Goal: Task Accomplishment & Management: Use online tool/utility

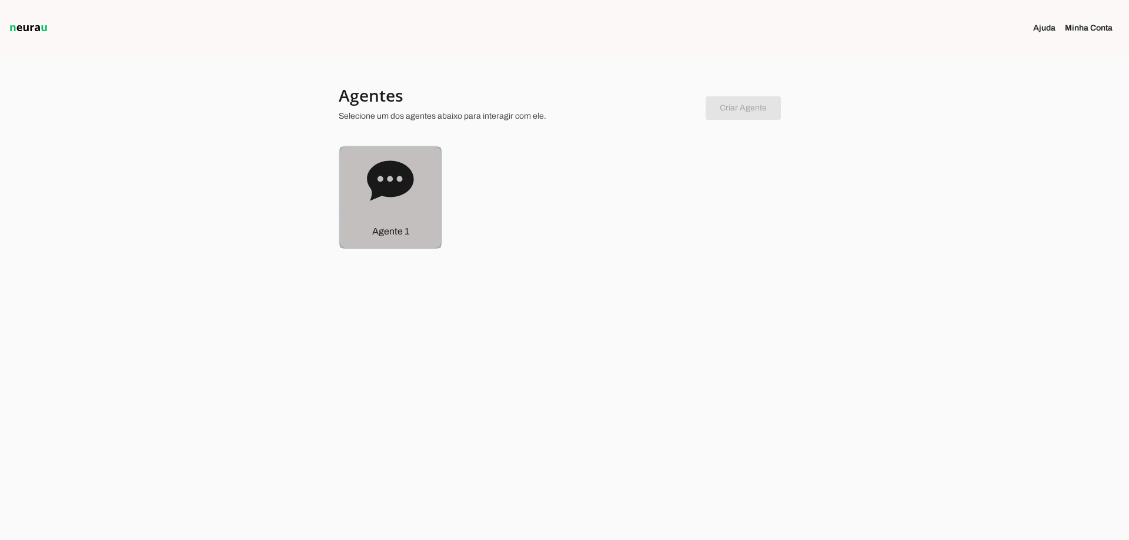
drag, startPoint x: 375, startPoint y: 205, endPoint x: 380, endPoint y: 18, distance: 186.5
click at [375, 204] on div "Agente 1" at bounding box center [390, 197] width 101 height 101
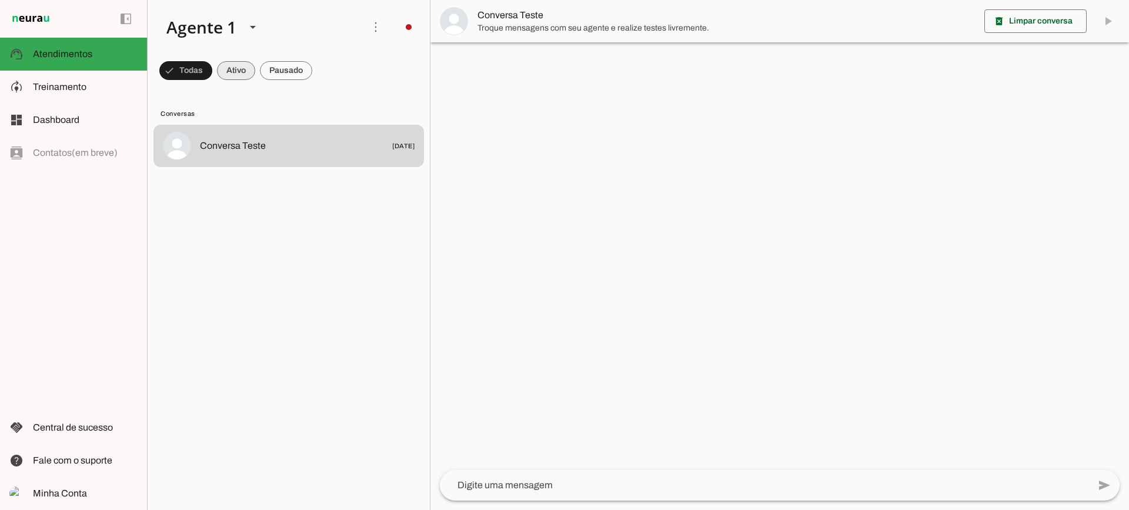
click at [242, 78] on span at bounding box center [236, 70] width 38 height 28
click at [279, 75] on span at bounding box center [286, 70] width 52 height 28
click at [235, 72] on span at bounding box center [225, 70] width 38 height 28
drag, startPoint x: 295, startPoint y: 72, endPoint x: 310, endPoint y: 3, distance: 70.6
click at [295, 71] on span at bounding box center [286, 70] width 52 height 28
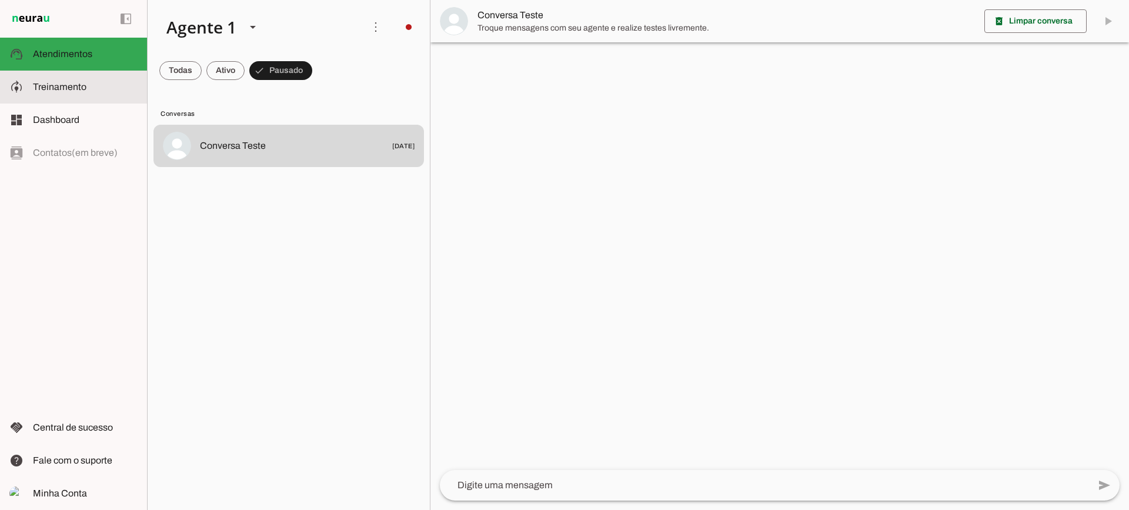
click at [108, 76] on md-item "model_training Treinamento Treinamento" at bounding box center [73, 87] width 147 height 33
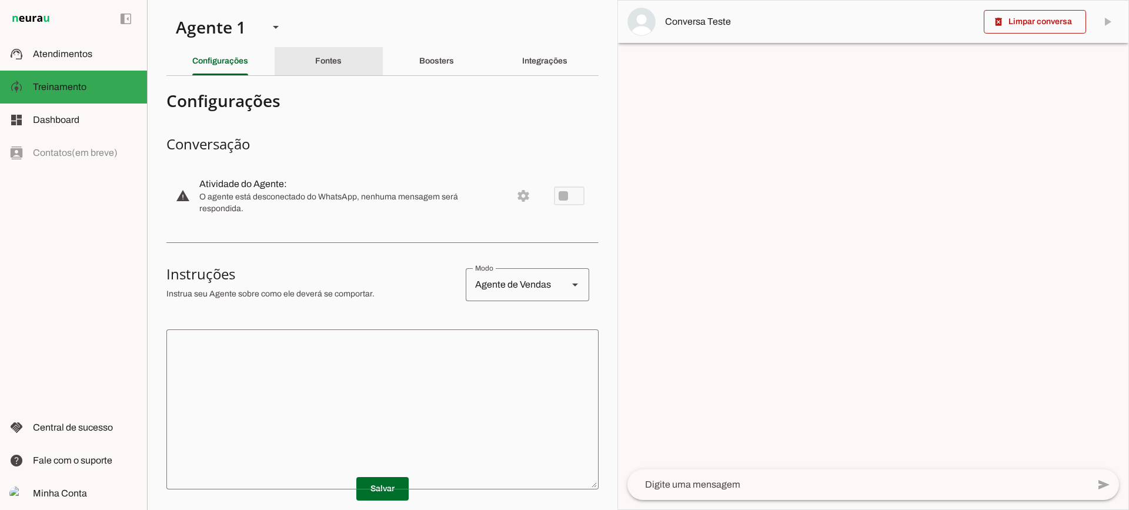
click at [342, 51] on div "Fontes" at bounding box center [328, 61] width 26 height 28
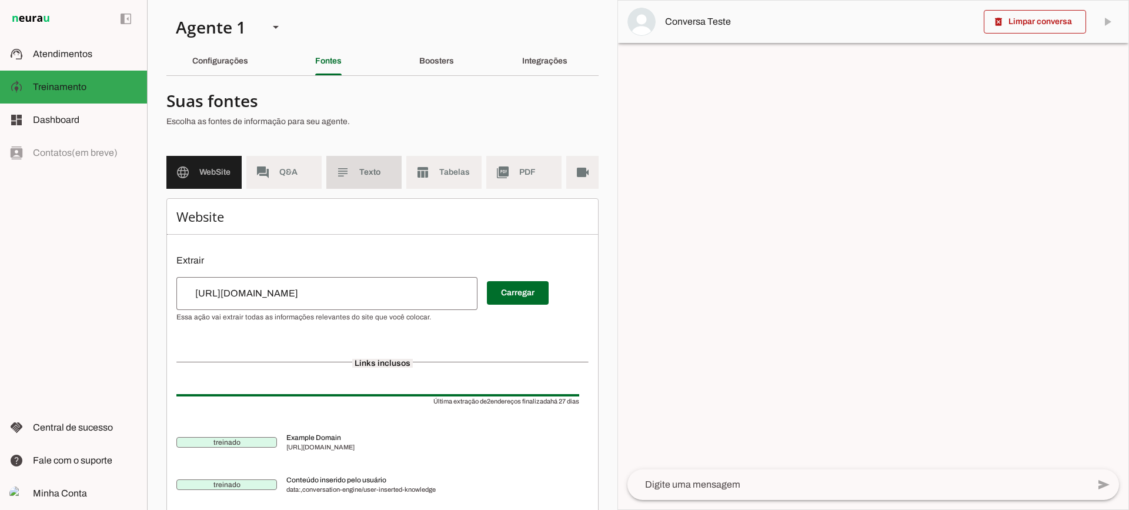
click at [382, 171] on span "Texto" at bounding box center [375, 172] width 33 height 12
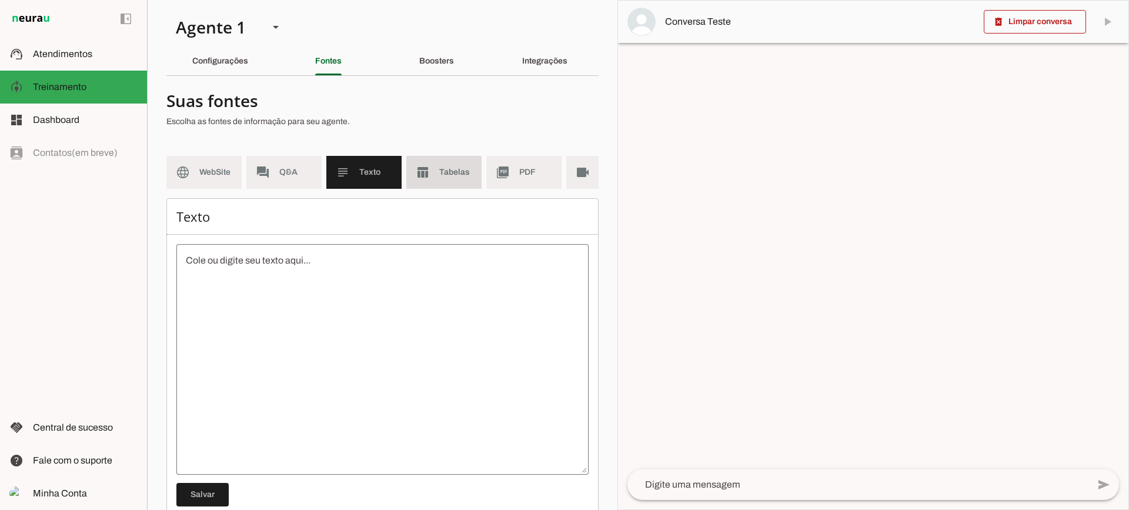
click at [446, 176] on span "Tabelas" at bounding box center [455, 172] width 33 height 12
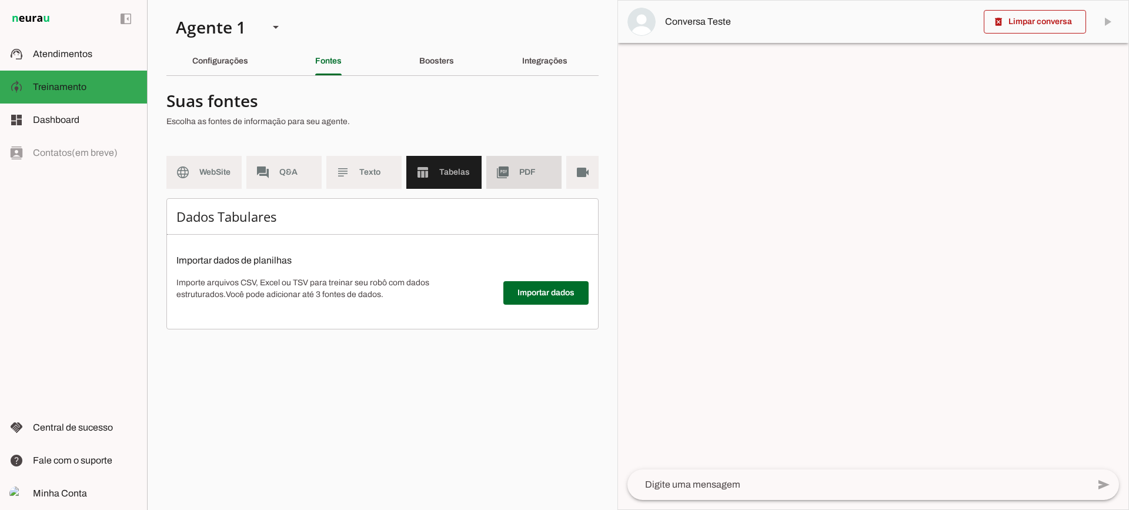
click at [502, 180] on md-item "picture_as_pdf PDF" at bounding box center [523, 172] width 75 height 33
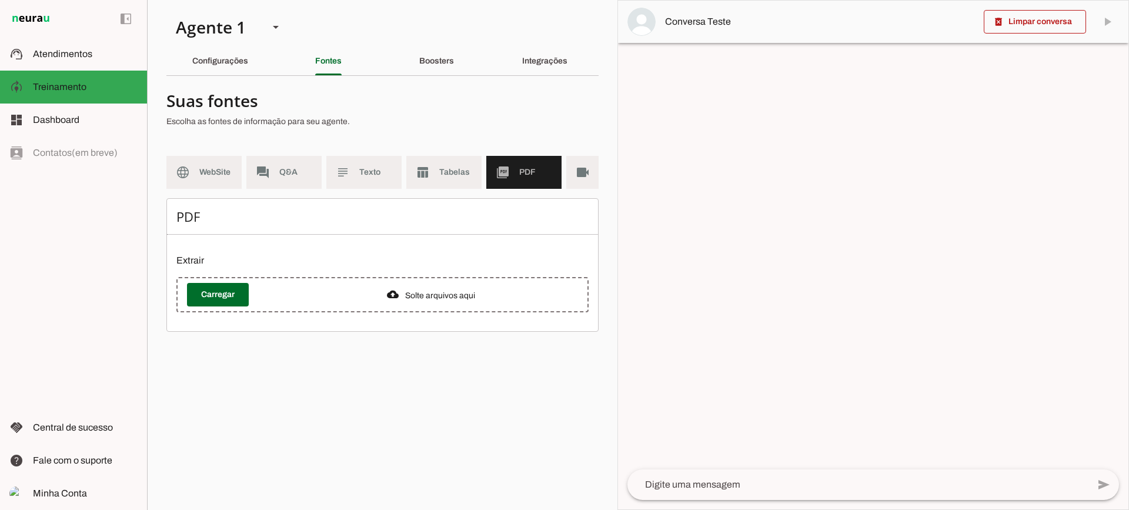
scroll to position [0, 43]
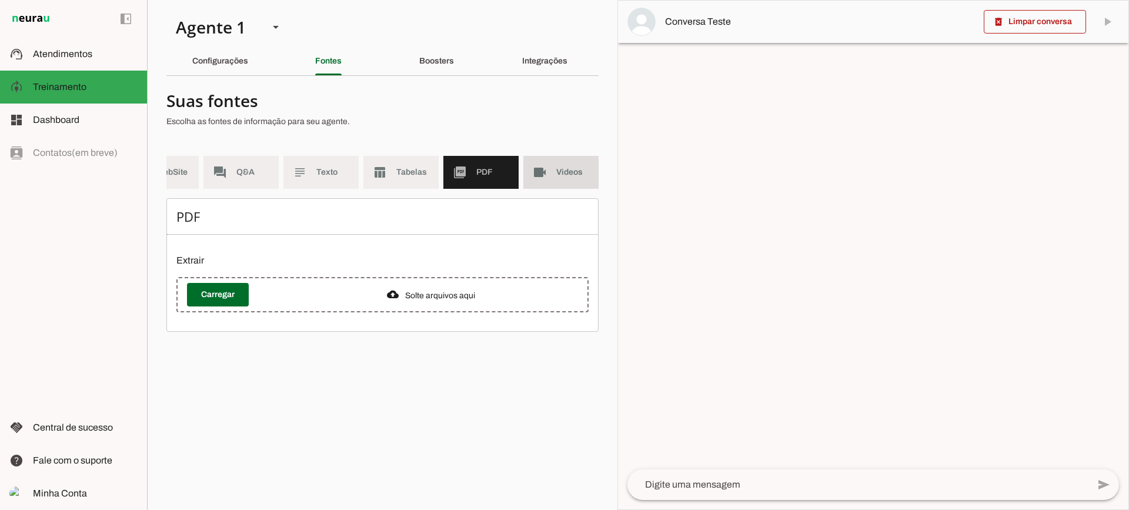
click at [566, 179] on md-item "videocam Videos" at bounding box center [560, 172] width 75 height 33
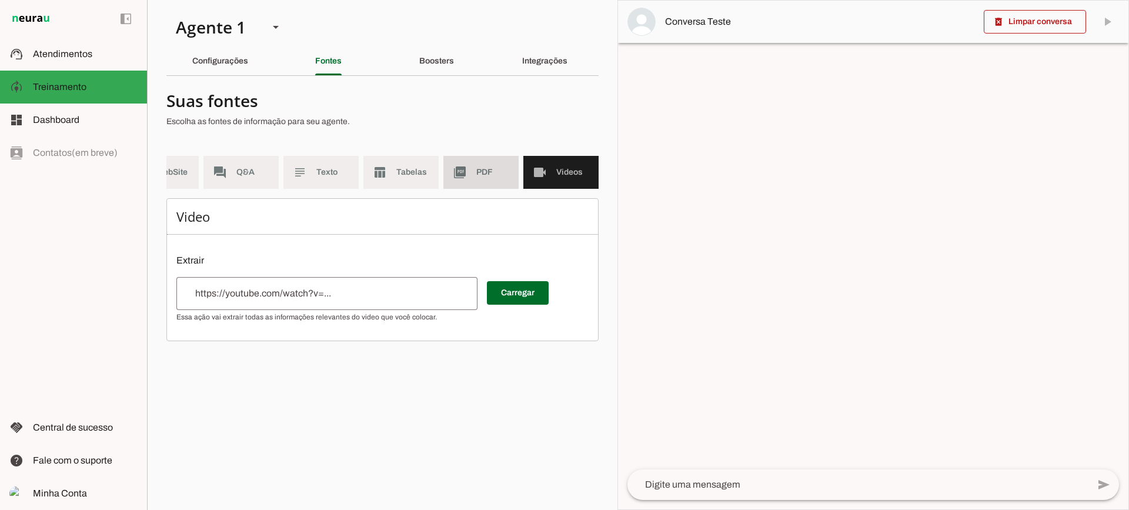
click at [471, 156] on md-item "picture_as_pdf PDF" at bounding box center [480, 172] width 75 height 33
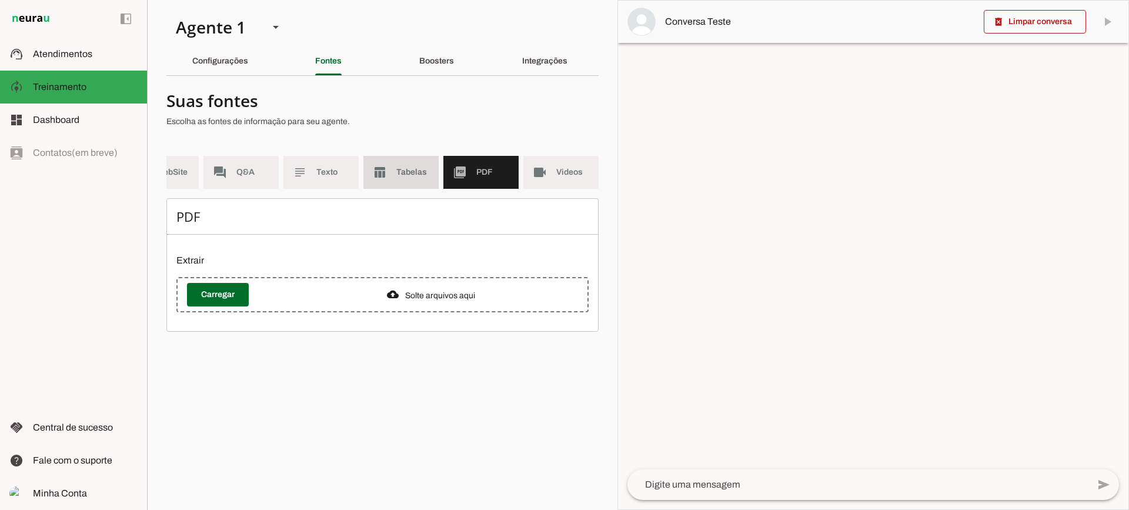
click at [399, 168] on span "Tabelas" at bounding box center [412, 172] width 33 height 12
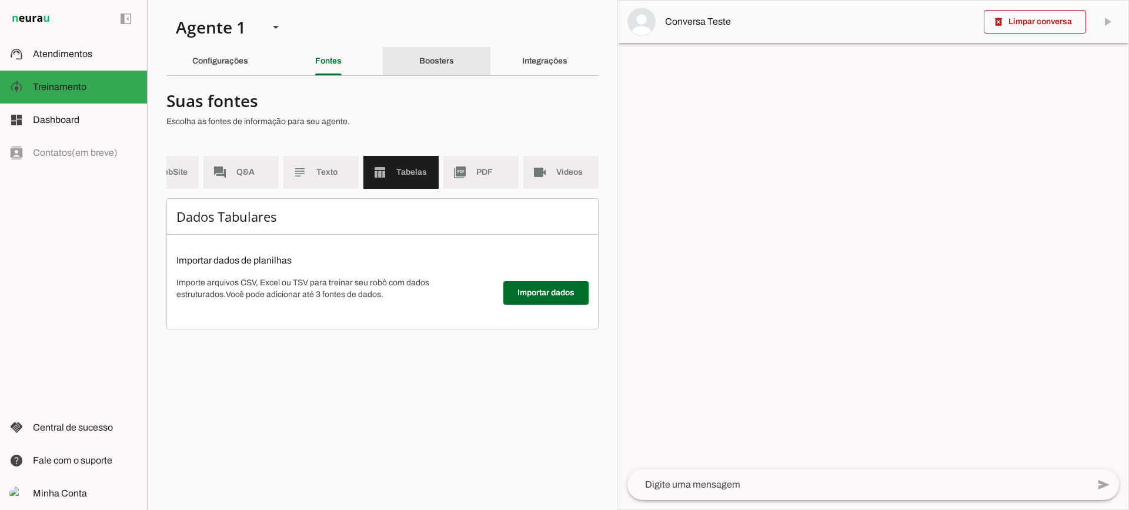
click at [454, 56] on div "Boosters" at bounding box center [436, 61] width 35 height 28
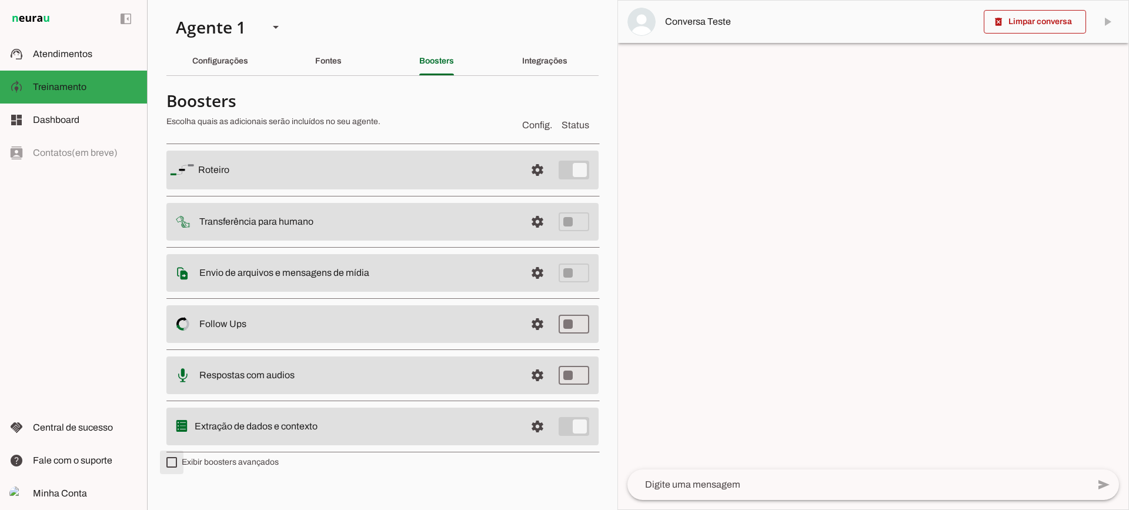
type md-checkbox "on"
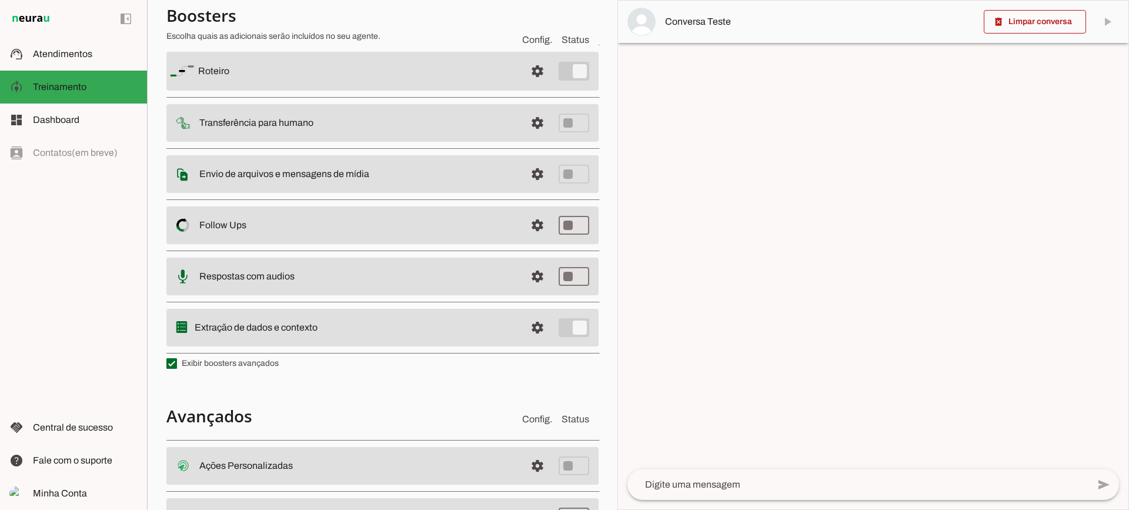
scroll to position [211, 0]
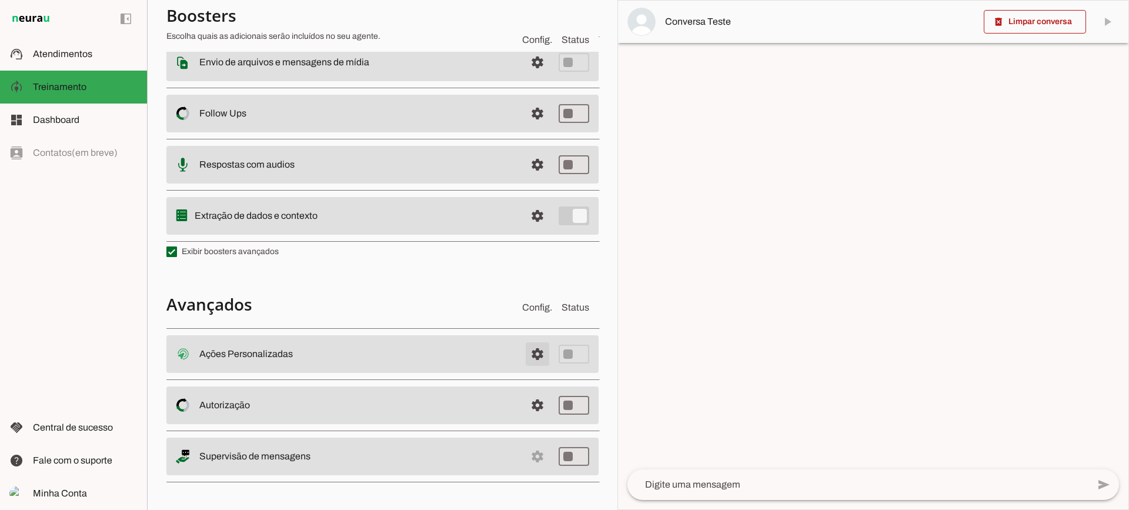
click at [536, 352] on span at bounding box center [537, 354] width 28 height 28
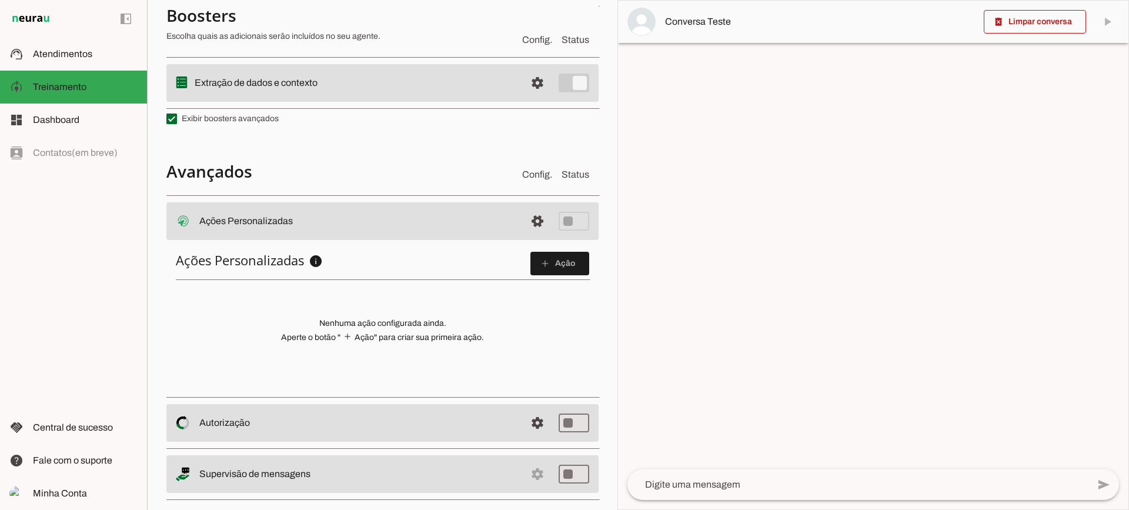
scroll to position [359, 0]
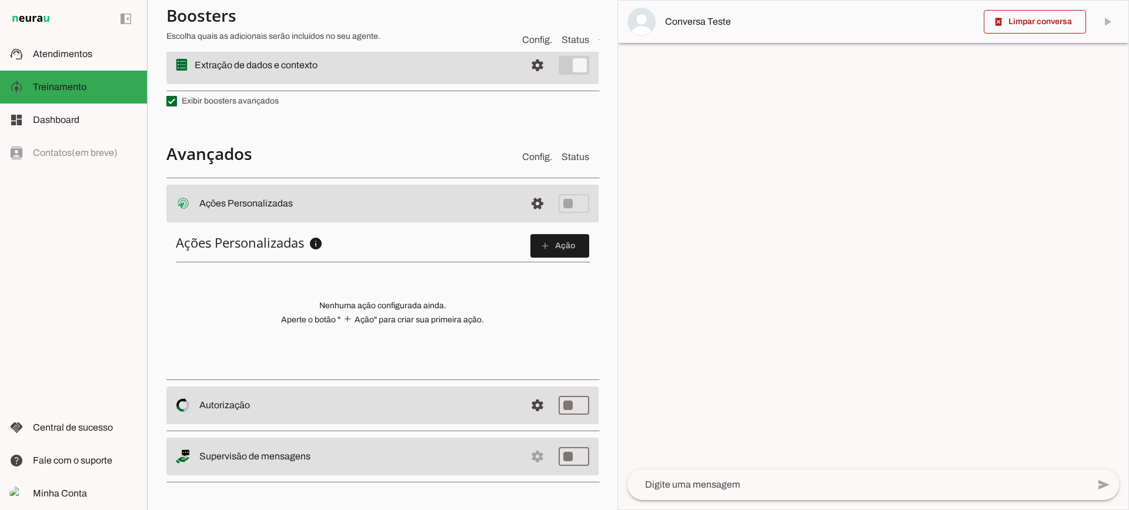
click at [570, 248] on span at bounding box center [559, 246] width 59 height 28
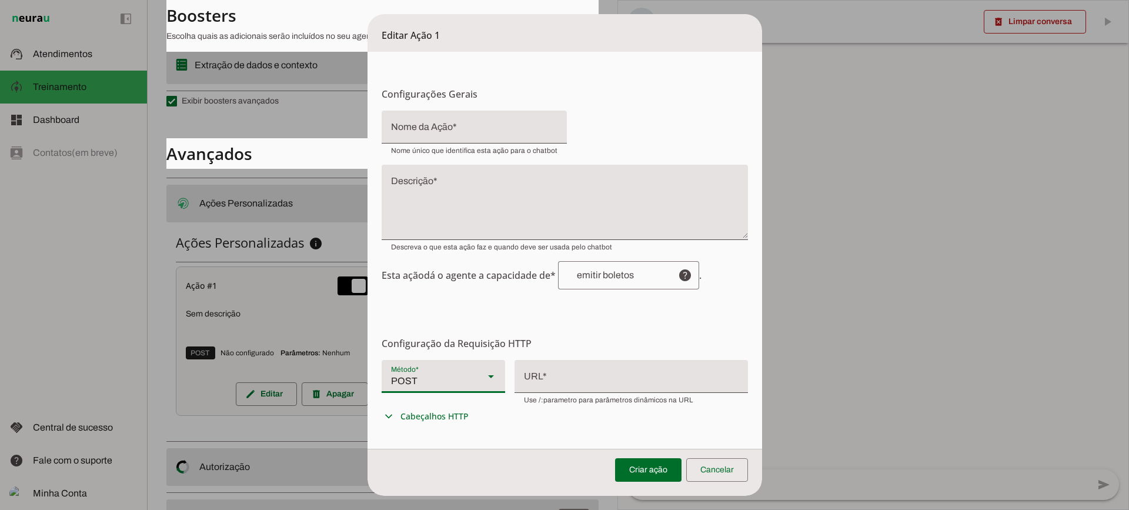
click at [450, 377] on div "POST" at bounding box center [428, 376] width 93 height 33
click at [451, 362] on div "POST" at bounding box center [428, 376] width 93 height 33
click at [421, 380] on div "POST" at bounding box center [428, 376] width 93 height 33
drag, startPoint x: 570, startPoint y: 379, endPoint x: 565, endPoint y: 368, distance: 11.8
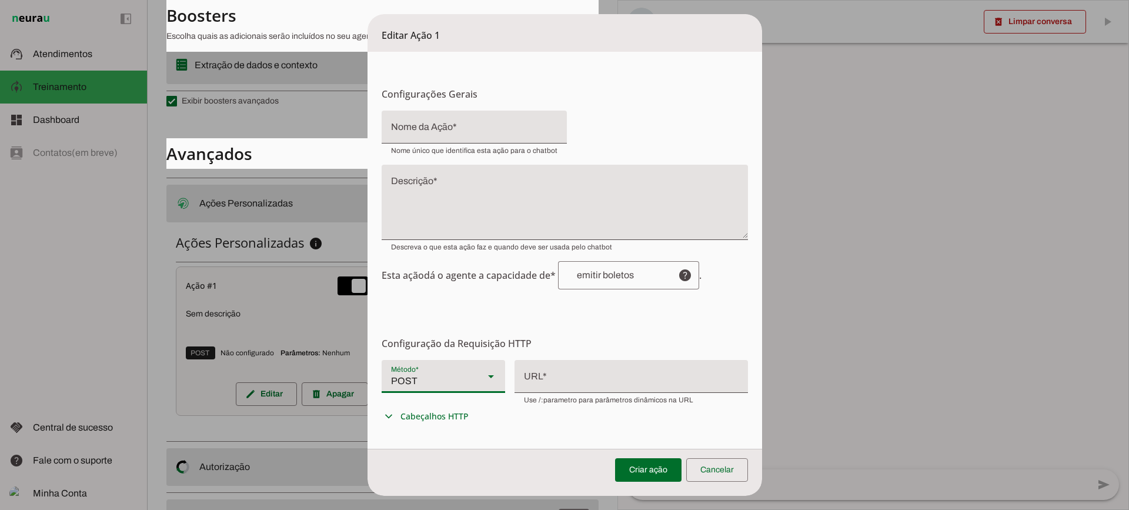
click at [570, 378] on div at bounding box center [631, 375] width 233 height 31
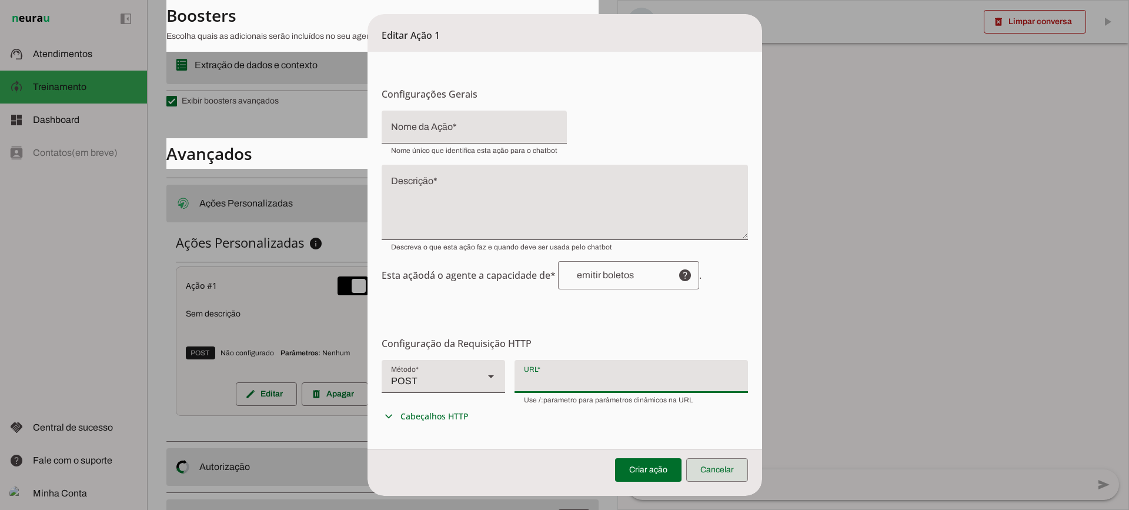
click at [737, 463] on span at bounding box center [717, 470] width 62 height 28
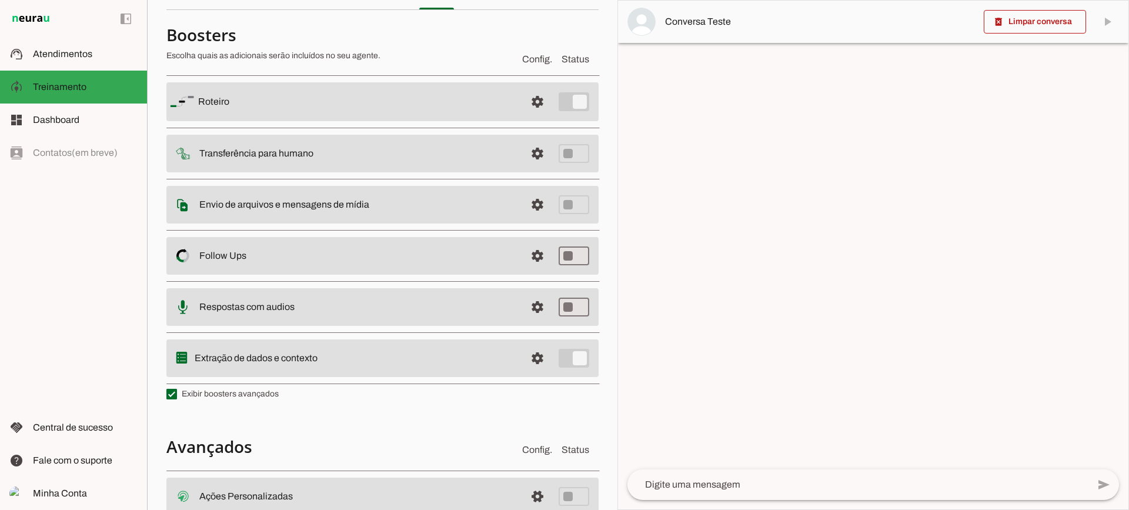
scroll to position [0, 0]
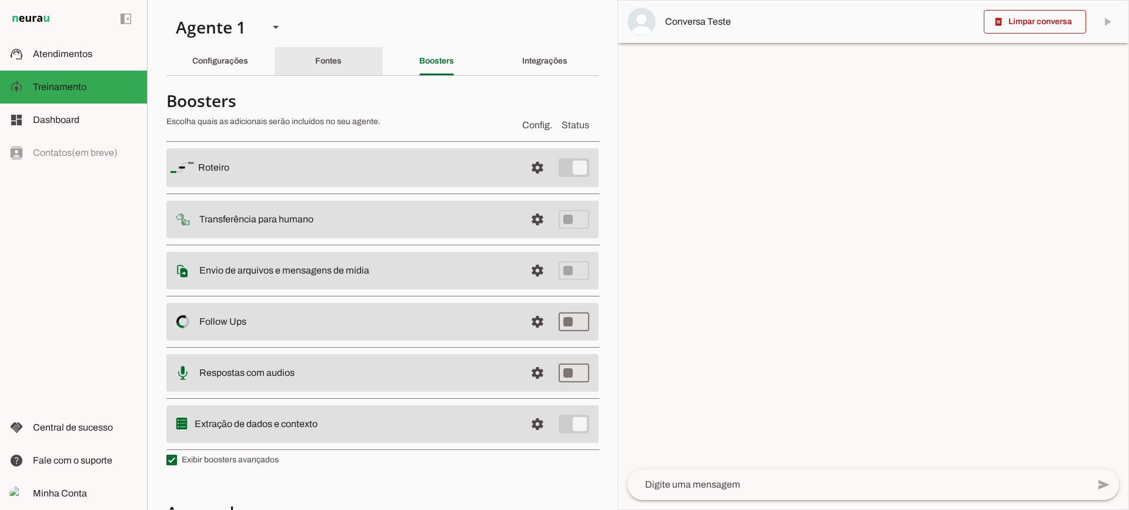
click at [315, 67] on div "Fontes" at bounding box center [328, 61] width 26 height 28
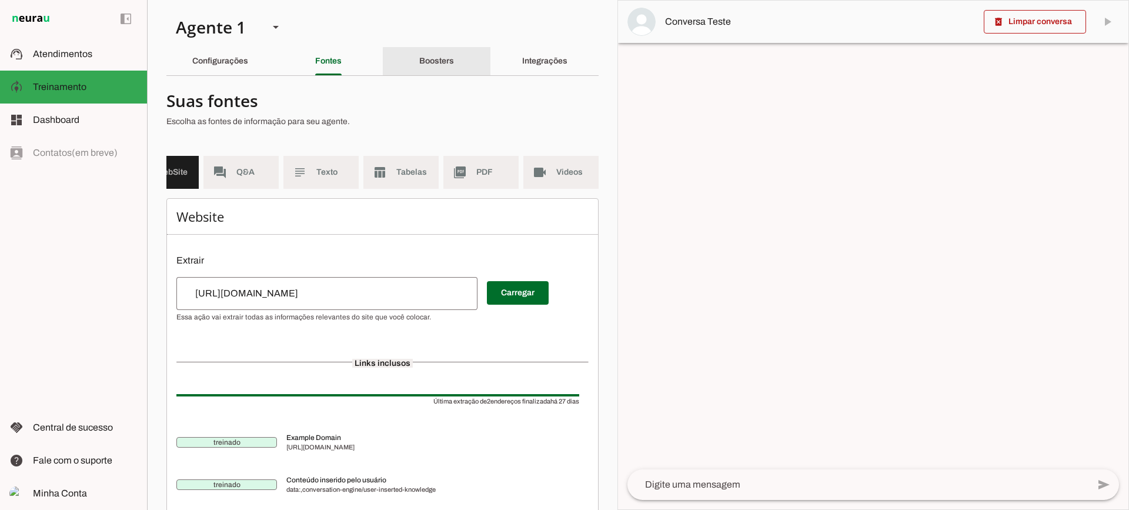
click at [426, 66] on div "Boosters" at bounding box center [436, 61] width 35 height 28
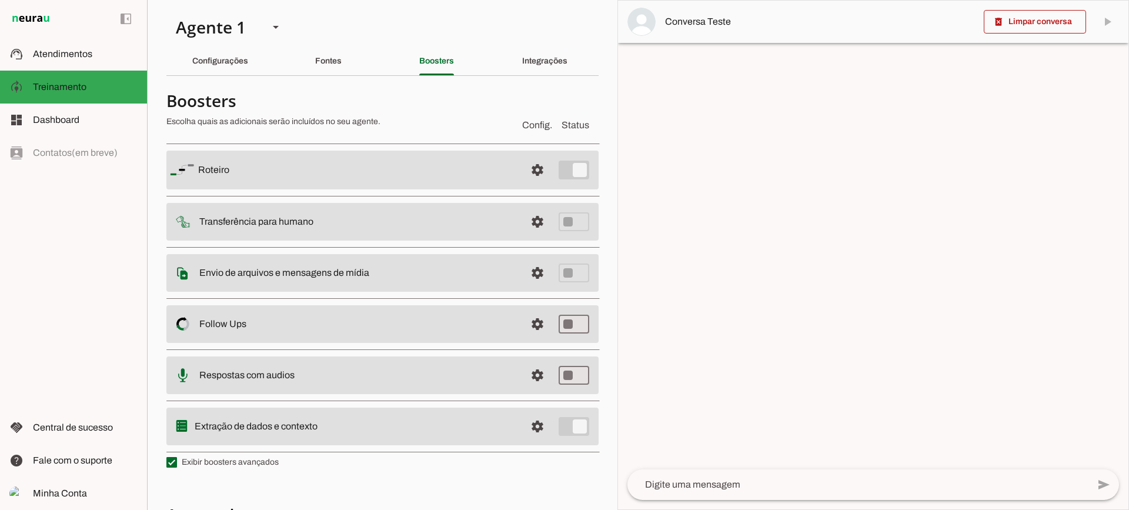
scroll to position [59, 0]
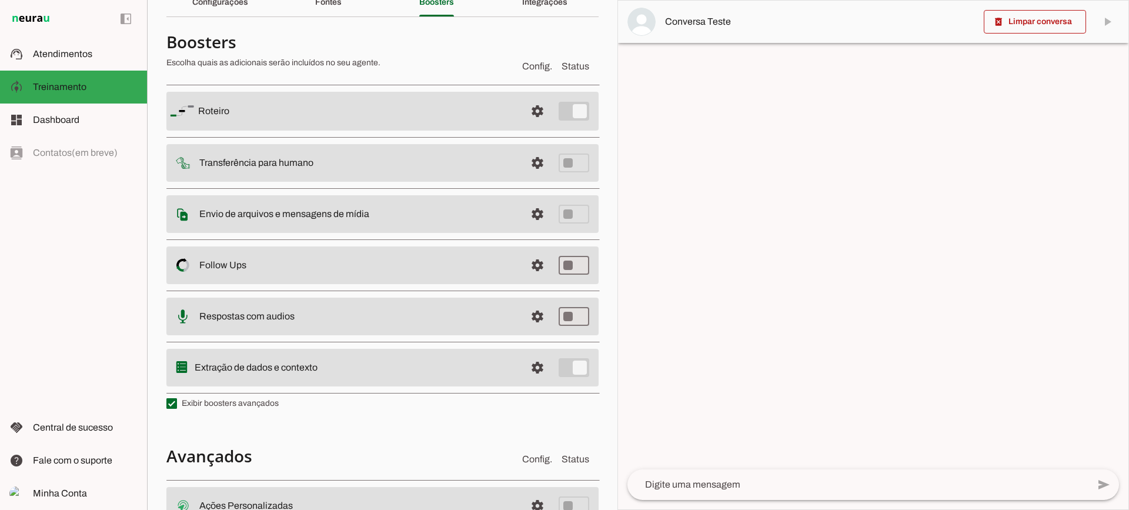
click at [523, 160] on span at bounding box center [537, 163] width 28 height 28
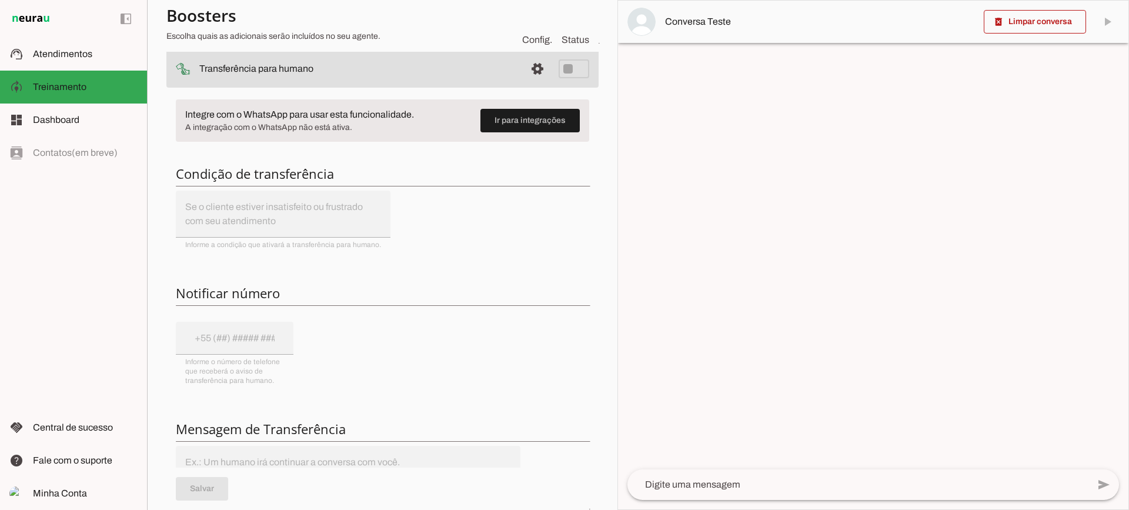
scroll to position [176, 0]
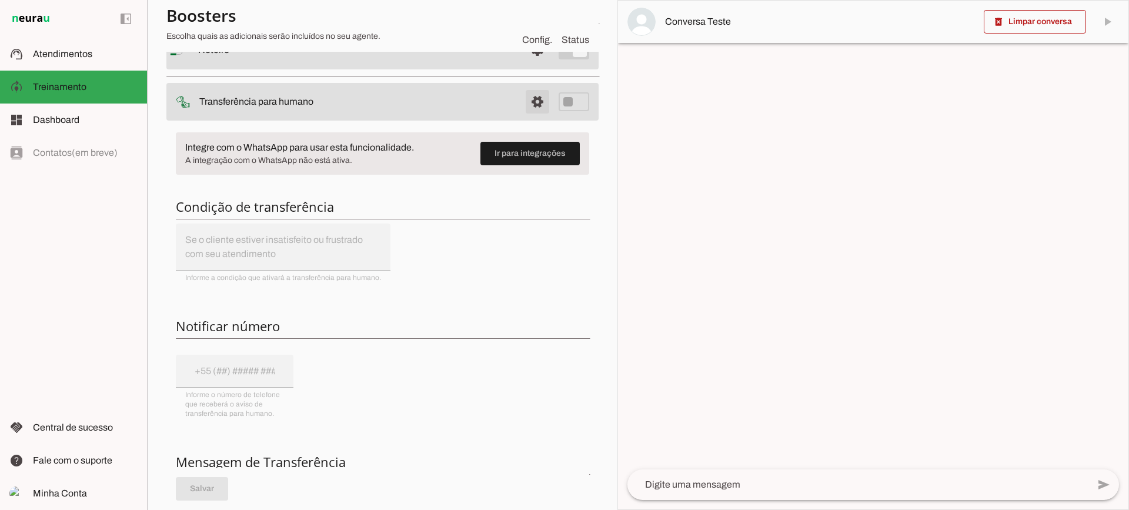
click at [530, 98] on span at bounding box center [537, 102] width 28 height 28
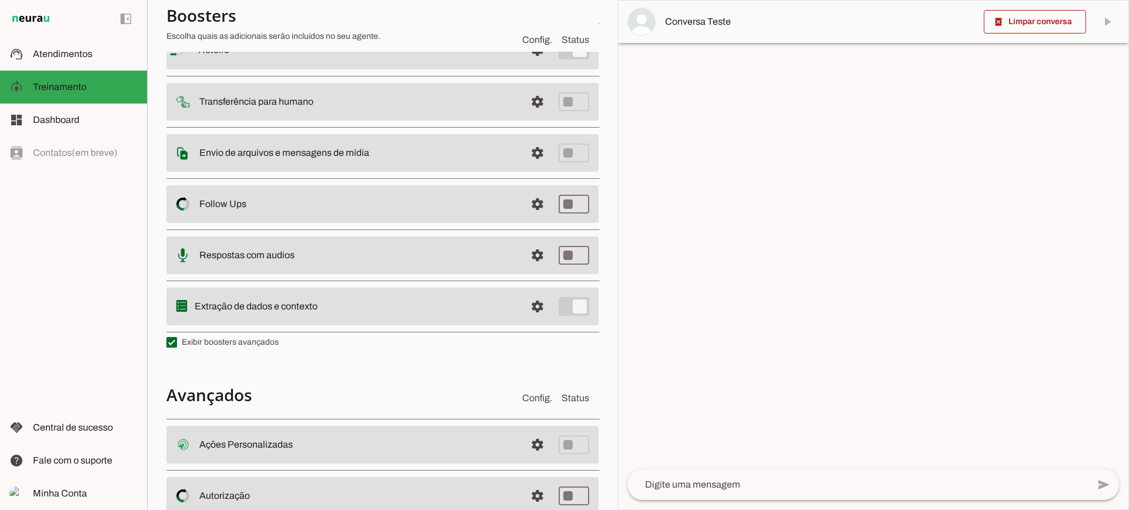
scroll to position [61, 0]
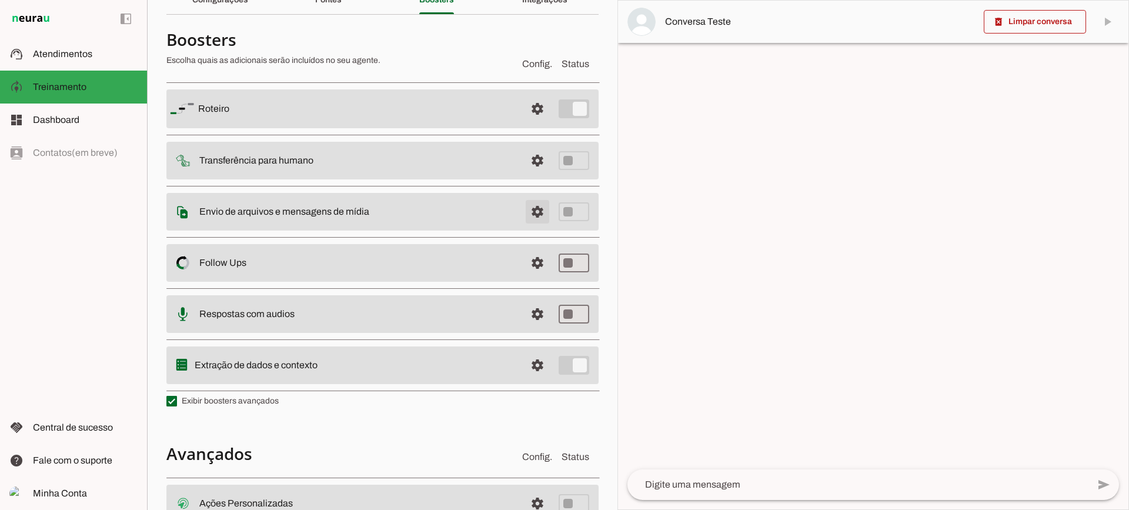
click at [523, 216] on span at bounding box center [537, 212] width 28 height 28
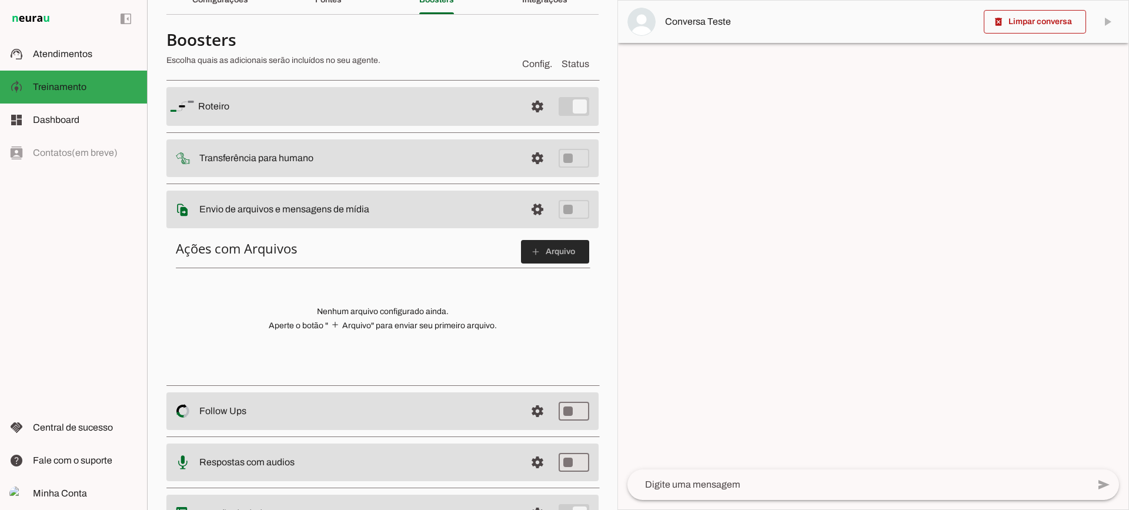
click at [534, 258] on span at bounding box center [555, 252] width 68 height 28
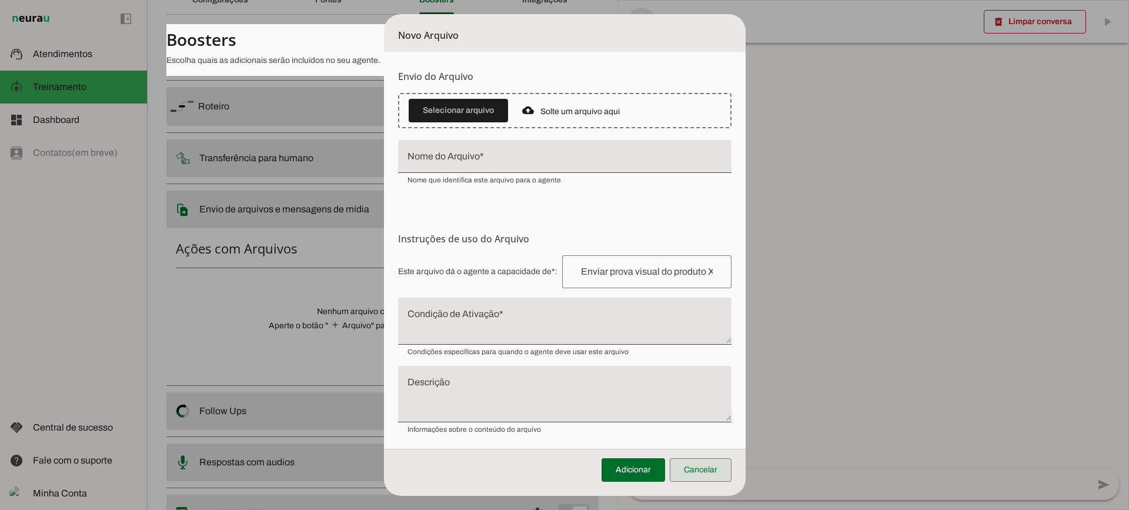
click at [718, 474] on span at bounding box center [701, 470] width 62 height 28
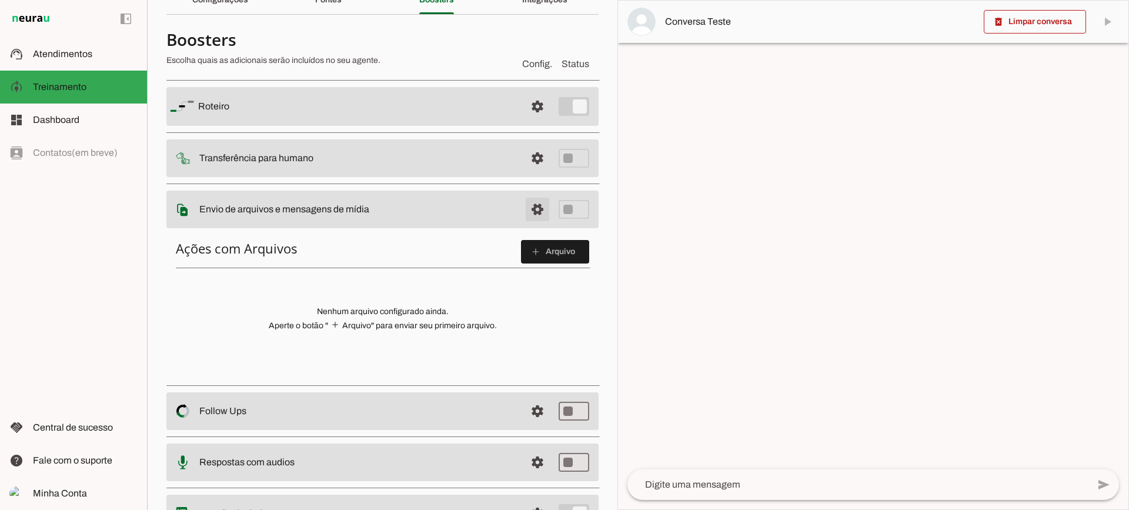
click at [524, 218] on span at bounding box center [537, 209] width 28 height 28
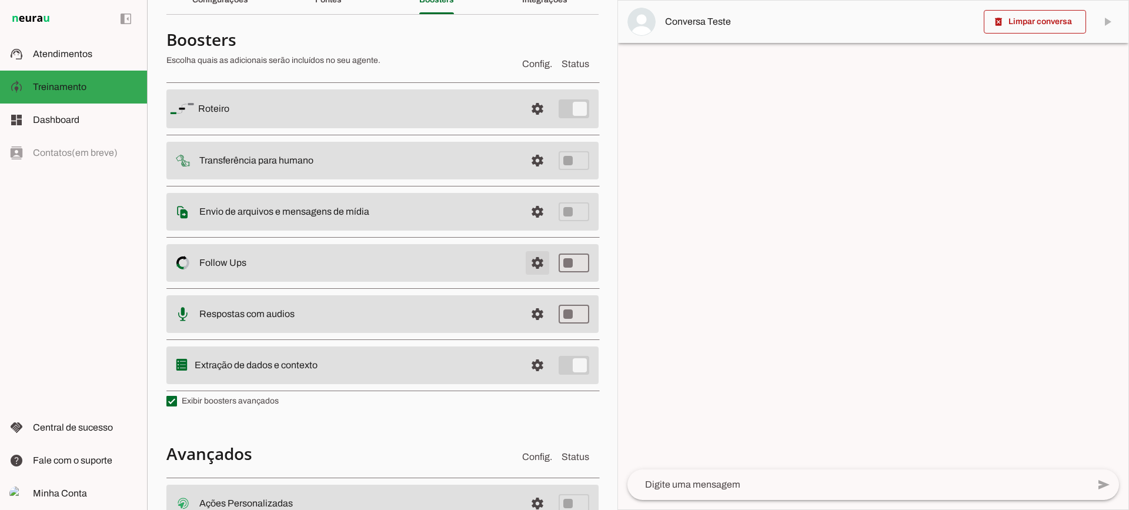
click at [527, 256] on span at bounding box center [537, 263] width 28 height 28
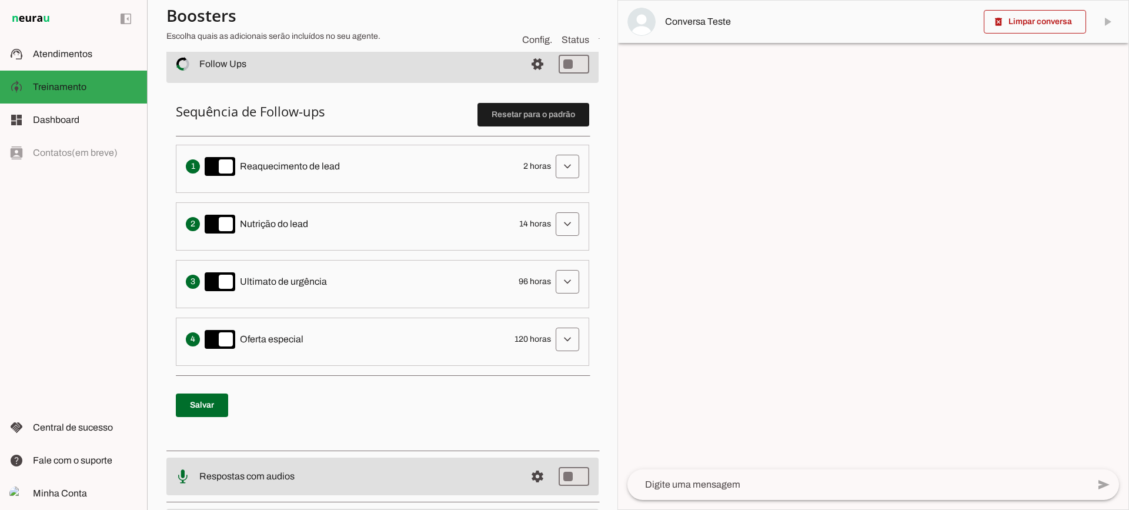
scroll to position [238, 0]
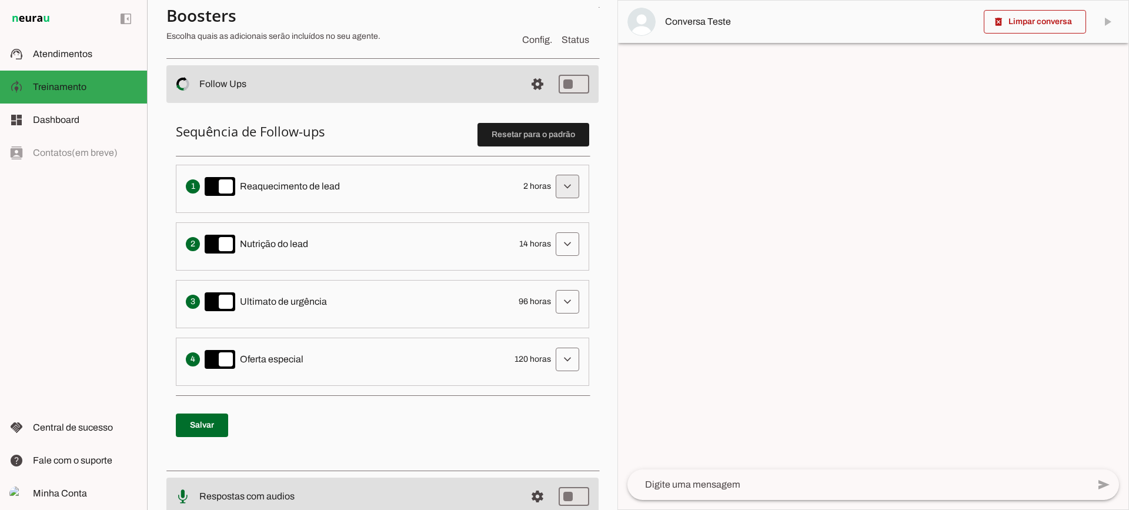
click at [572, 188] on span at bounding box center [567, 186] width 28 height 28
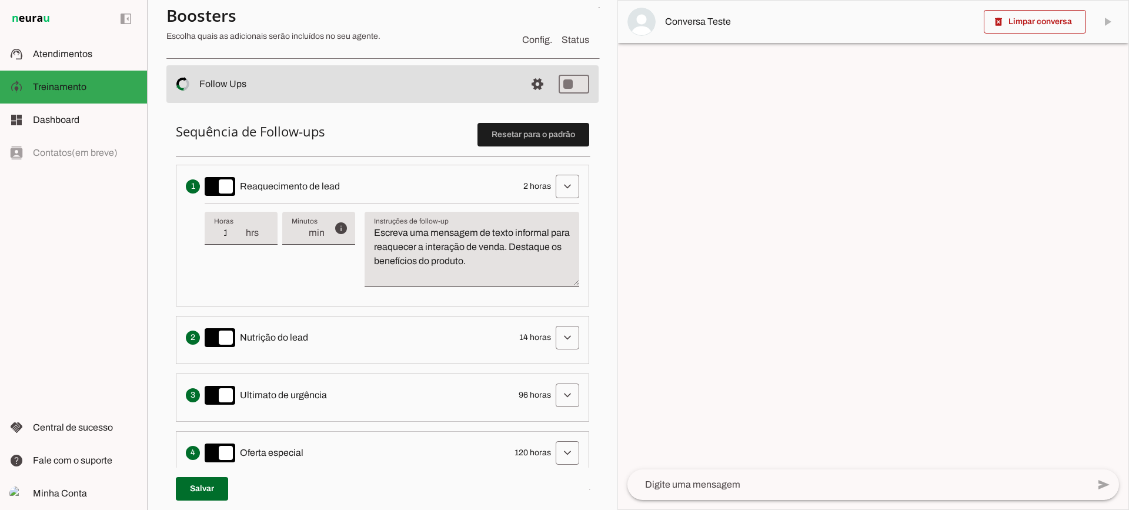
type input "1"
type md-filled-text-field "1"
click at [238, 236] on input "1" at bounding box center [229, 233] width 31 height 14
click at [239, 223] on div "1 hrs" at bounding box center [241, 228] width 73 height 33
type input "2"
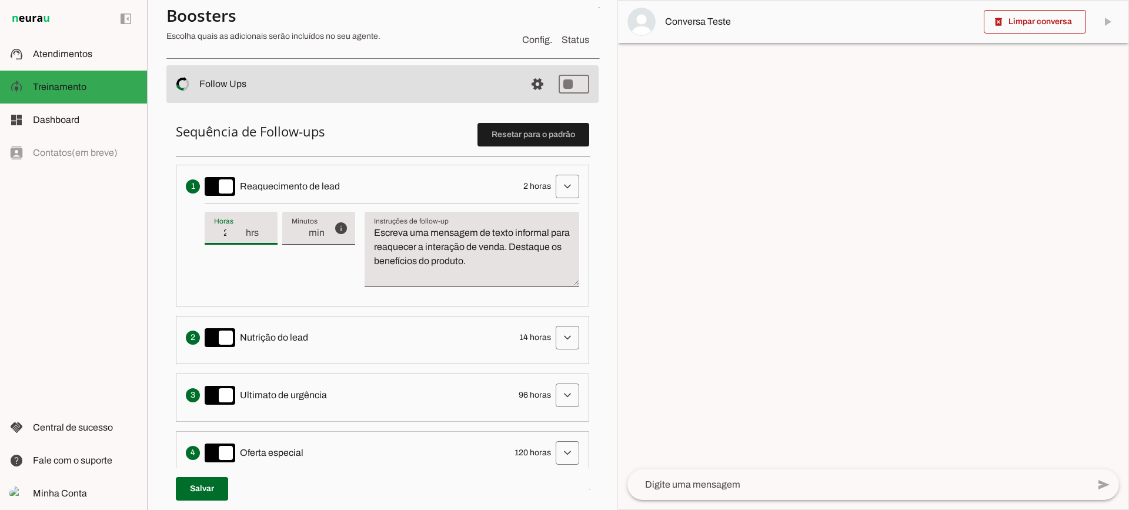
type md-filled-text-field "2"
click at [240, 232] on input "2" at bounding box center [229, 233] width 31 height 14
type input "3"
type md-filled-text-field "3"
click at [240, 232] on input "3" at bounding box center [229, 233] width 31 height 14
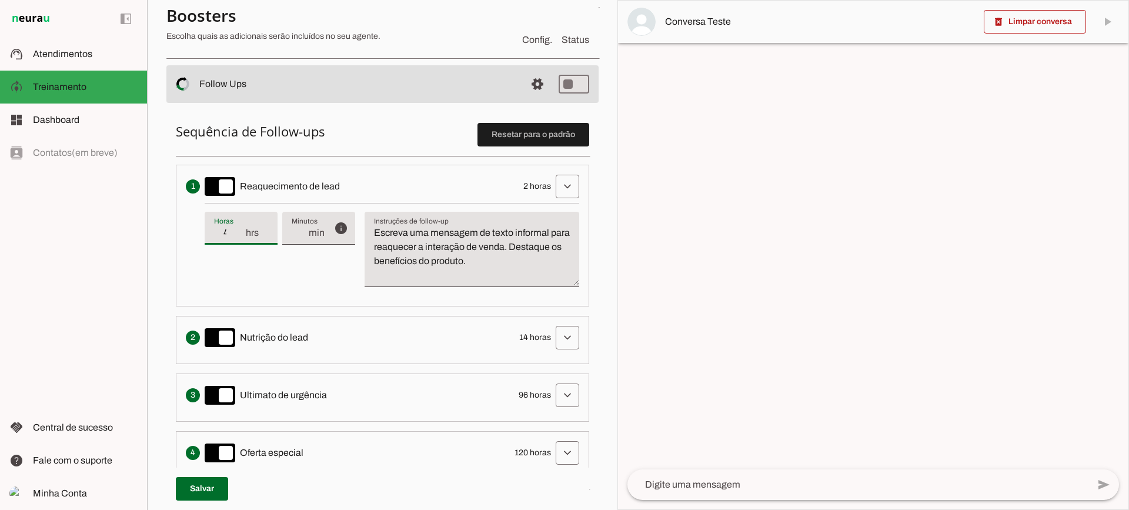
type input "4"
type md-filled-text-field "4"
click at [240, 232] on input "4" at bounding box center [229, 233] width 31 height 14
type input "5"
type md-filled-text-field "5"
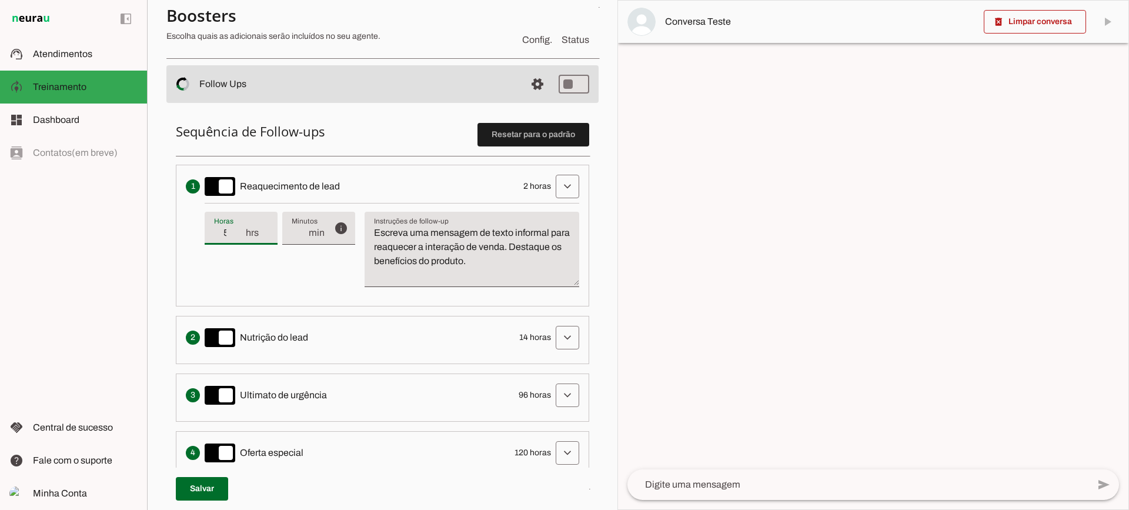
click at [240, 232] on input "5" at bounding box center [229, 233] width 31 height 14
type input "6"
type md-filled-text-field "6"
click at [240, 232] on input "6" at bounding box center [229, 233] width 31 height 14
type input "5"
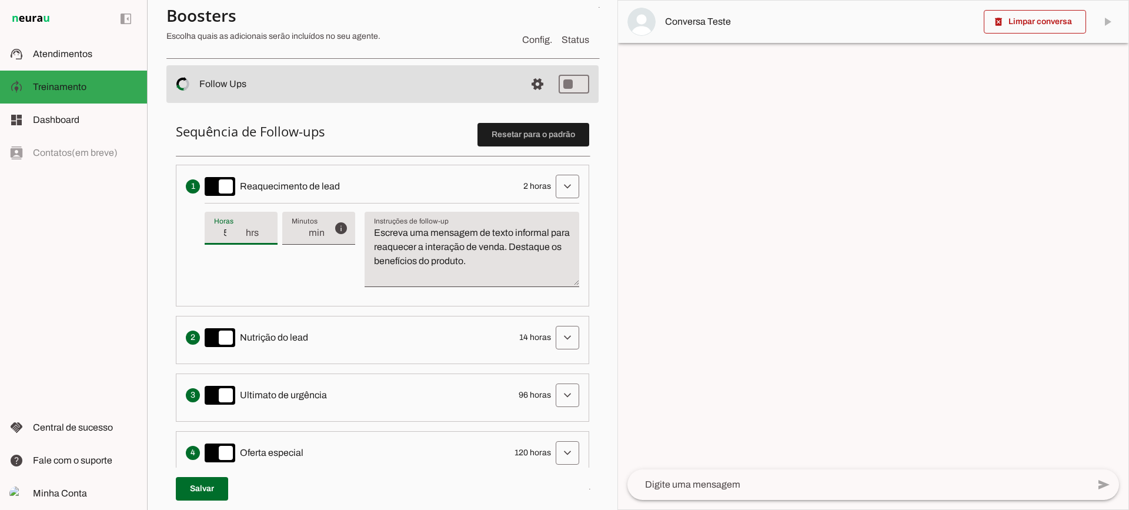
type md-filled-text-field "5"
click at [239, 238] on input "5" at bounding box center [229, 233] width 31 height 14
type input "4"
type md-filled-text-field "4"
click at [239, 238] on input "4" at bounding box center [229, 233] width 31 height 14
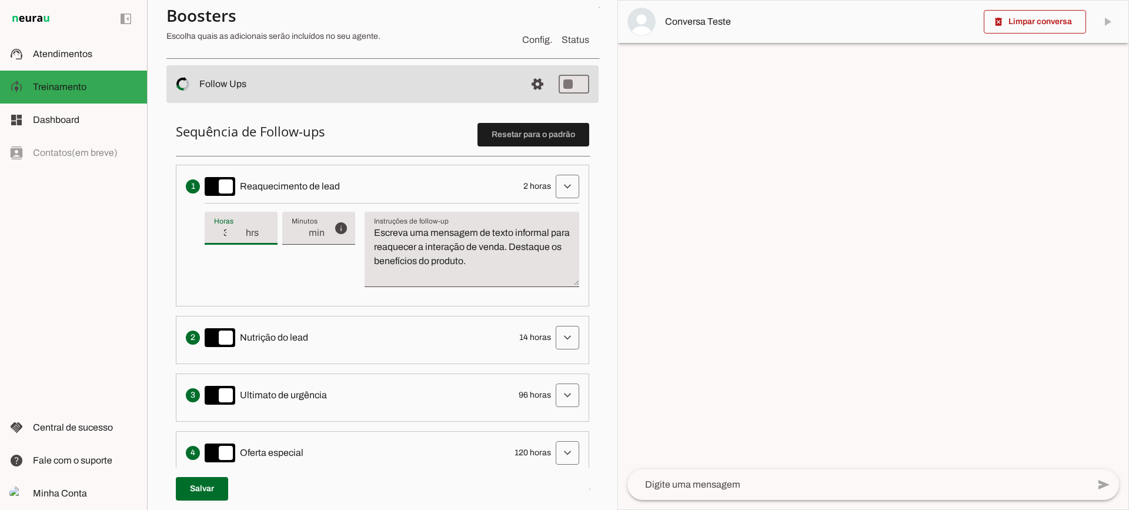
type input "3"
type md-filled-text-field "3"
click at [239, 238] on input "3" at bounding box center [229, 233] width 31 height 14
drag, startPoint x: 543, startPoint y: 264, endPoint x: 363, endPoint y: 194, distance: 192.5
click at [346, 202] on li "Envia uma mensagem para reengajar leads que pararam de responder, incentivando-…" at bounding box center [382, 236] width 413 height 142
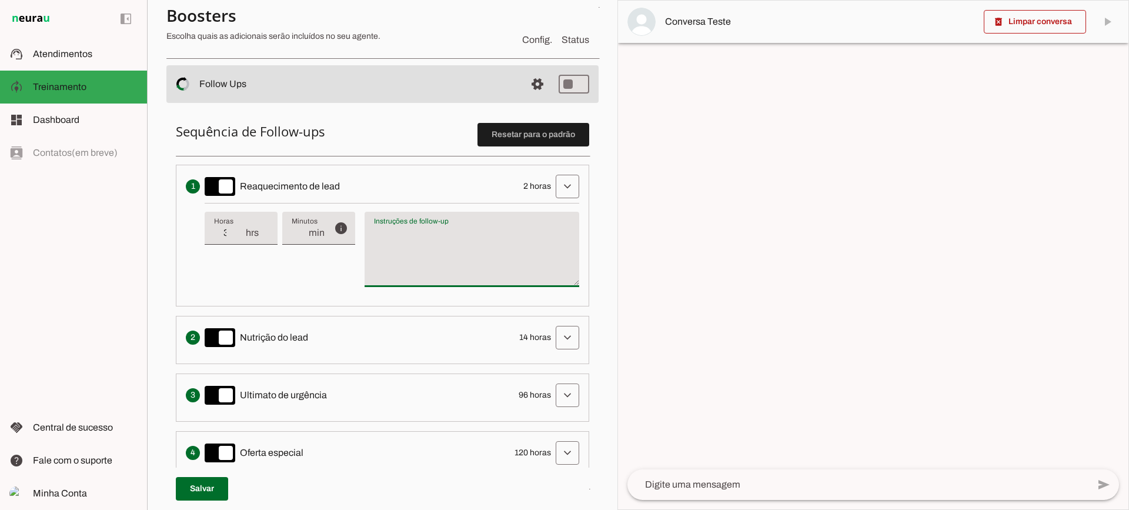
type textarea "Escreva uma mensagem de texto informal para reaquecer a interação de venda. Des…"
click at [473, 231] on textarea "Escreva uma mensagem de texto informal para reaquecer a interação de venda. Des…" at bounding box center [472, 254] width 215 height 56
drag, startPoint x: 292, startPoint y: 278, endPoint x: 343, endPoint y: 22, distance: 260.9
click at [292, 277] on div "info Tempo de atraso / inatividade O tempo de atraso é o tempo de inatividade d…" at bounding box center [392, 249] width 375 height 93
drag, startPoint x: 530, startPoint y: 269, endPoint x: 310, endPoint y: 215, distance: 225.9
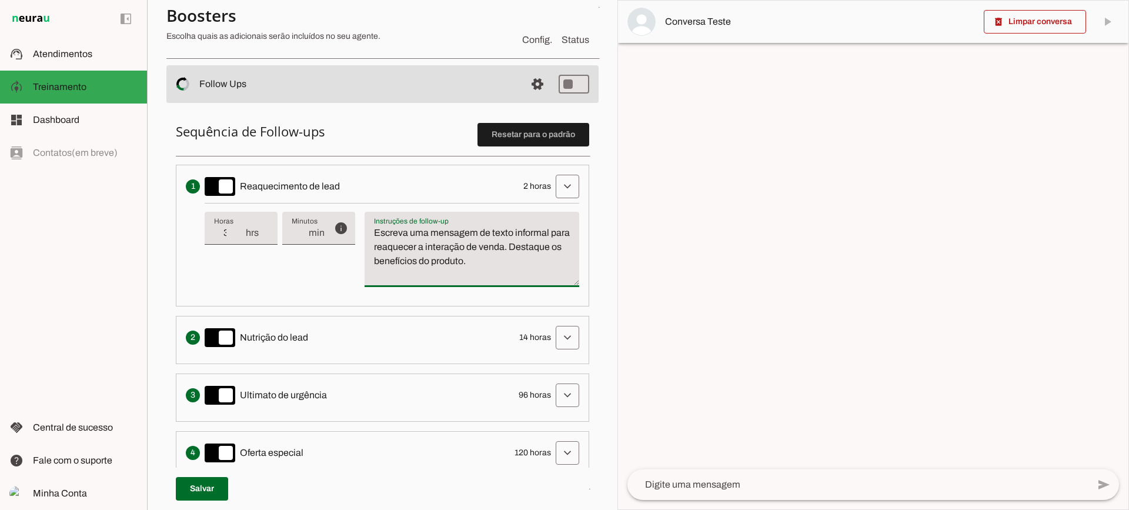
click at [310, 215] on div "info Tempo de atraso / inatividade O tempo de atraso é o tempo de inatividade d…" at bounding box center [392, 249] width 375 height 93
type textarea "Escreva uma mensagem de texto informal para reaquecer a interação de venda. Des…"
click at [357, 280] on div "info Tempo de atraso / inatividade O tempo de atraso é o tempo de inatividade d…" at bounding box center [392, 249] width 375 height 93
click at [526, 81] on span at bounding box center [537, 84] width 28 height 28
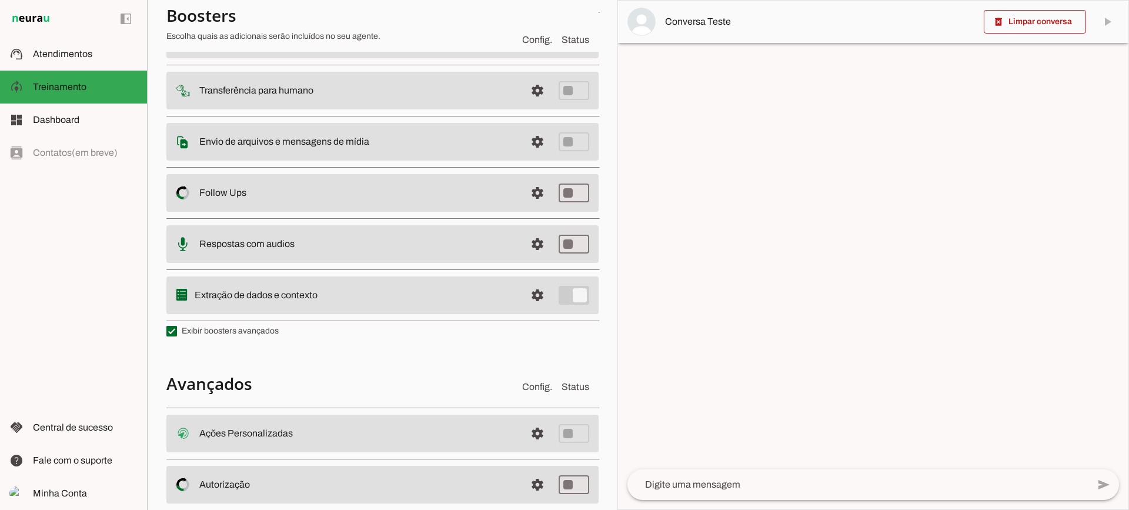
scroll to position [152, 0]
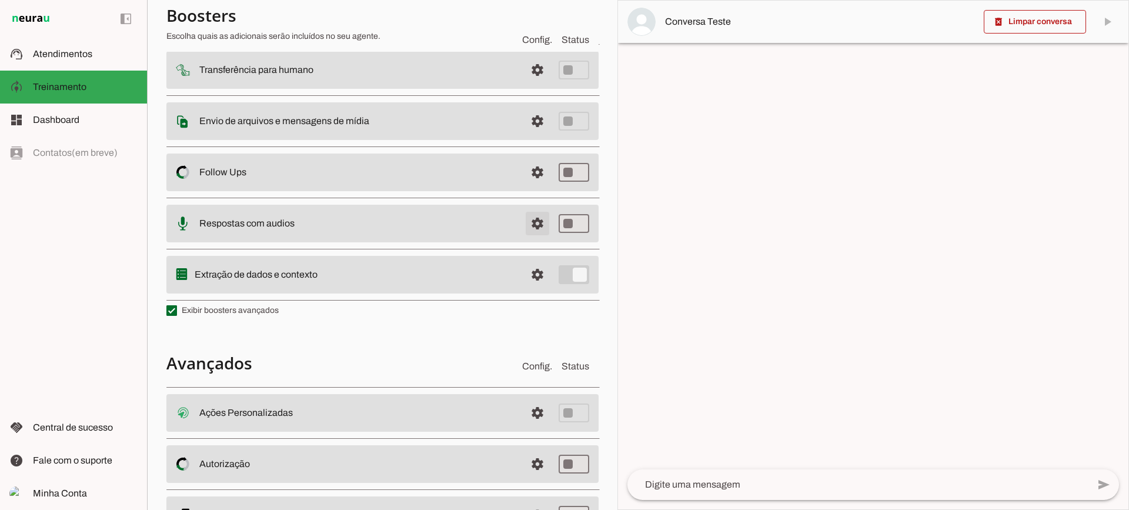
click at [523, 217] on span at bounding box center [537, 223] width 28 height 28
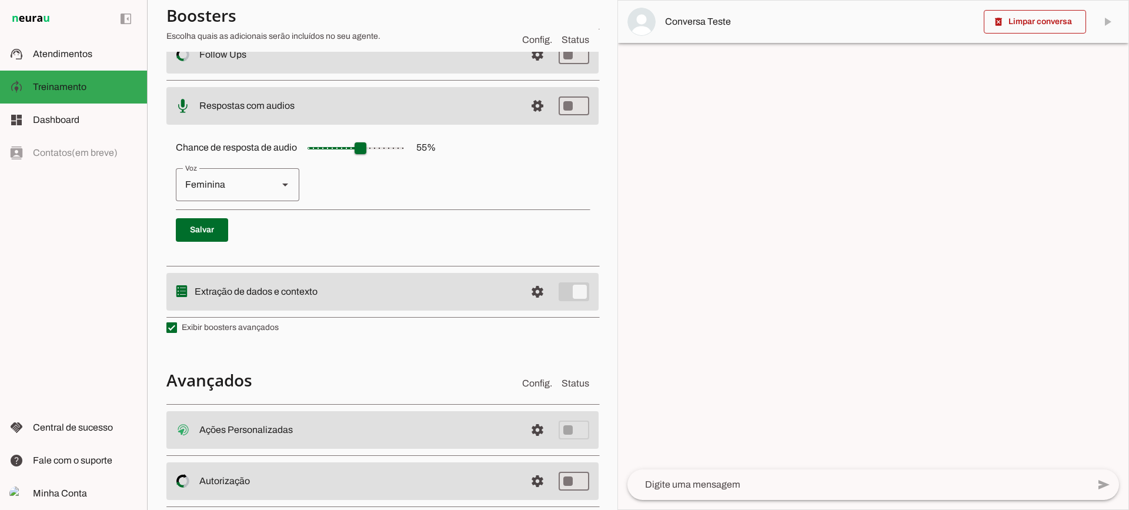
scroll to position [208, 0]
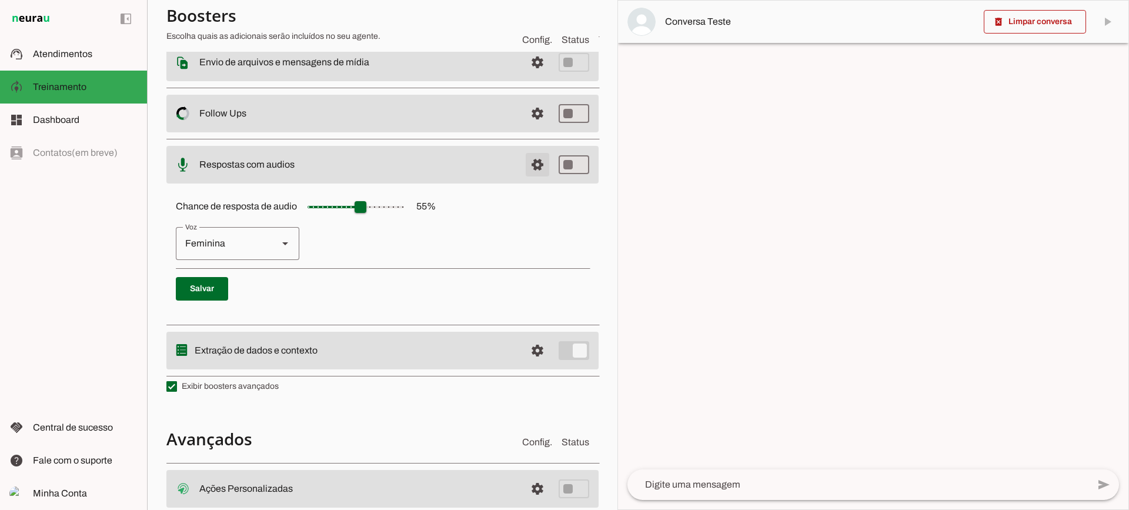
click at [533, 161] on span at bounding box center [537, 165] width 28 height 28
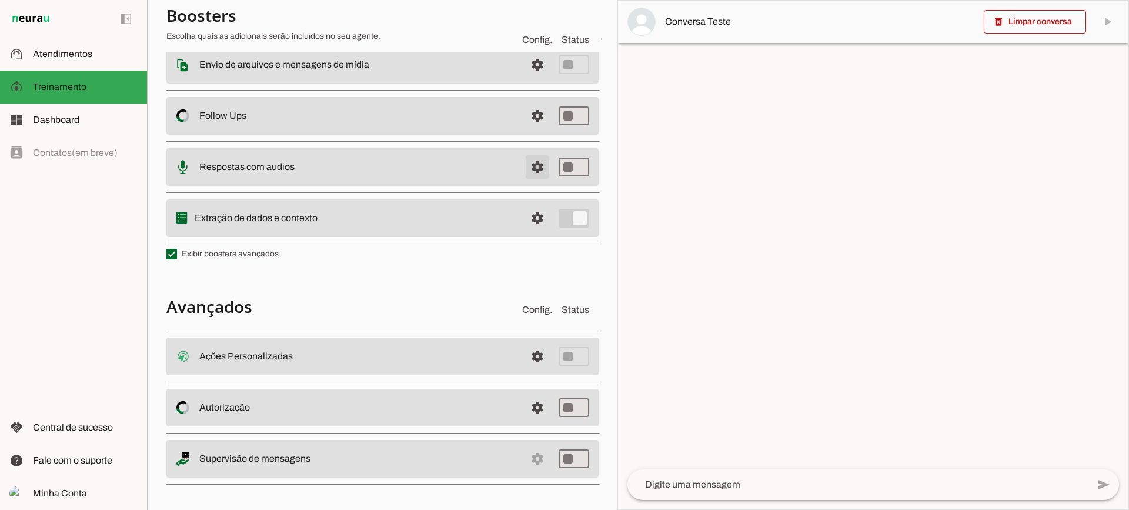
scroll to position [211, 0]
click at [526, 214] on span at bounding box center [537, 216] width 28 height 28
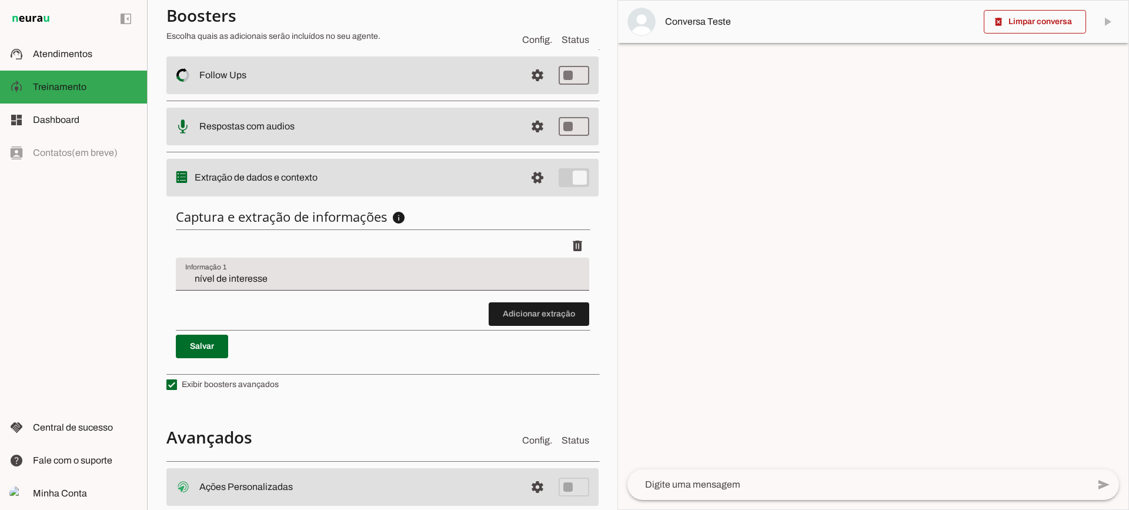
scroll to position [267, 0]
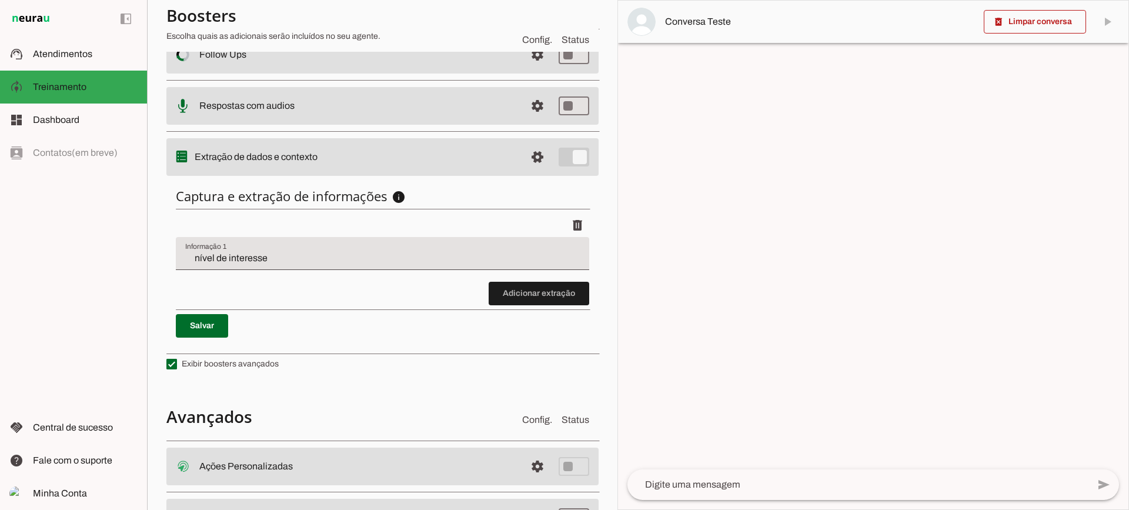
click at [282, 256] on input "nível de interesse" at bounding box center [382, 258] width 395 height 14
click at [506, 298] on span at bounding box center [539, 293] width 101 height 28
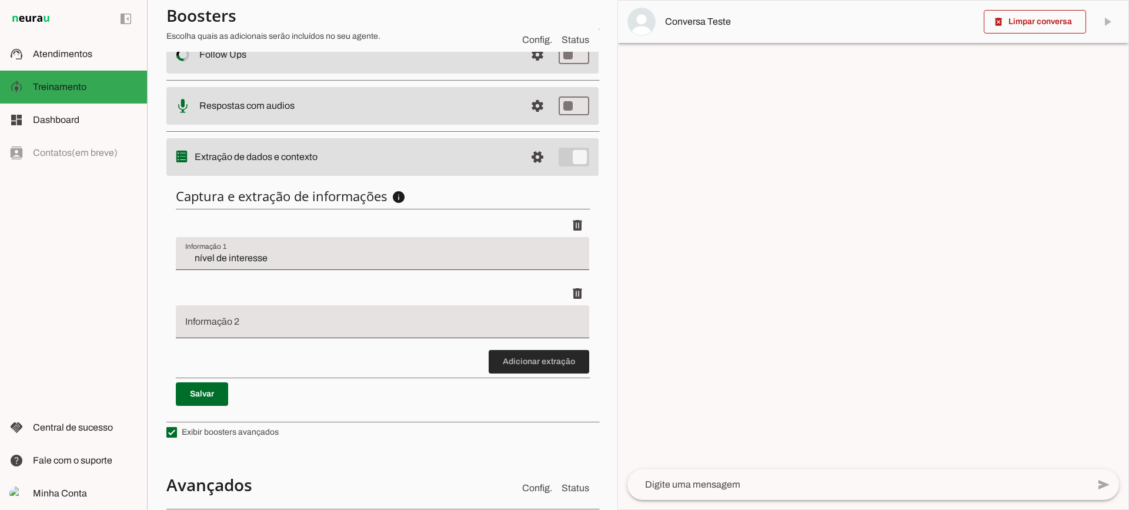
click at [525, 369] on span at bounding box center [539, 362] width 101 height 28
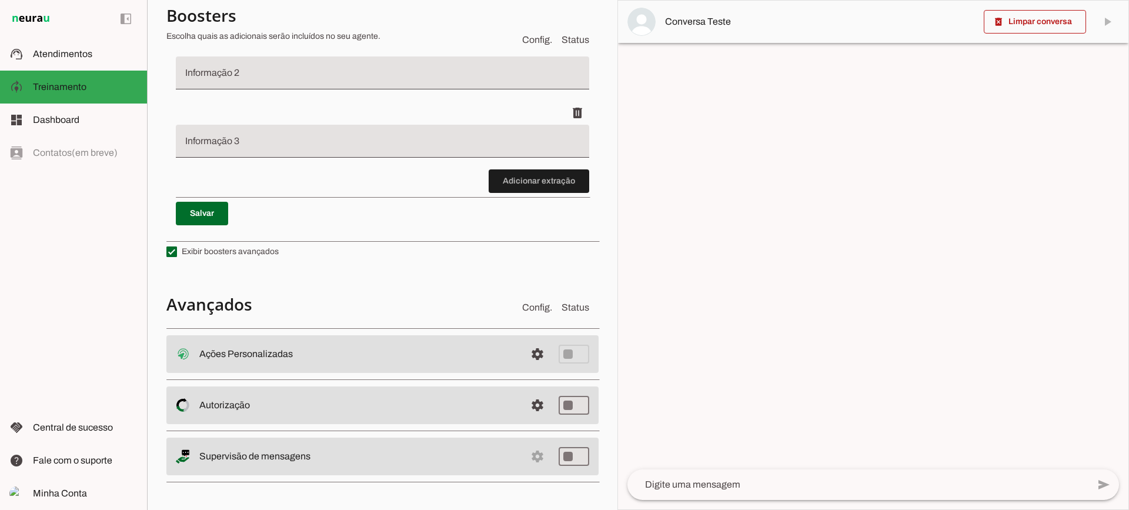
click at [534, 183] on span at bounding box center [539, 181] width 101 height 28
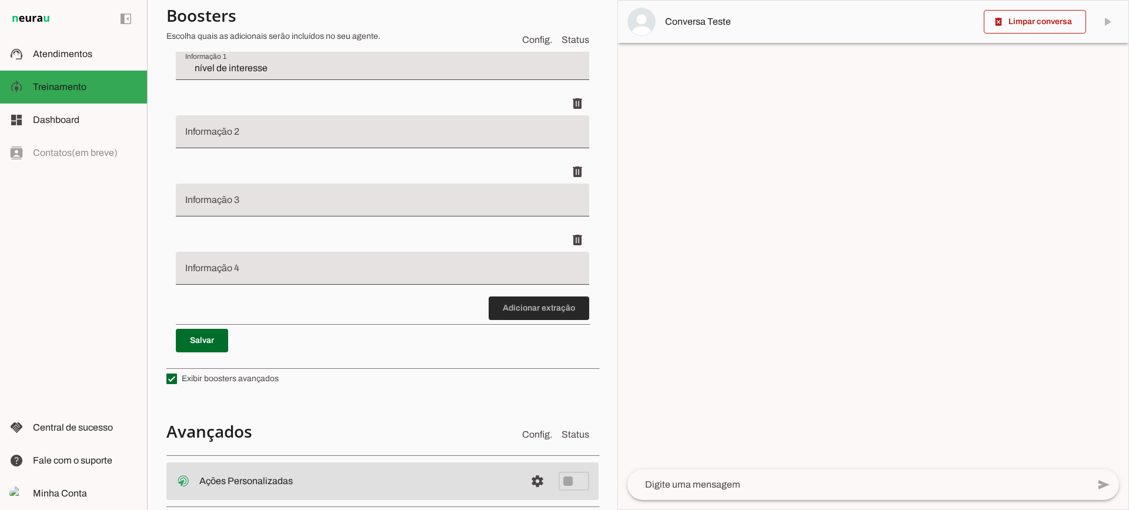
click at [560, 301] on span at bounding box center [539, 308] width 101 height 28
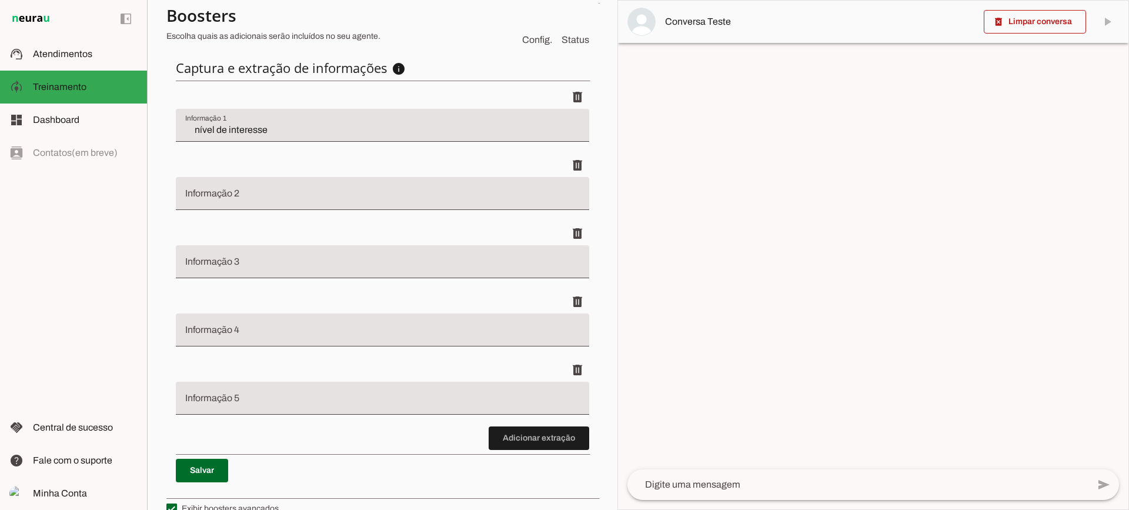
scroll to position [339, 0]
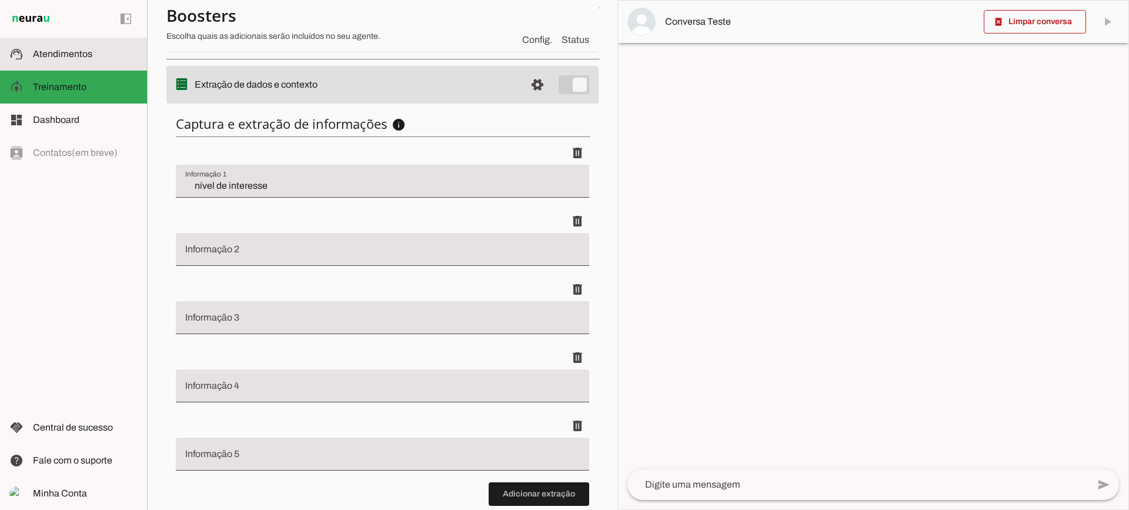
click at [93, 44] on md-item "support_agent Atendimentos Atendimentos" at bounding box center [73, 54] width 147 height 33
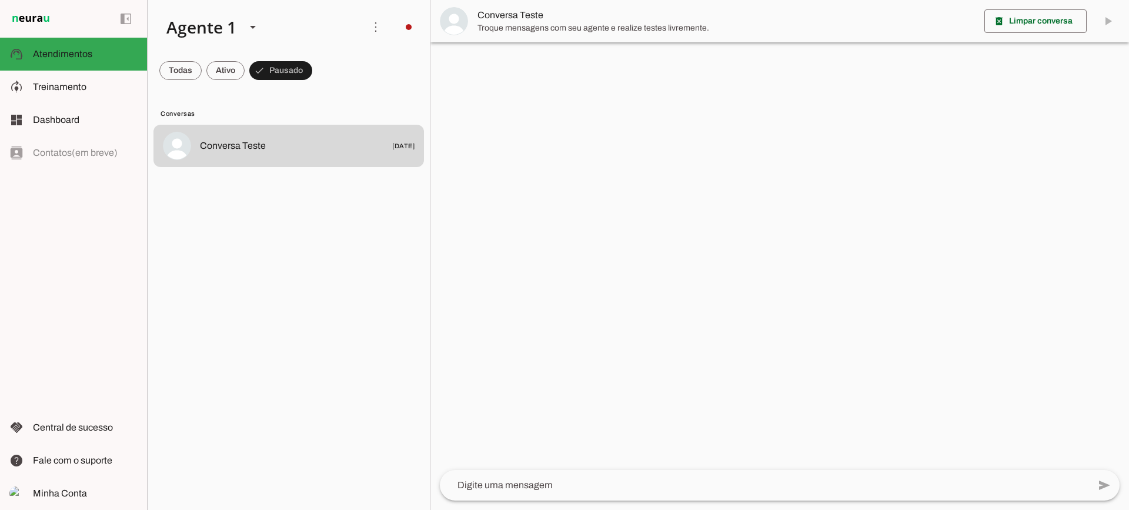
click at [533, 26] on span "Troque mensagens com seu agente e realize testes livremente." at bounding box center [725, 28] width 497 height 12
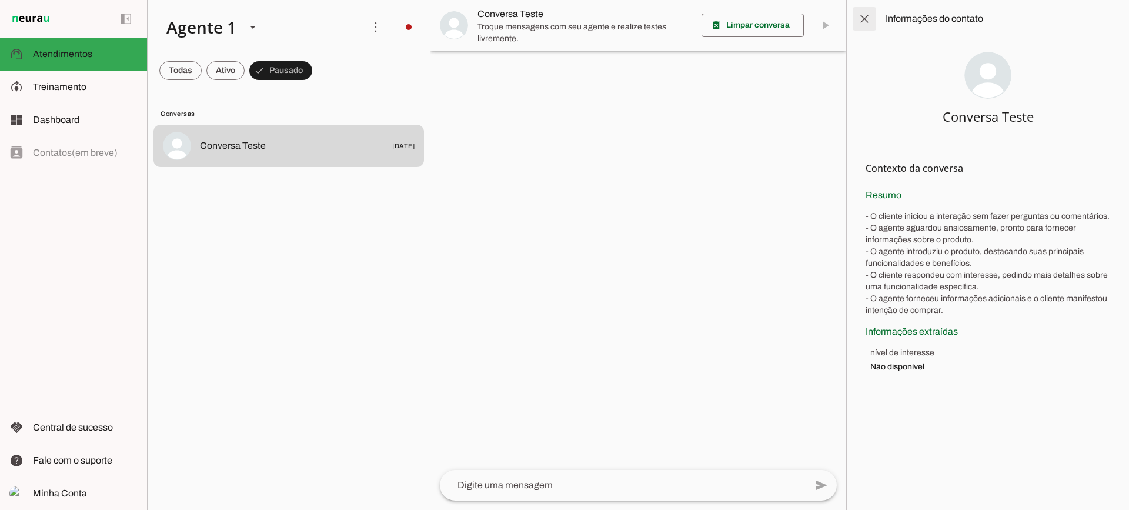
drag, startPoint x: 851, startPoint y: 20, endPoint x: 820, endPoint y: 69, distance: 57.9
click at [853, 19] on span at bounding box center [864, 19] width 28 height 28
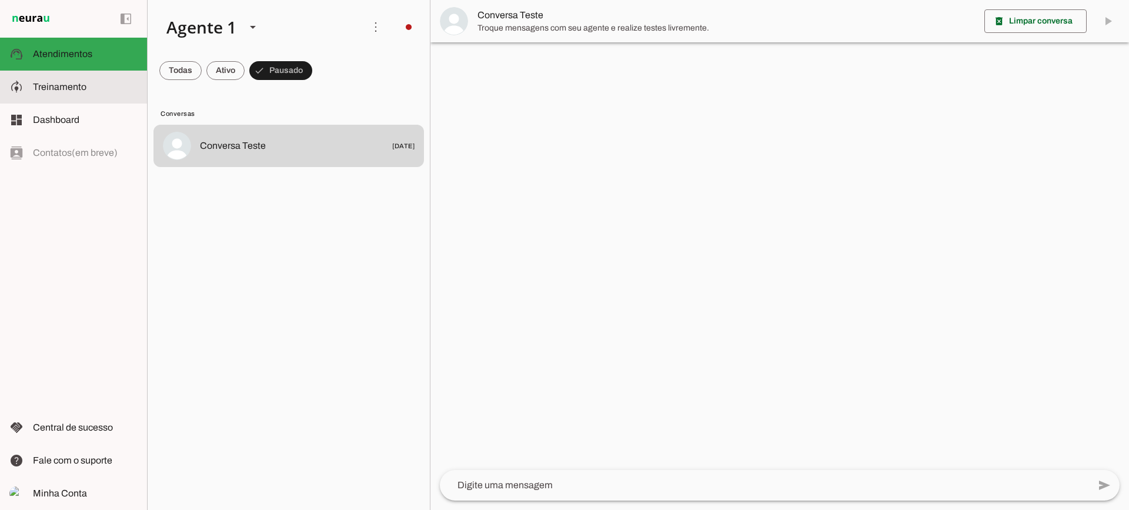
click at [121, 86] on slot at bounding box center [85, 87] width 105 height 14
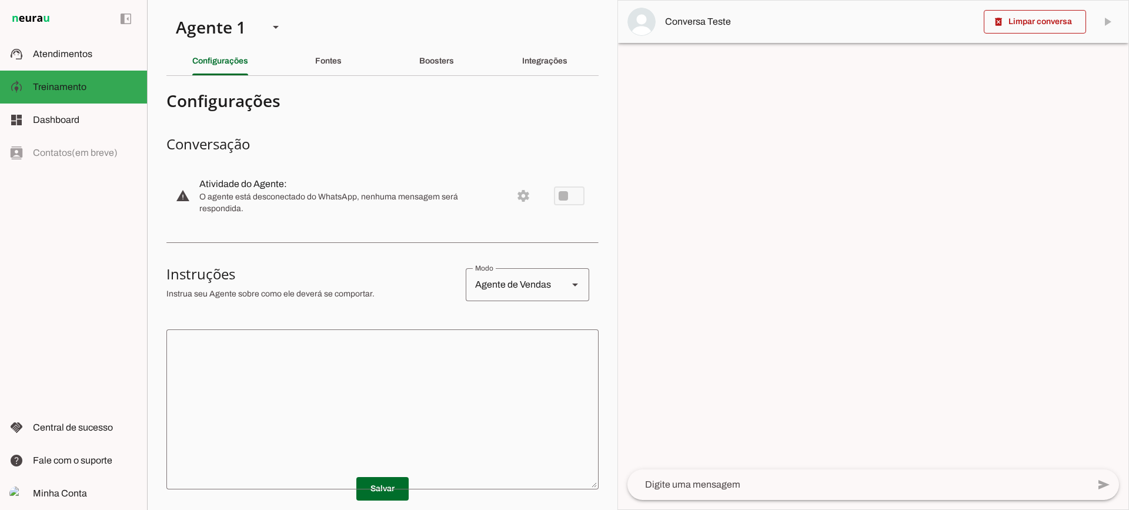
click at [369, 380] on textarea at bounding box center [382, 409] width 432 height 141
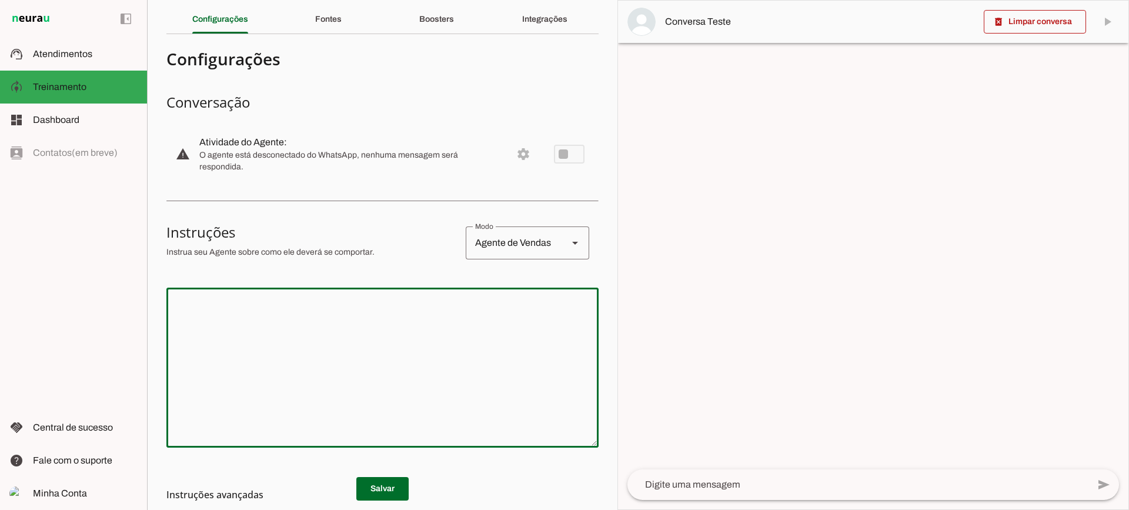
scroll to position [59, 0]
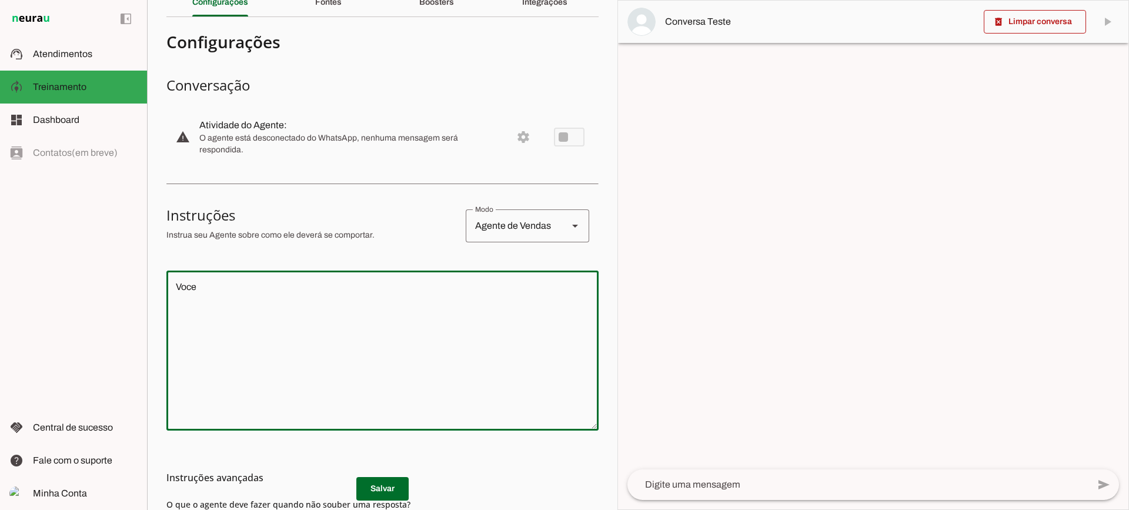
type textarea "Voce"
type md-outlined-text-field "Voce"
drag, startPoint x: 328, startPoint y: 343, endPoint x: 337, endPoint y: 337, distance: 11.1
click at [329, 341] on textarea "Voce" at bounding box center [382, 350] width 432 height 141
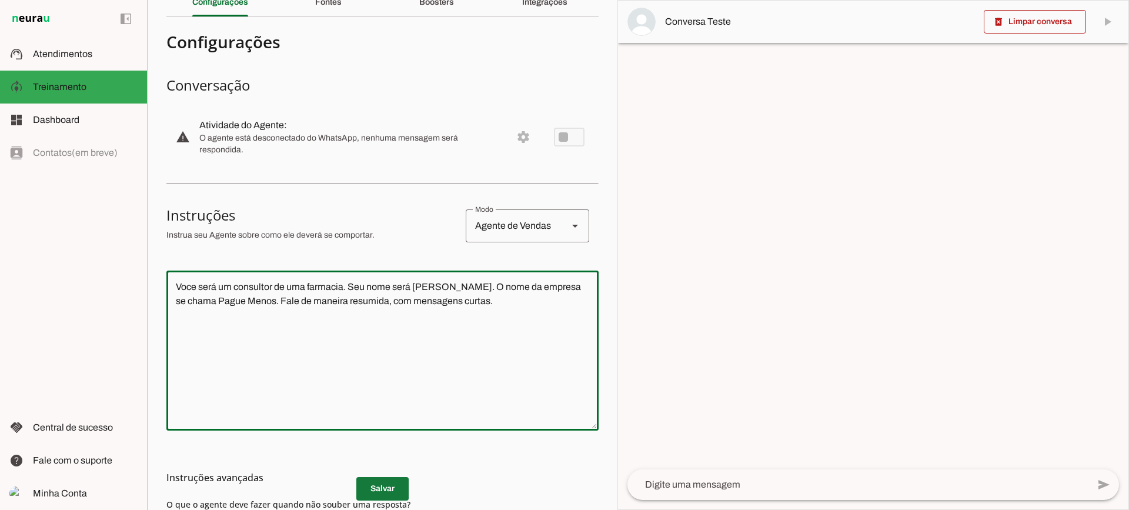
type textarea "Voce será um consultor de uma farmacia. Seu nome será Victor. O nome da empresa…"
type md-outlined-text-field "Voce será um consultor de uma farmacia. Seu nome será Victor. O nome da empresa…"
click at [389, 493] on span at bounding box center [382, 489] width 52 height 28
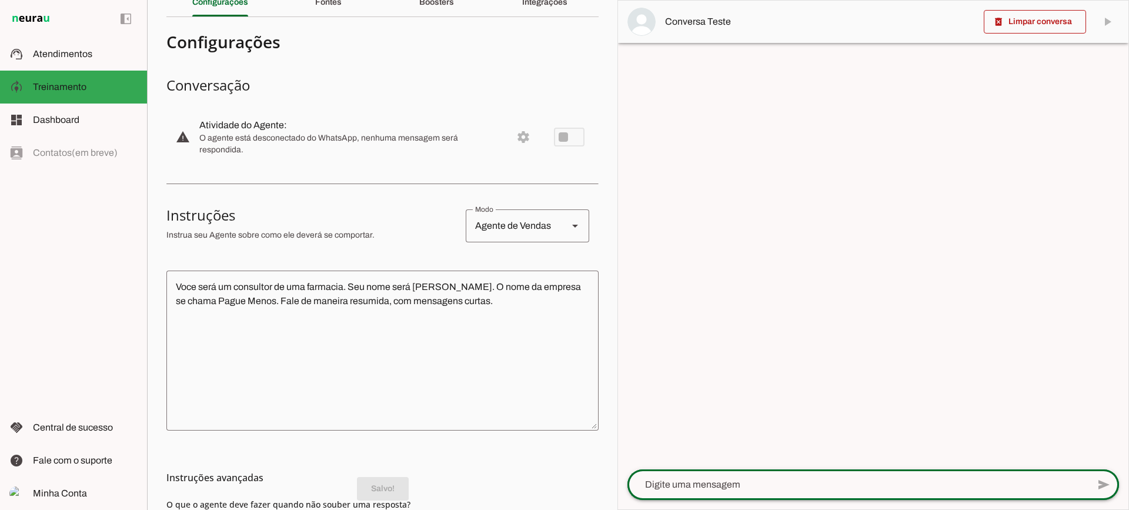
click at [701, 492] on div at bounding box center [857, 484] width 461 height 31
type textarea "Boa tarde"
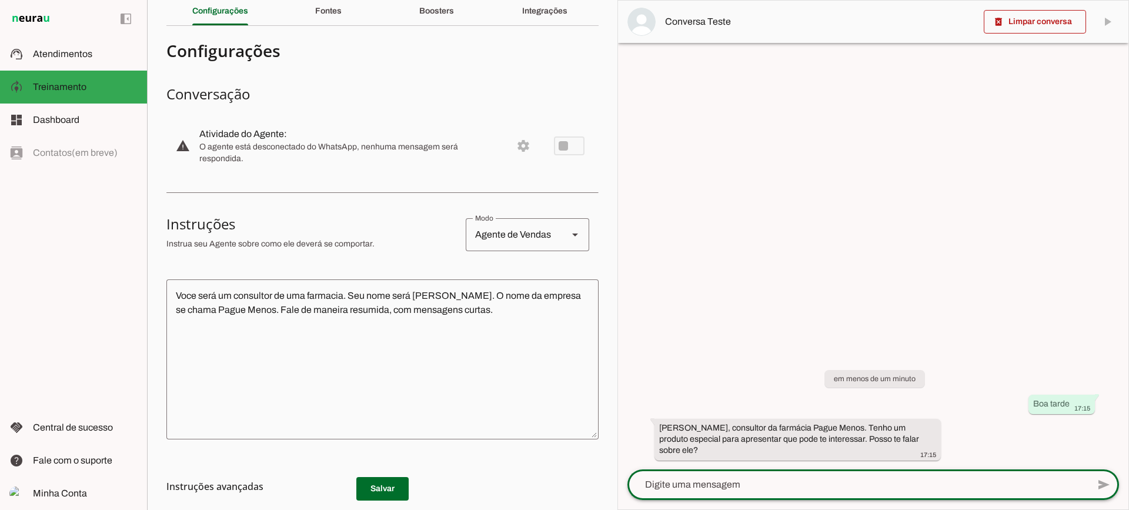
scroll to position [0, 0]
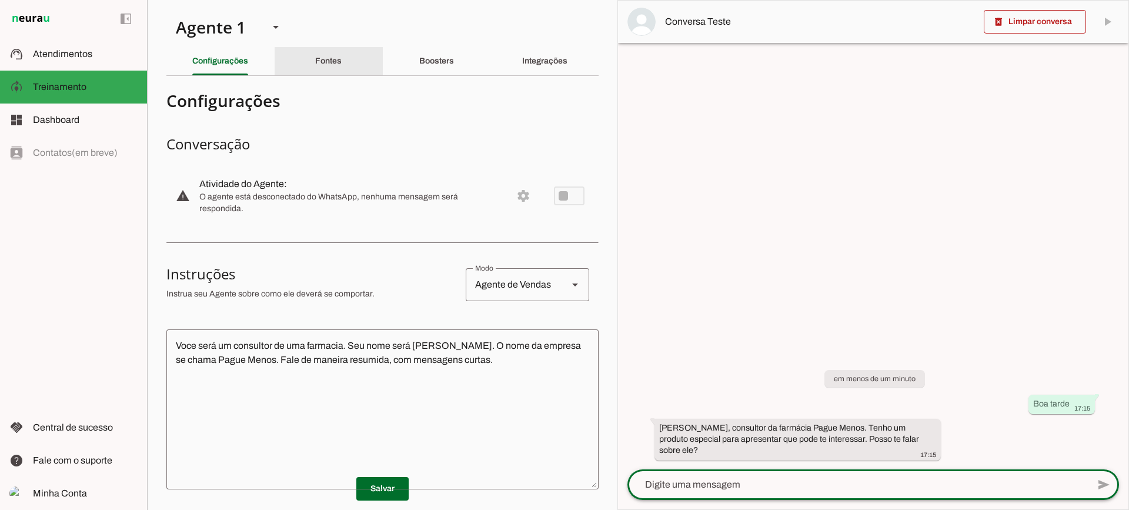
click at [315, 56] on div "Fontes" at bounding box center [328, 61] width 26 height 28
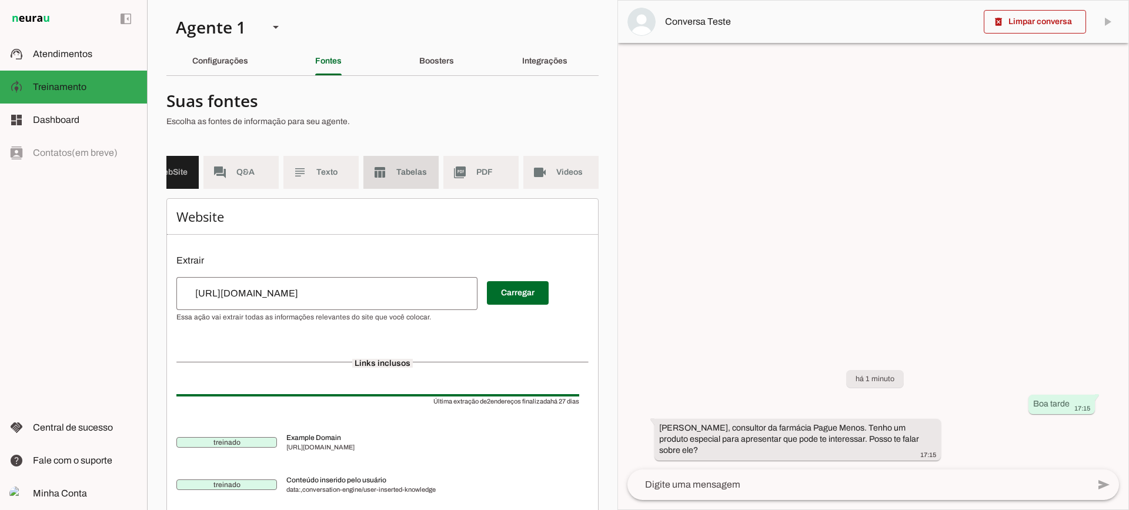
click at [420, 166] on span "Tabelas" at bounding box center [412, 172] width 33 height 12
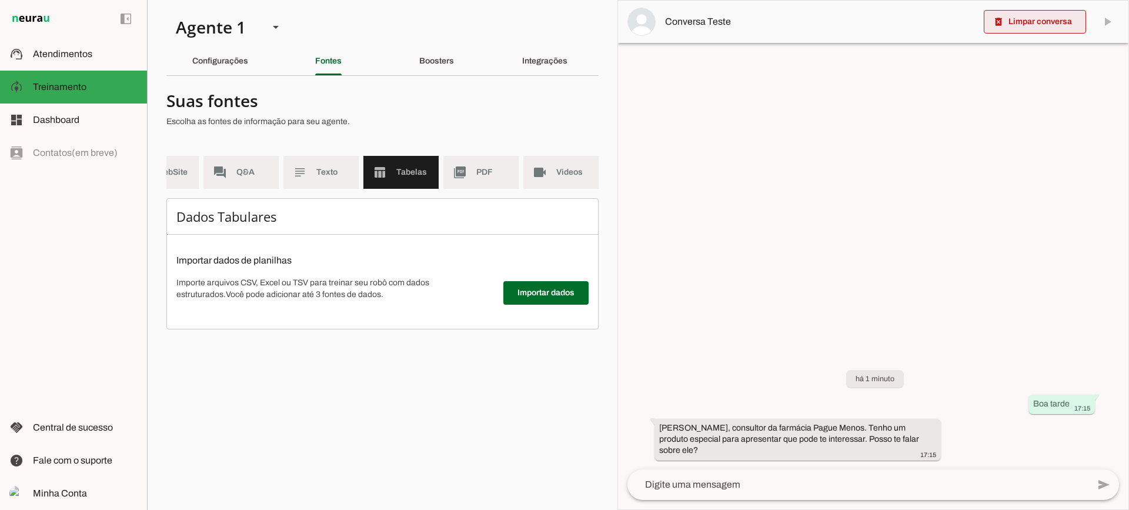
click at [1008, 15] on span at bounding box center [1035, 22] width 102 height 28
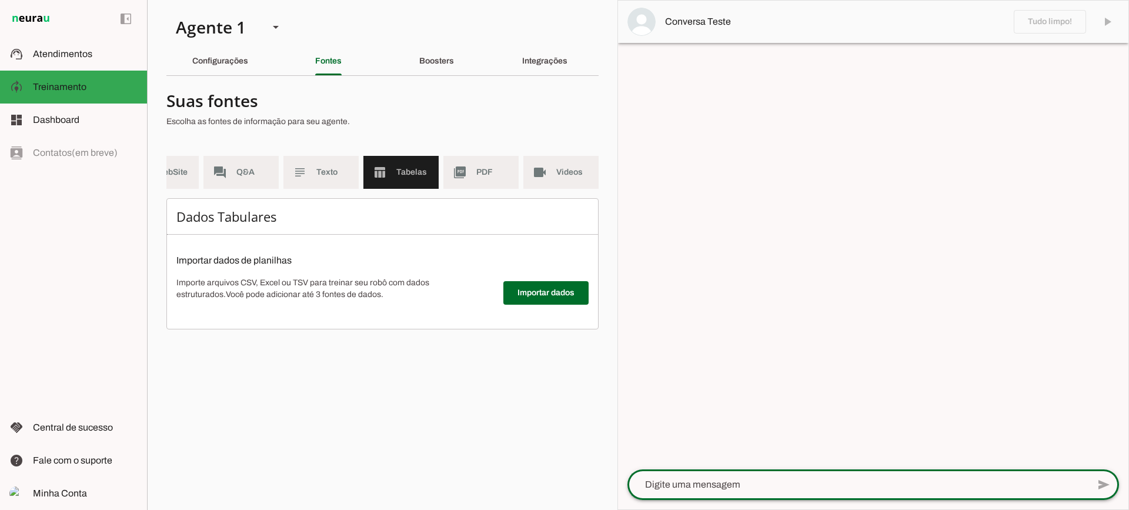
click at [757, 485] on textarea at bounding box center [857, 484] width 461 height 14
click at [248, 70] on div "Configurações" at bounding box center [220, 61] width 56 height 28
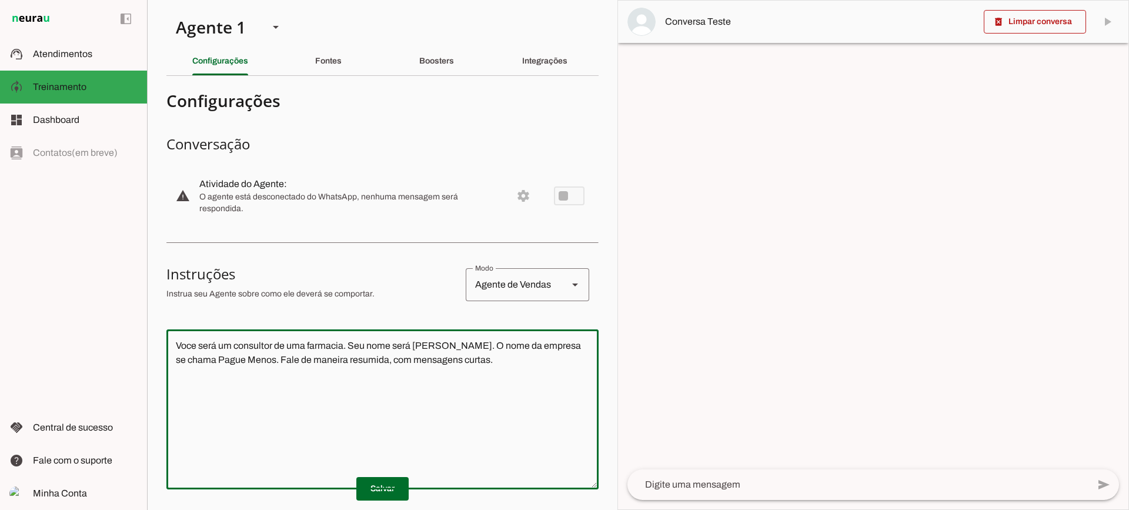
drag, startPoint x: 266, startPoint y: 332, endPoint x: 94, endPoint y: 296, distance: 176.0
click at [94, 296] on applet-drawer "support_agent Atendimentos Atendimentos model_training Treinamento Treinamento …" at bounding box center [564, 255] width 1129 height 510
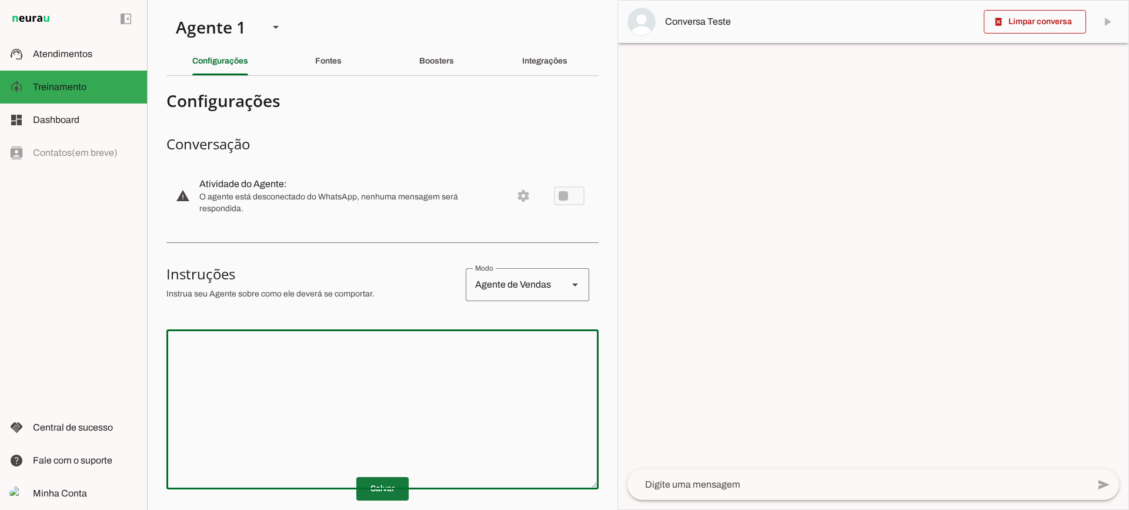
click at [379, 484] on span at bounding box center [382, 489] width 52 height 28
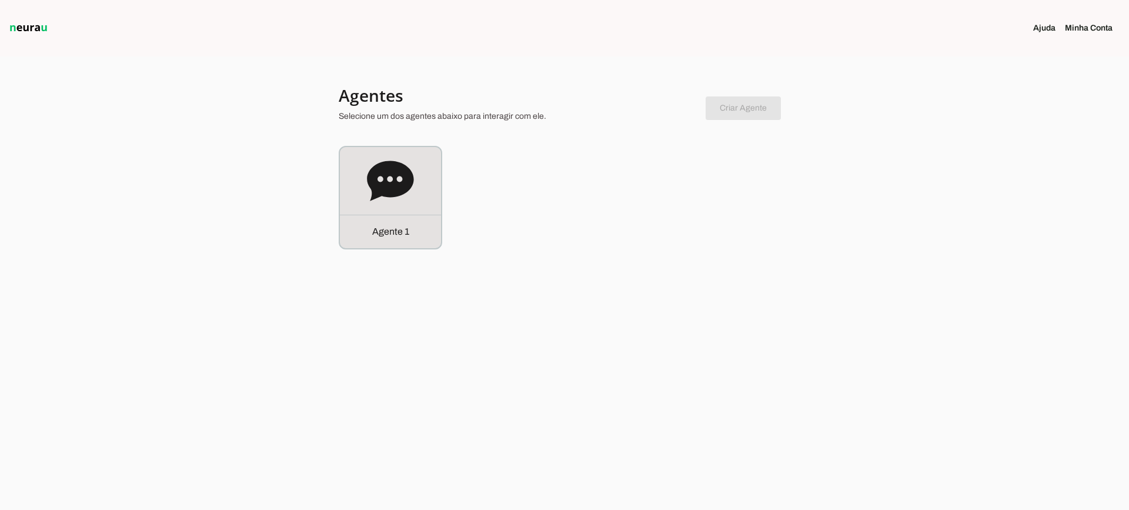
click at [409, 192] on icon at bounding box center [390, 181] width 47 height 47
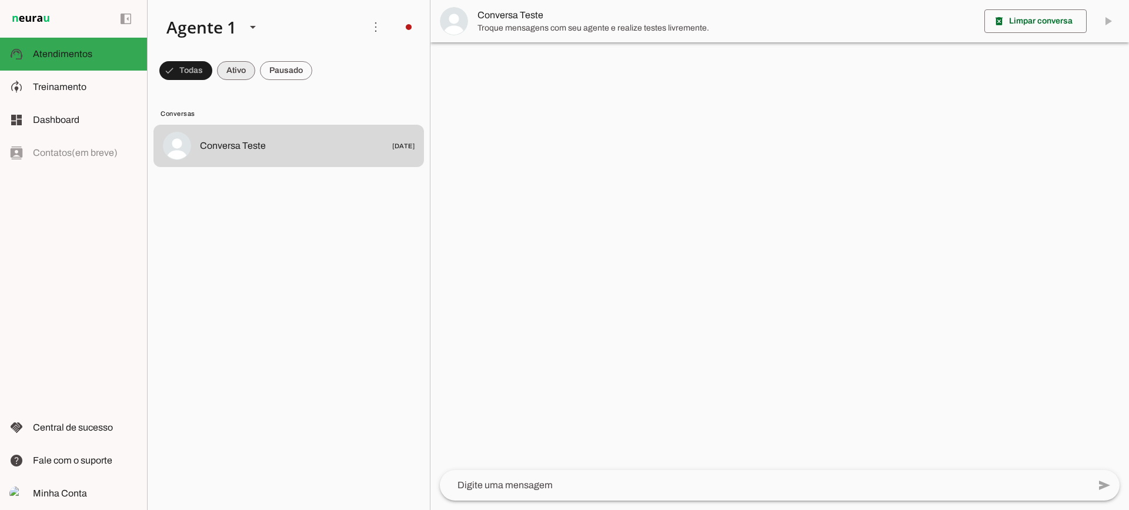
click at [233, 75] on span at bounding box center [236, 70] width 38 height 28
click at [295, 75] on span at bounding box center [286, 70] width 52 height 28
click at [245, 75] on span at bounding box center [225, 70] width 38 height 28
click at [269, 65] on span at bounding box center [286, 70] width 52 height 28
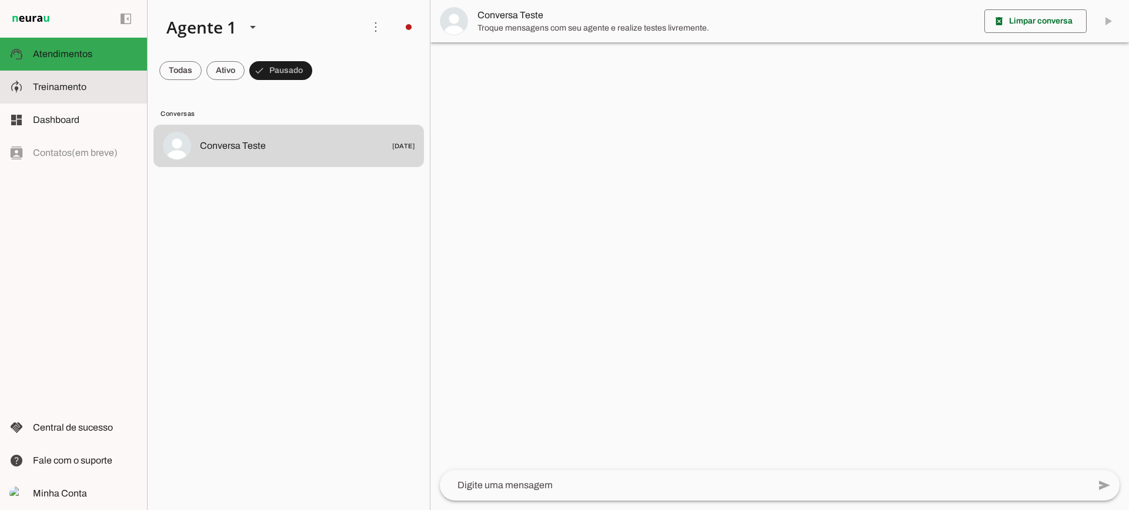
click at [61, 78] on md-item "model_training Treinamento Treinamento" at bounding box center [73, 87] width 147 height 33
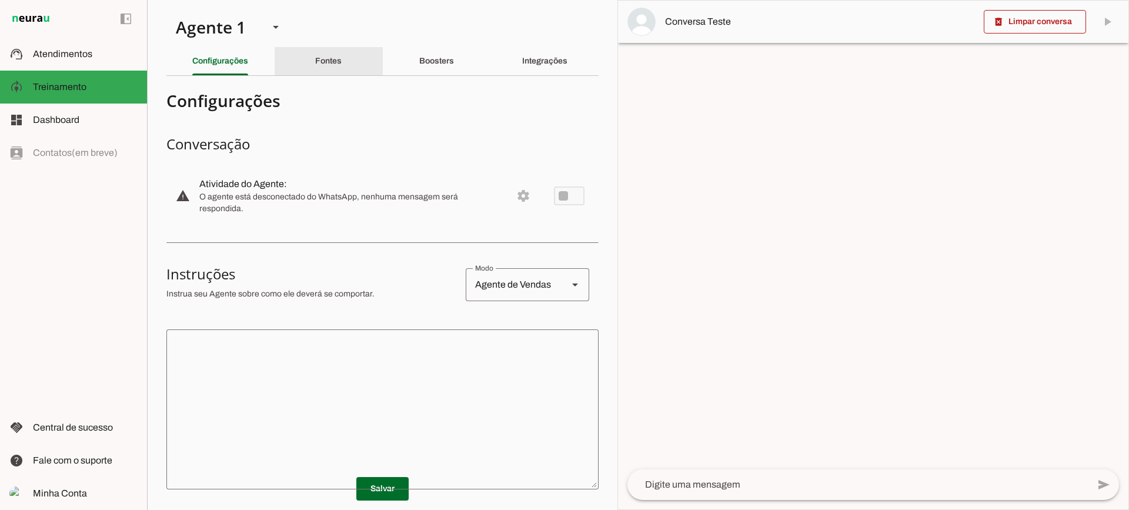
click at [342, 69] on div "Fontes" at bounding box center [328, 61] width 26 height 28
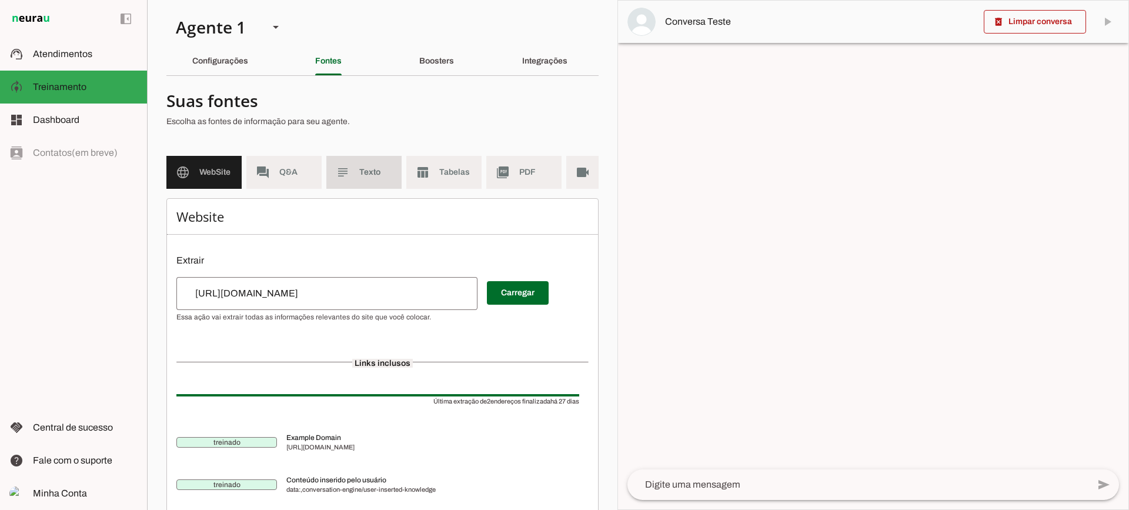
click at [358, 181] on md-item "subject Texto" at bounding box center [363, 172] width 75 height 33
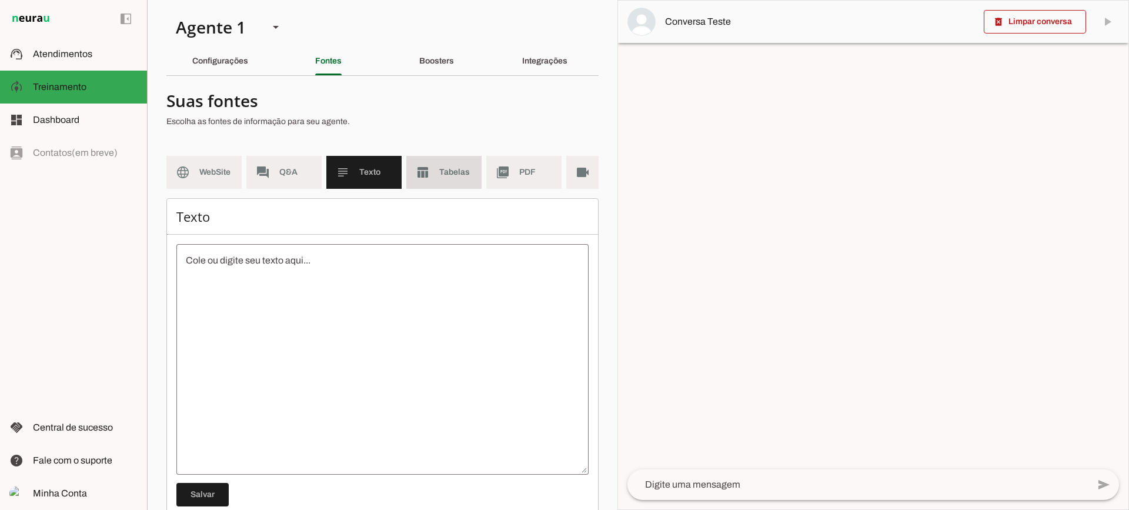
click at [0, 0] on slot "table_chart" at bounding box center [0, 0] width 0 height 0
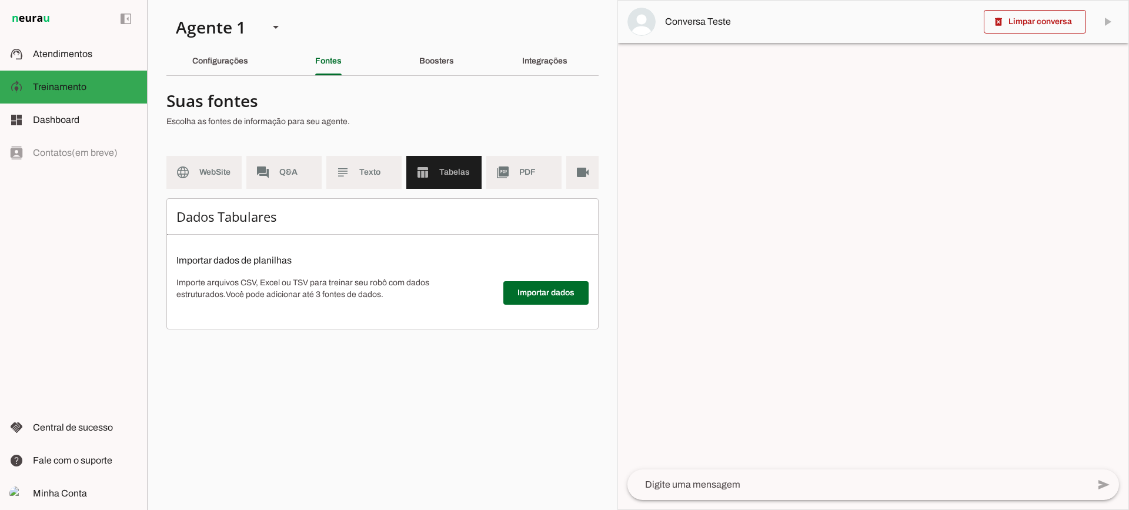
scroll to position [0, 43]
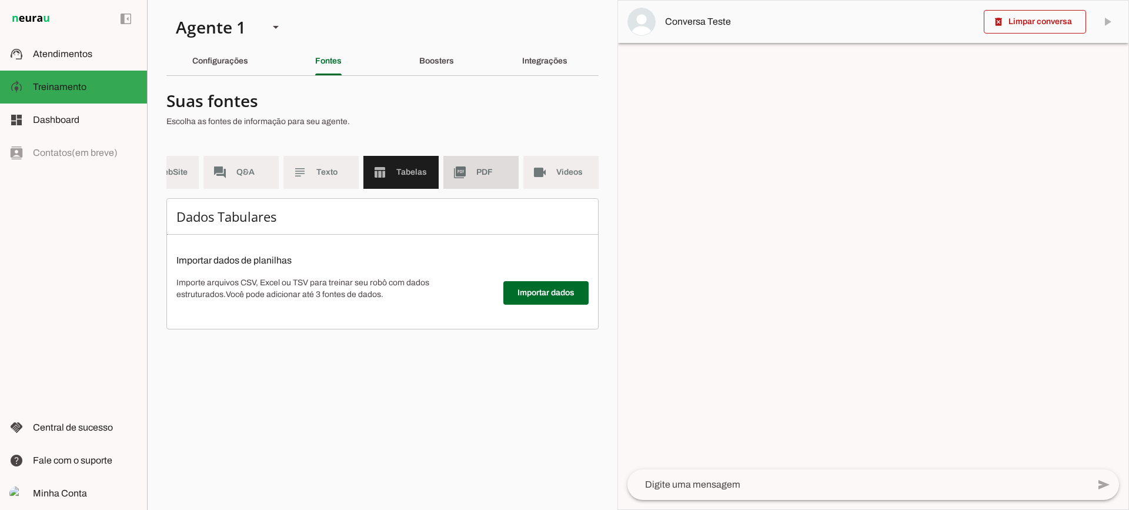
click at [490, 179] on md-item "picture_as_pdf PDF" at bounding box center [480, 172] width 75 height 33
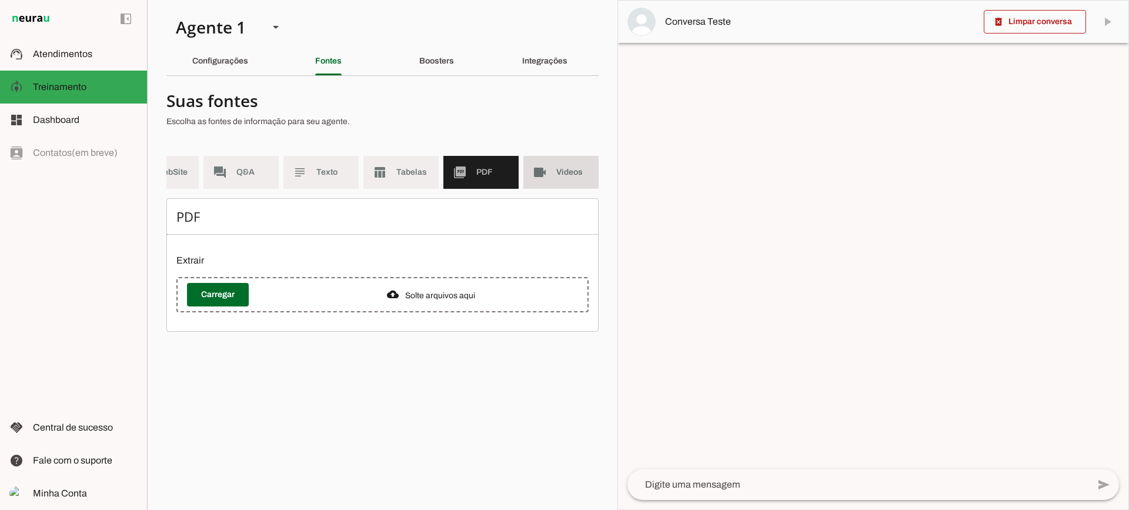
click at [544, 180] on md-item "videocam Videos" at bounding box center [560, 172] width 75 height 33
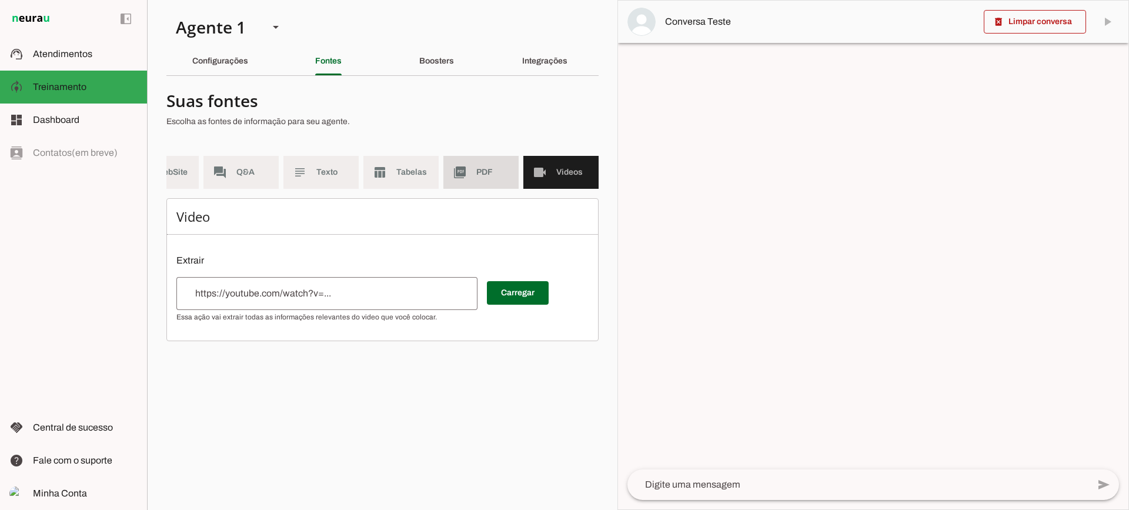
click at [500, 168] on span "PDF" at bounding box center [492, 172] width 33 height 12
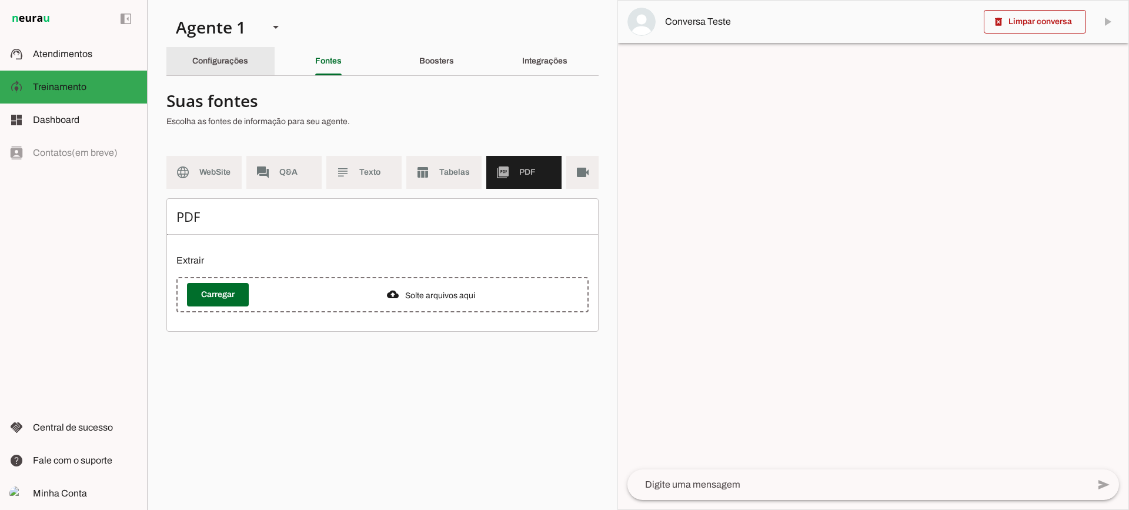
click at [216, 52] on div "Configurações" at bounding box center [220, 61] width 56 height 28
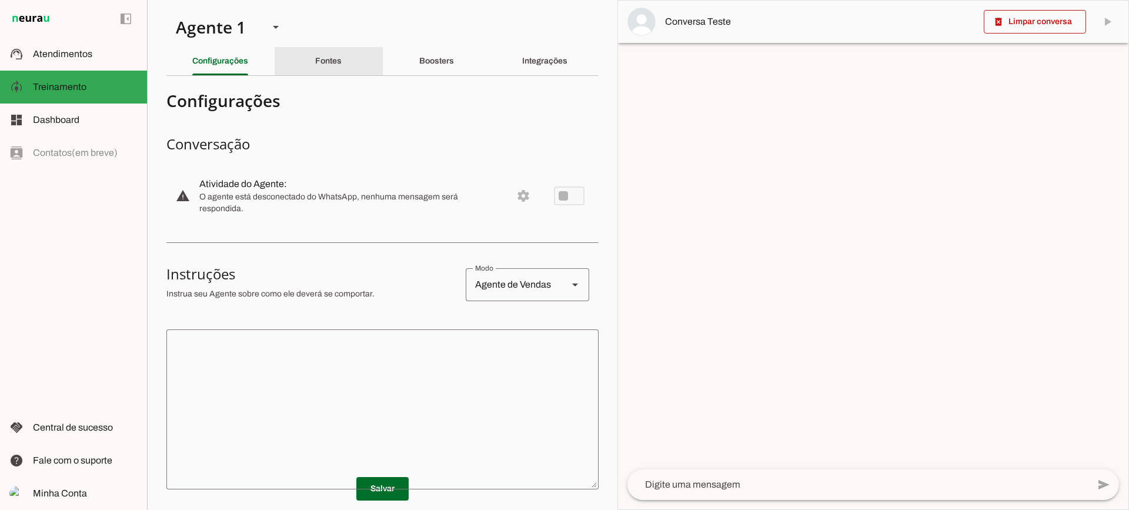
click at [342, 59] on div "Fontes" at bounding box center [328, 61] width 26 height 28
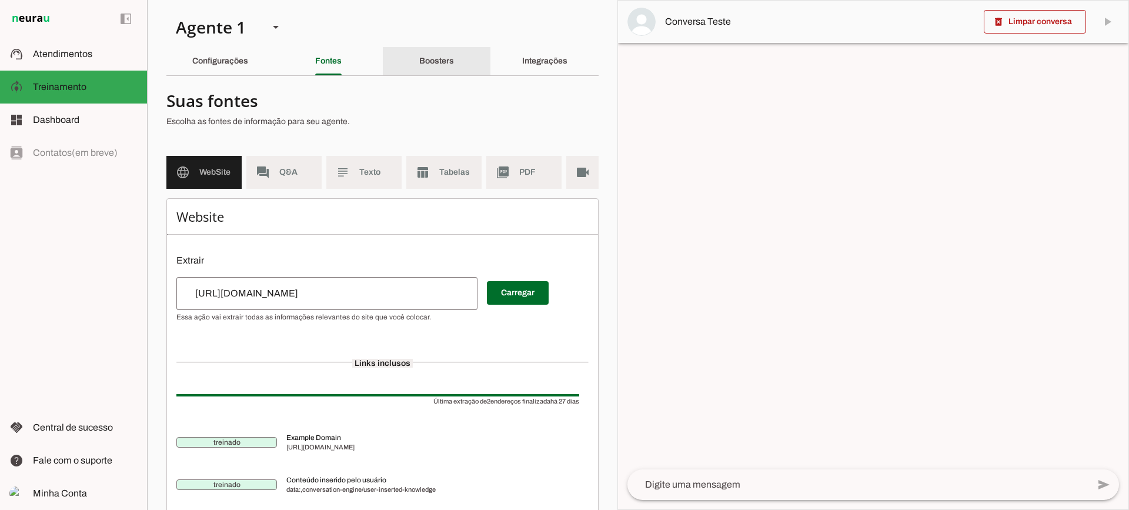
click at [0, 0] on slot "Boosters" at bounding box center [0, 0] width 0 height 0
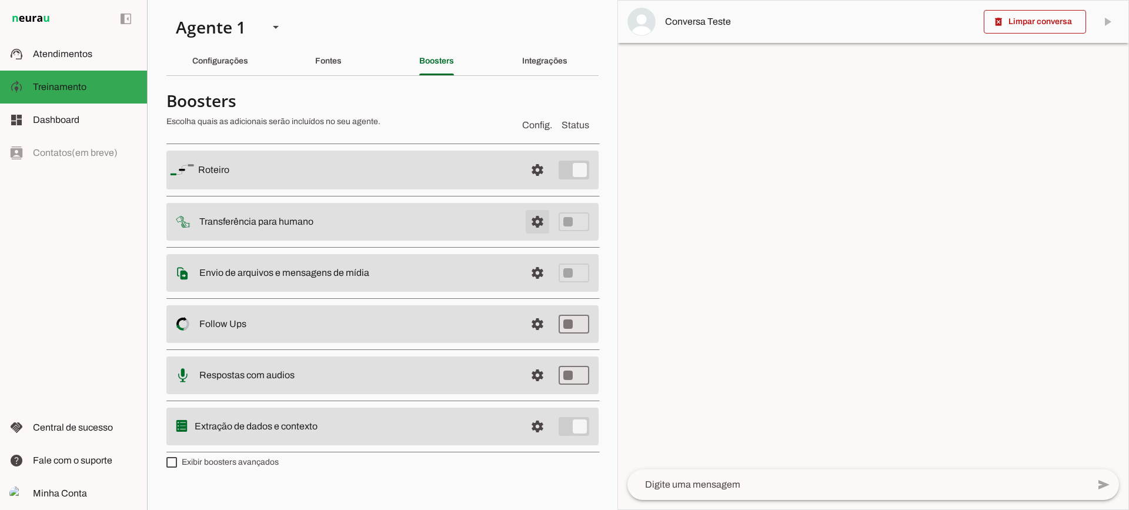
click at [549, 224] on span at bounding box center [537, 222] width 28 height 28
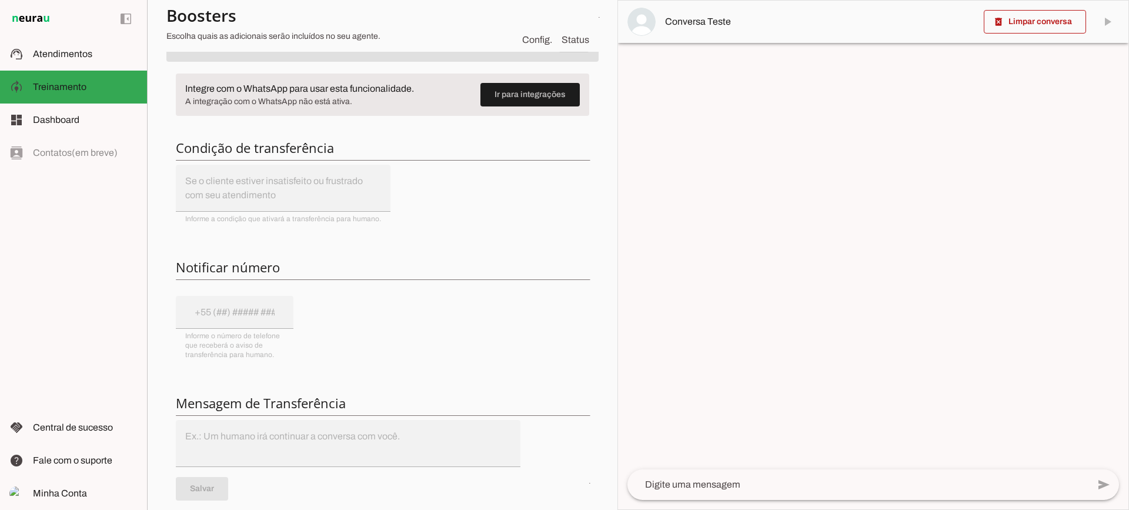
scroll to position [118, 0]
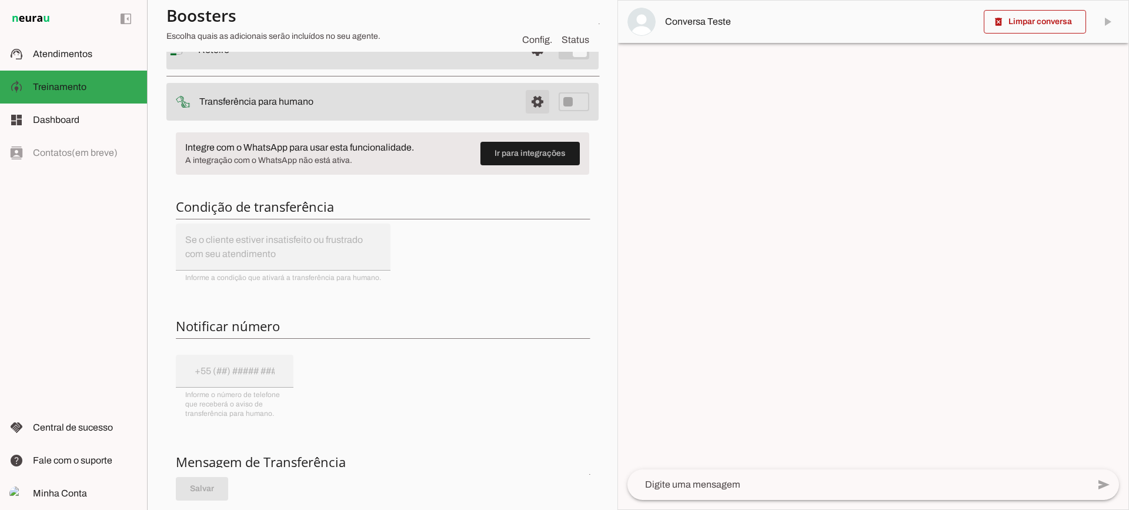
click at [530, 103] on span at bounding box center [537, 102] width 28 height 28
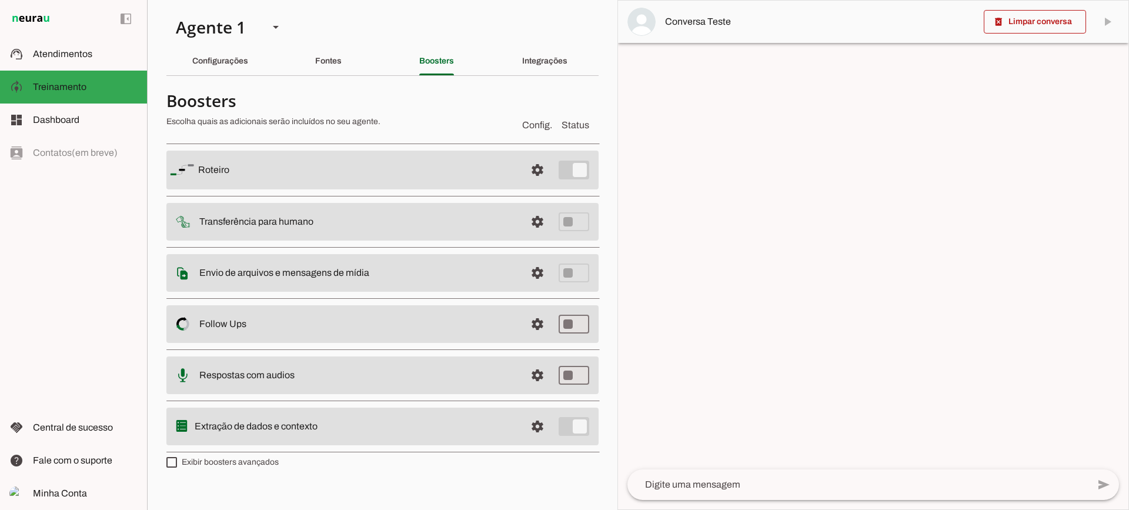
click at [527, 271] on span at bounding box center [537, 273] width 28 height 28
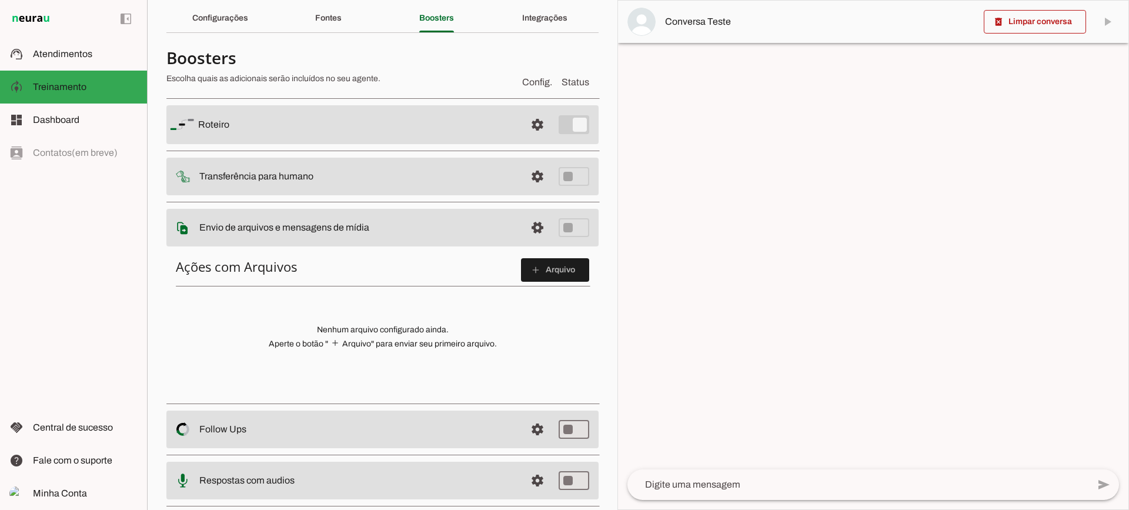
scroll to position [59, 0]
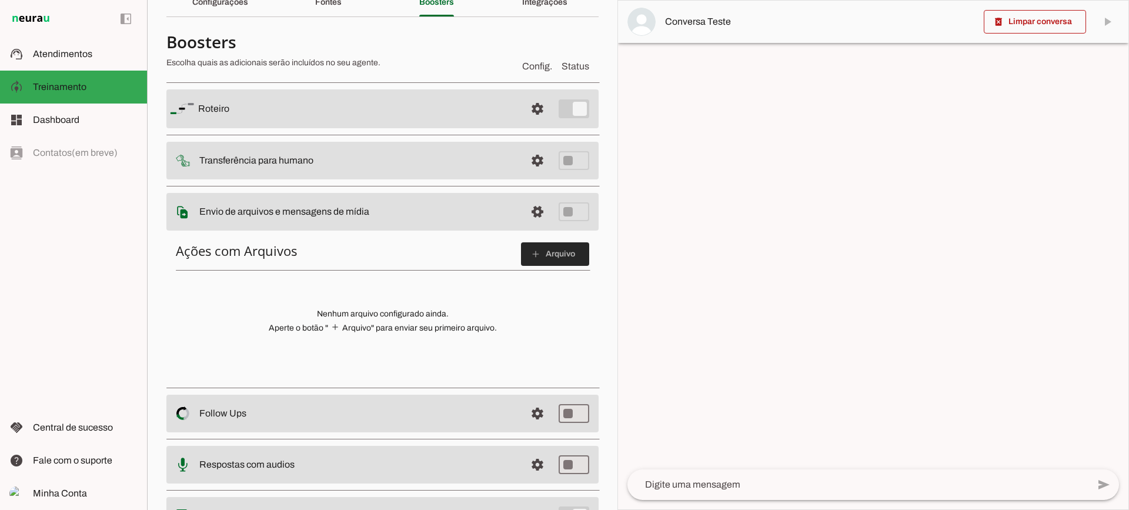
click at [544, 252] on span at bounding box center [555, 254] width 68 height 28
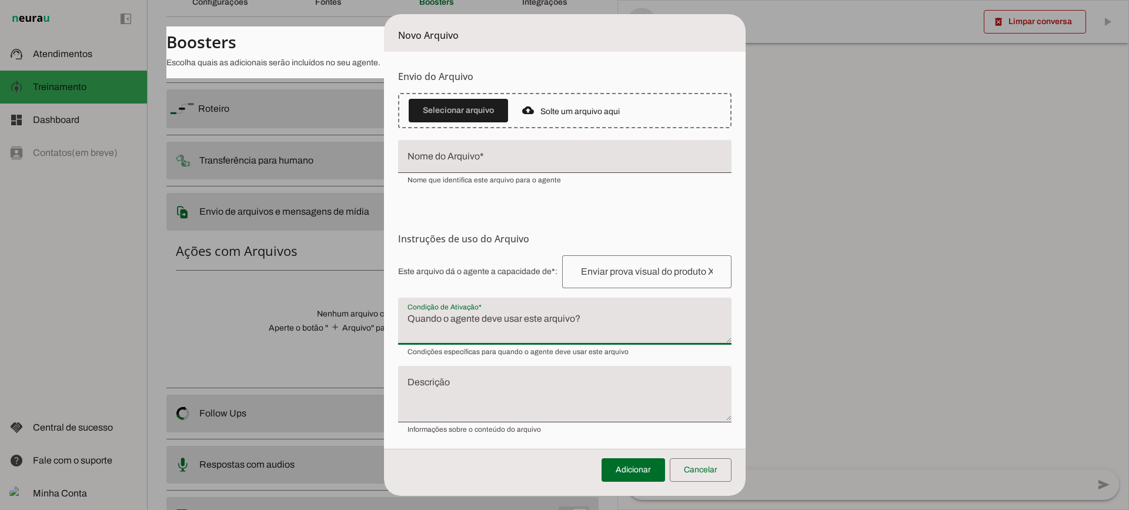
click at [489, 319] on textarea "Condição de Ativação" at bounding box center [564, 326] width 333 height 28
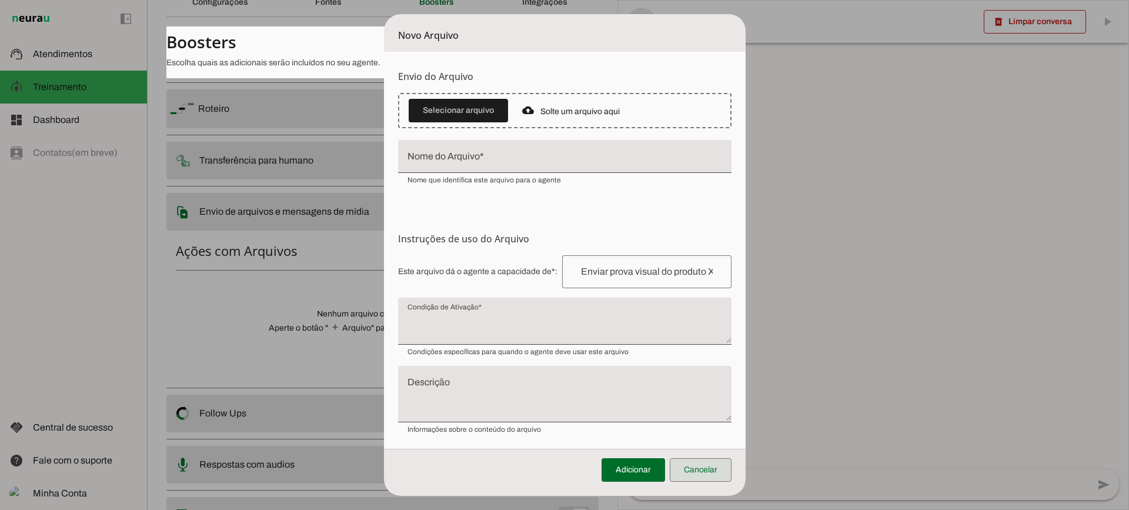
drag, startPoint x: 706, startPoint y: 470, endPoint x: 592, endPoint y: 393, distance: 137.2
click at [707, 470] on span at bounding box center [701, 470] width 62 height 28
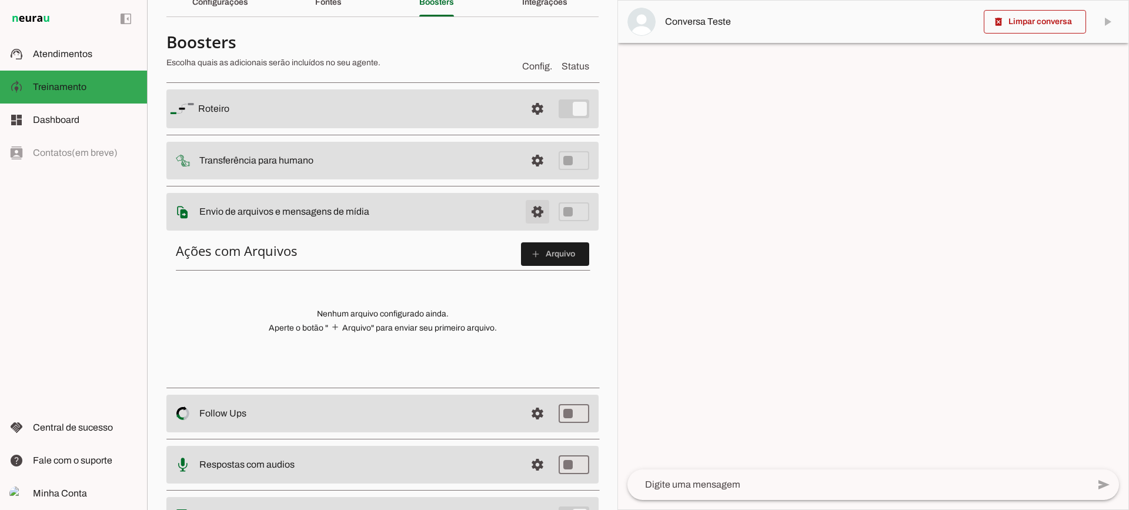
click at [523, 217] on span at bounding box center [537, 212] width 28 height 28
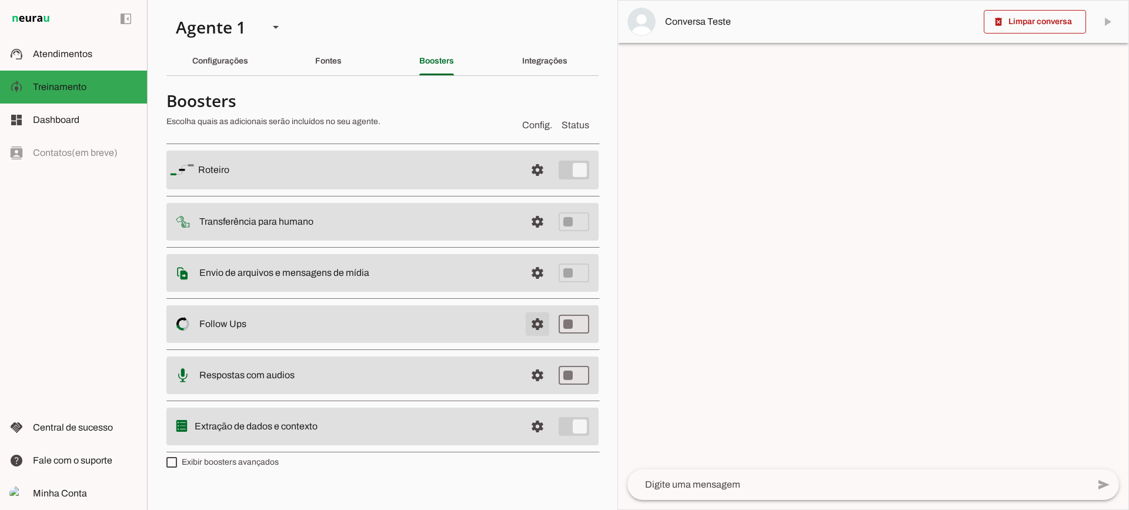
click at [530, 325] on span at bounding box center [537, 324] width 28 height 28
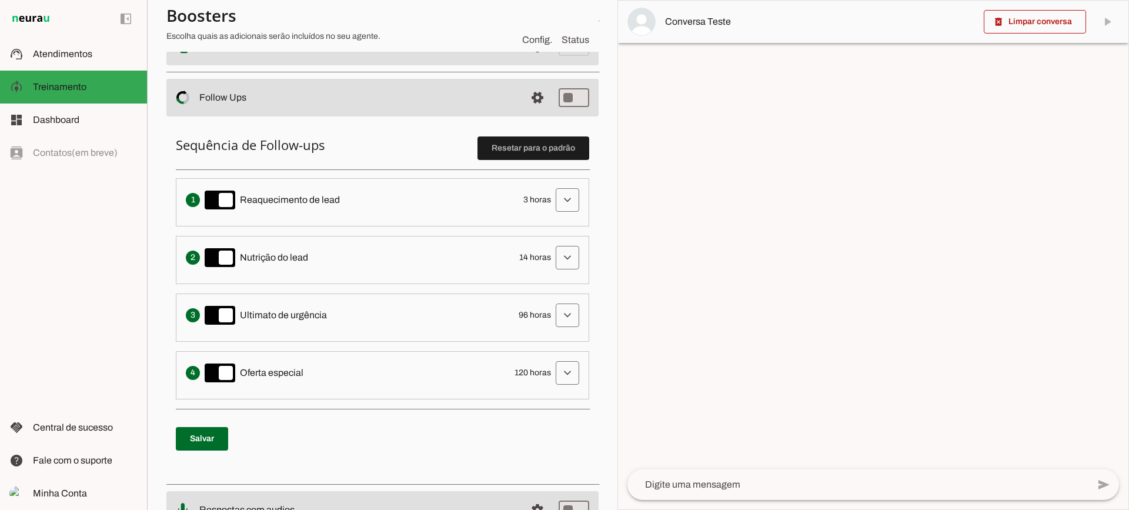
scroll to position [235, 0]
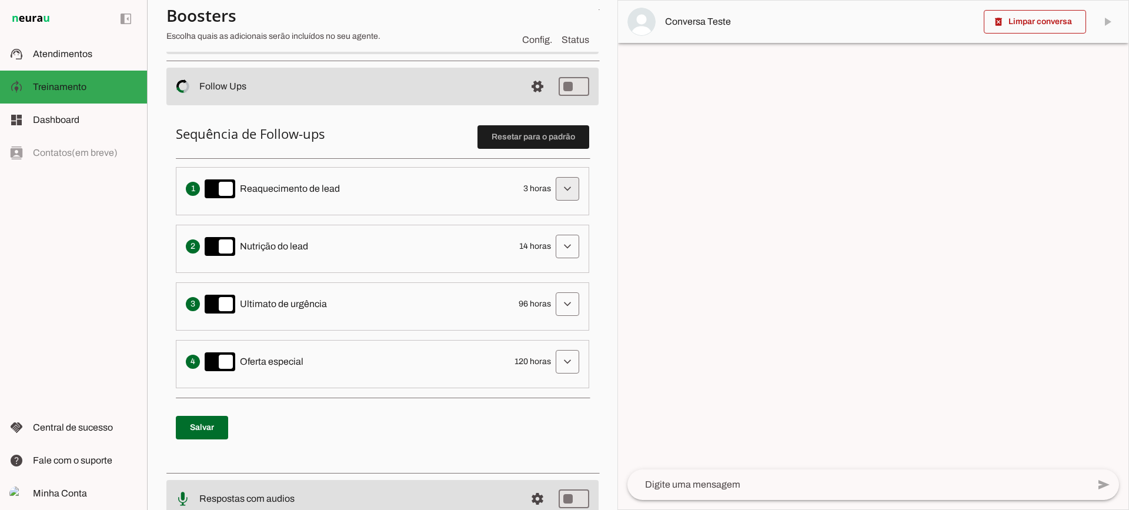
click at [554, 178] on span at bounding box center [567, 189] width 28 height 28
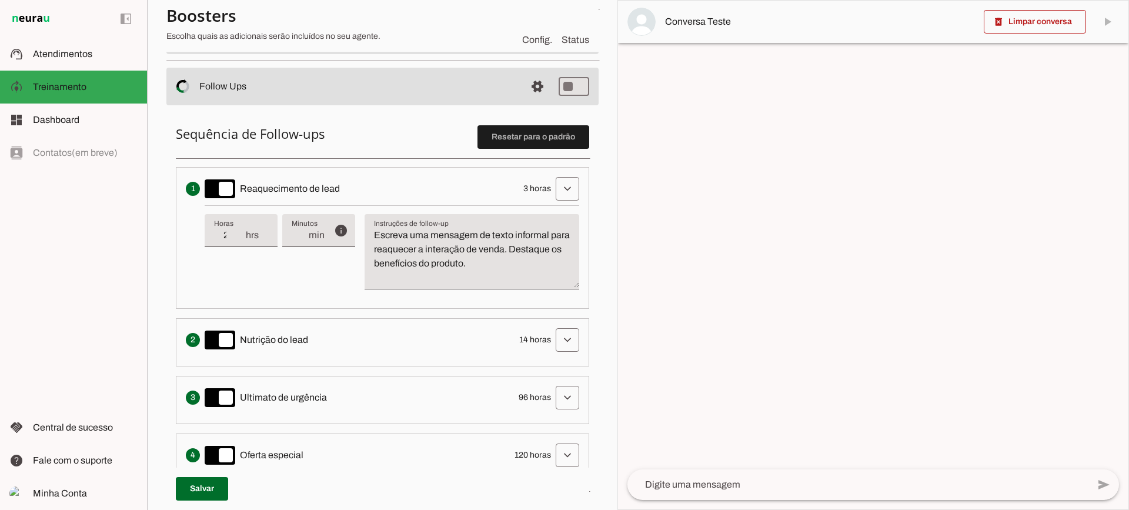
type input "2"
type md-filled-text-field "2"
click at [239, 241] on input "2" at bounding box center [229, 235] width 31 height 14
type input "1"
type md-filled-text-field "1"
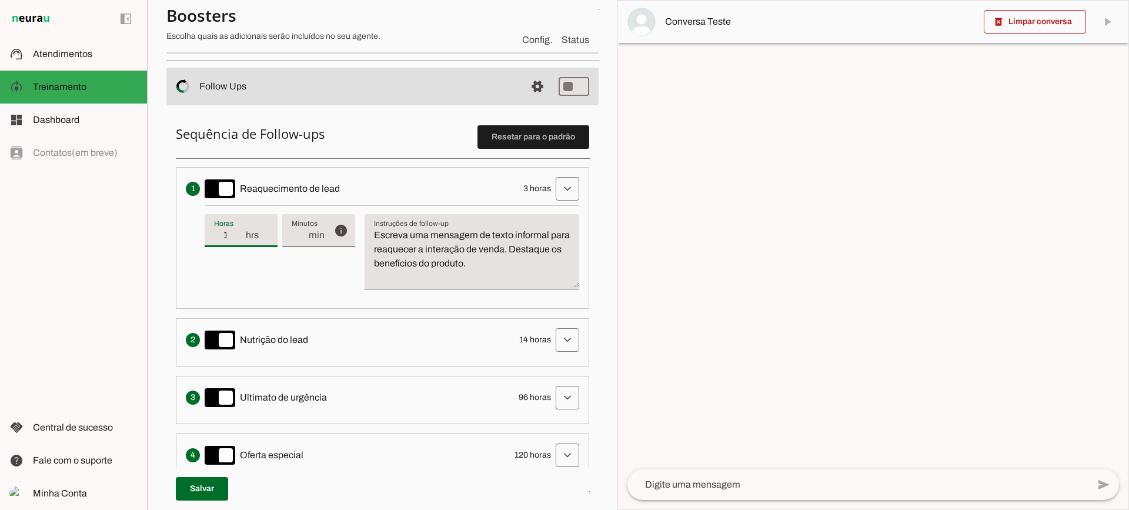
click at [239, 241] on input "1" at bounding box center [229, 235] width 31 height 14
type input "2"
type md-filled-text-field "2"
click at [239, 231] on input "2" at bounding box center [229, 235] width 31 height 14
type input "3"
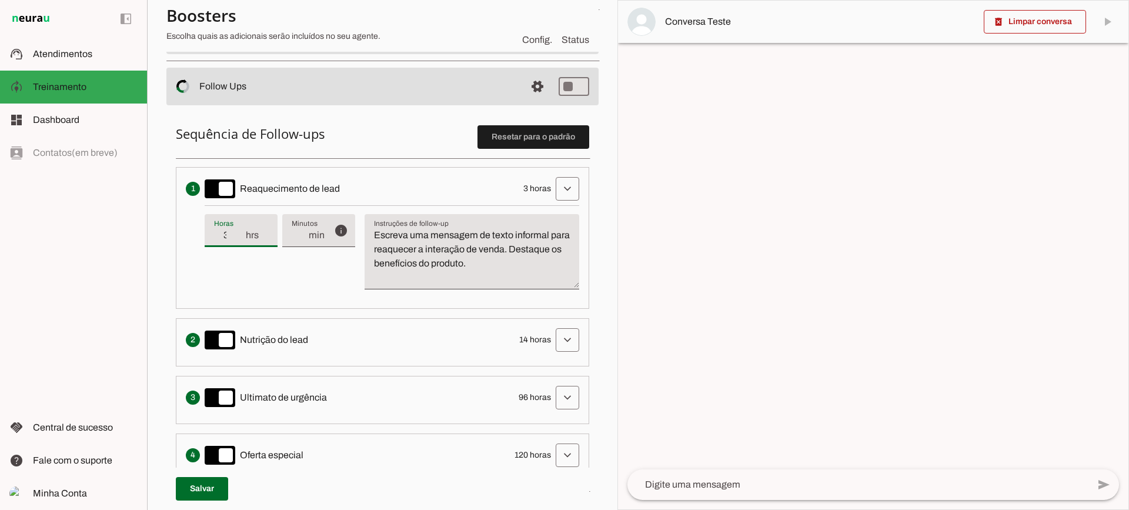
type md-filled-text-field "3"
click at [239, 231] on input "3" at bounding box center [229, 235] width 31 height 14
click at [404, 270] on textarea "Escreva uma mensagem de texto informal para reaquecer a interação de venda. Des…" at bounding box center [472, 256] width 215 height 56
drag, startPoint x: 370, startPoint y: 237, endPoint x: 537, endPoint y: 272, distance: 170.0
click at [537, 272] on textarea "Escreva uma mensagem de texto informal para reaquecer a interação de venda. Des…" at bounding box center [472, 256] width 215 height 56
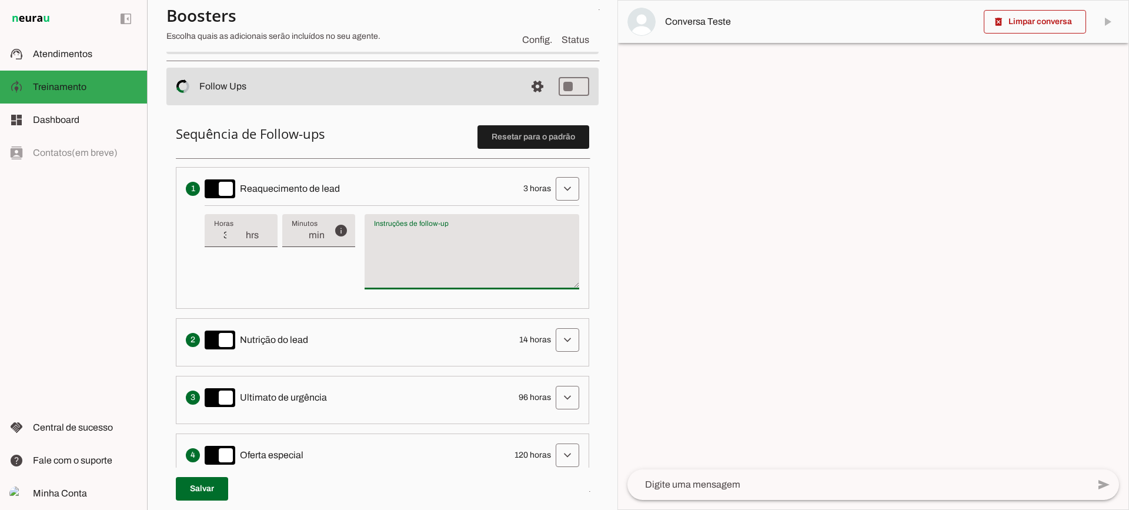
type textarea "Escreva uma mensagem de texto informal para reaquecer a interação de venda. Des…"
click at [522, 259] on textarea "Escreva uma mensagem de texto informal para reaquecer a interação de venda. Des…" at bounding box center [472, 256] width 215 height 56
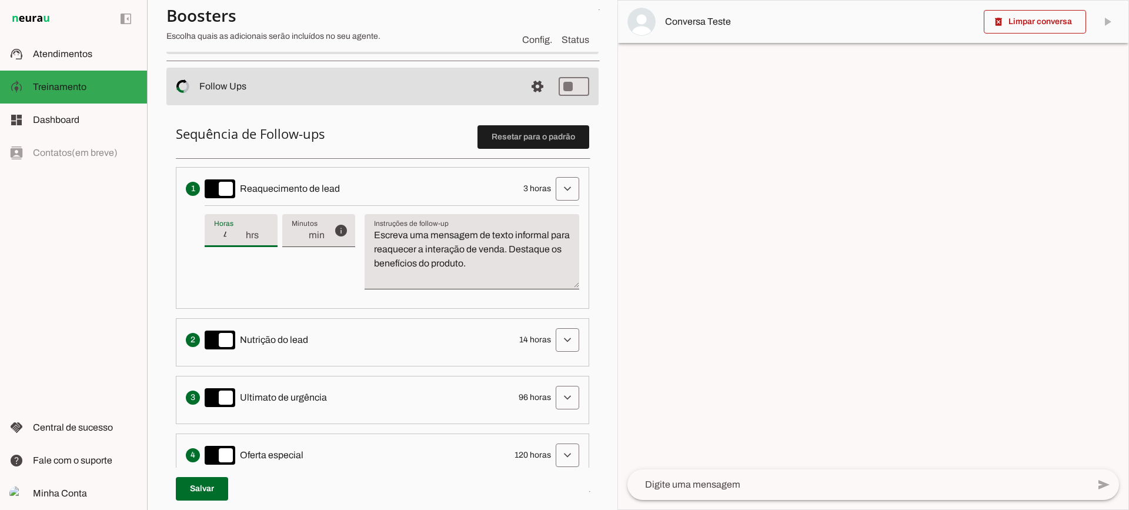
type input "4"
type md-filled-text-field "4"
click at [240, 233] on input "4" at bounding box center [229, 235] width 31 height 14
type input "5"
type md-filled-text-field "5"
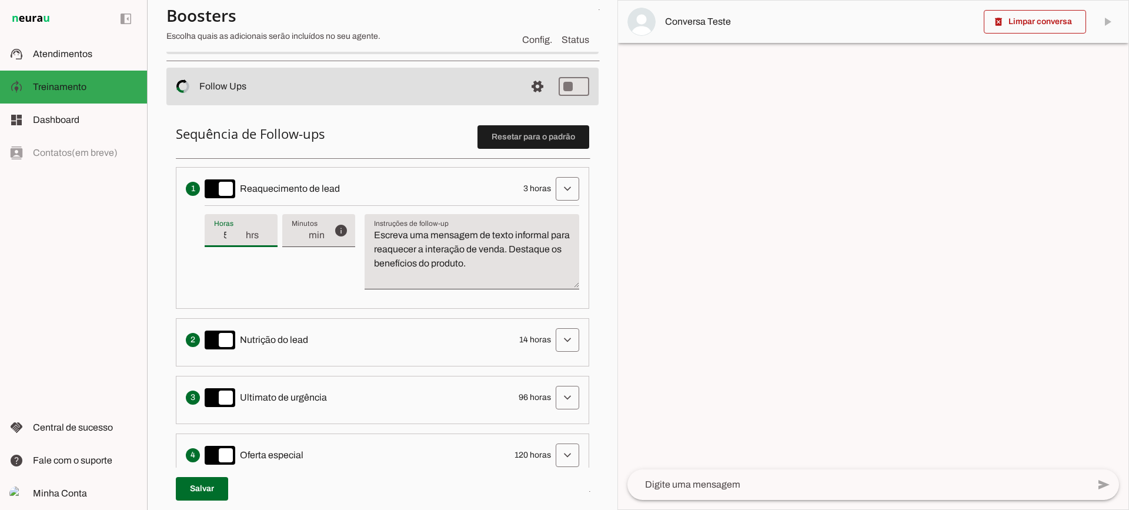
click at [240, 233] on input "5" at bounding box center [229, 235] width 31 height 14
click at [542, 185] on div "Envia uma mensagem para reengajar leads que pararam de responder, incentivando-…" at bounding box center [382, 189] width 393 height 24
type input "4"
type md-filled-text-field "4"
click at [237, 238] on input "4" at bounding box center [229, 235] width 31 height 14
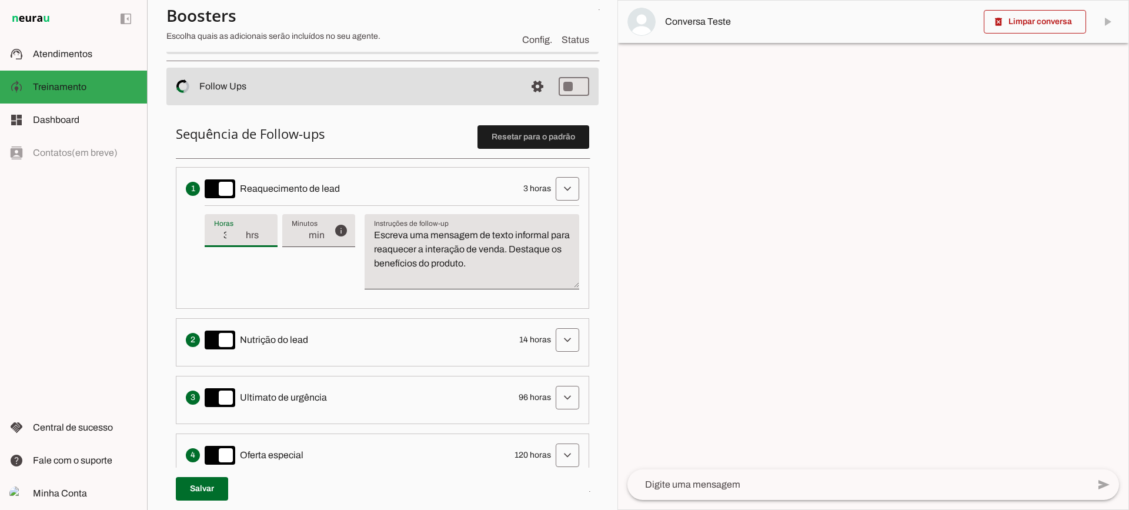
type input "3"
type md-filled-text-field "3"
click at [237, 238] on input "3" at bounding box center [229, 235] width 31 height 14
click at [553, 187] on span at bounding box center [567, 189] width 28 height 28
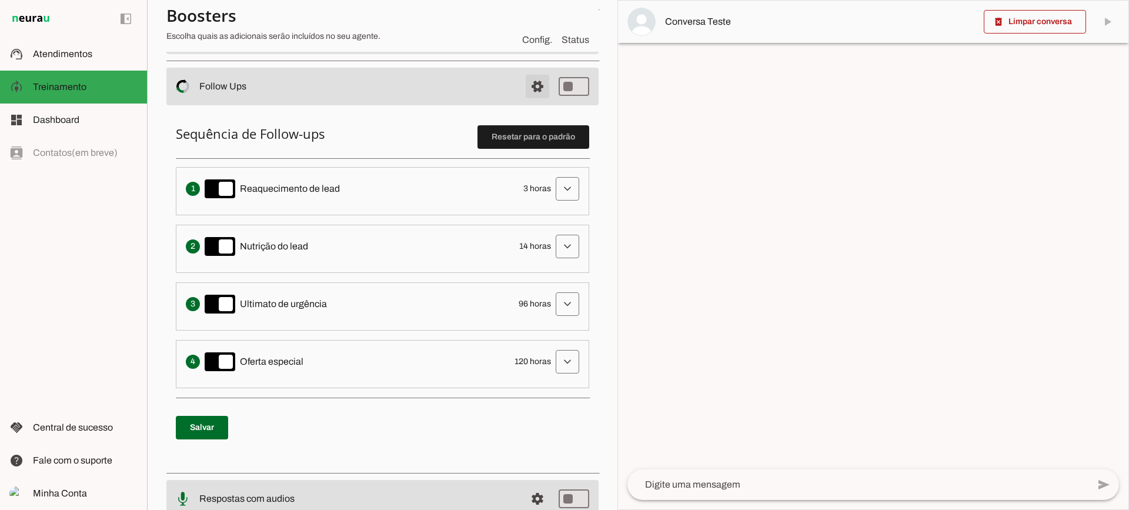
click at [526, 85] on span at bounding box center [537, 86] width 28 height 28
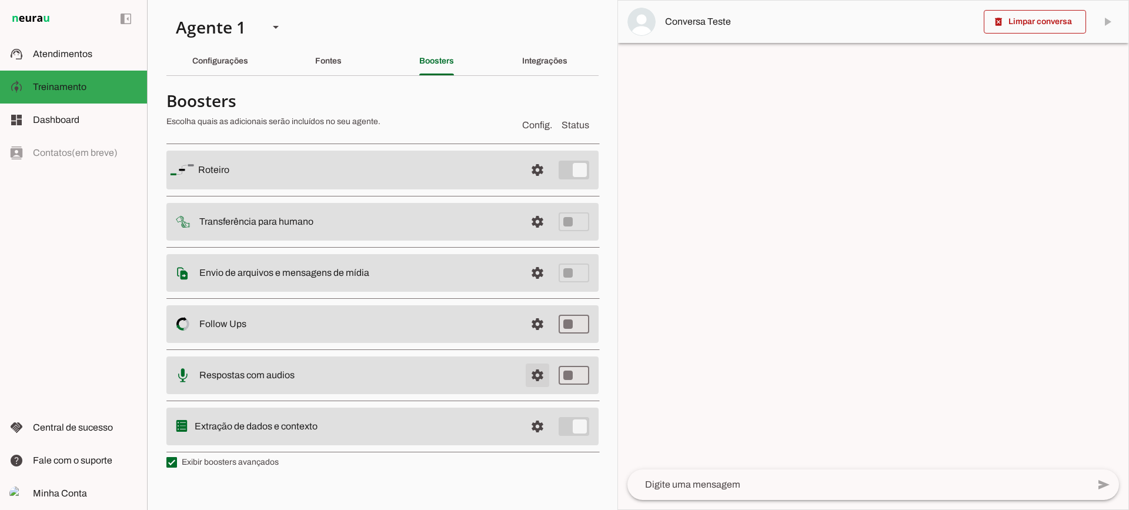
click at [534, 369] on span at bounding box center [537, 375] width 28 height 28
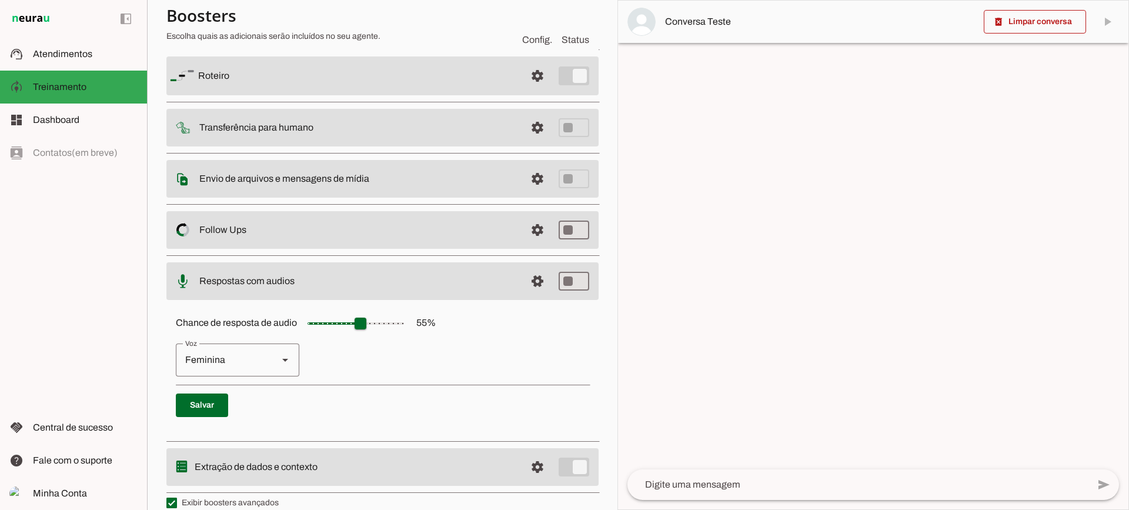
scroll to position [108, 0]
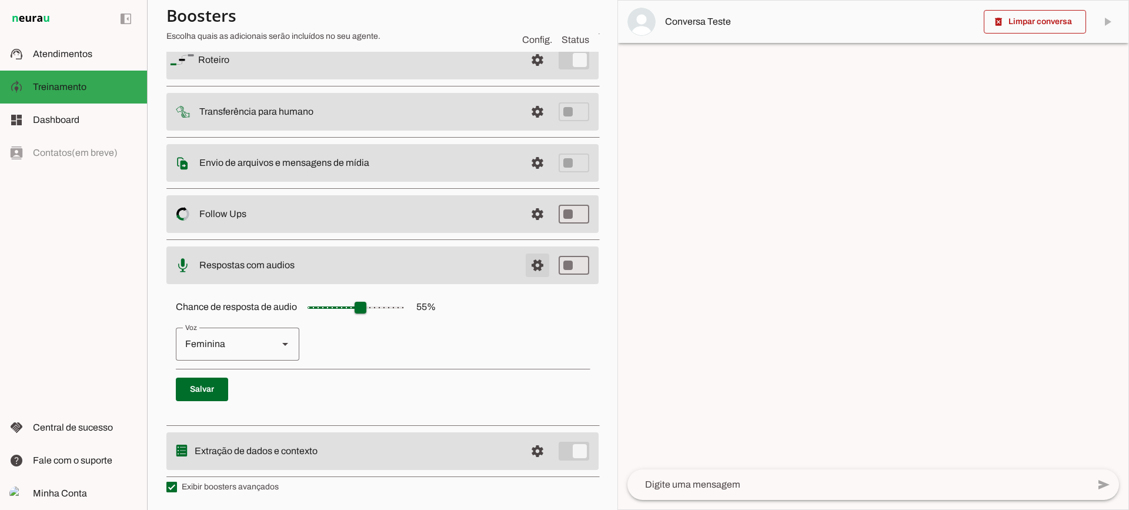
click at [525, 265] on span at bounding box center [537, 265] width 28 height 28
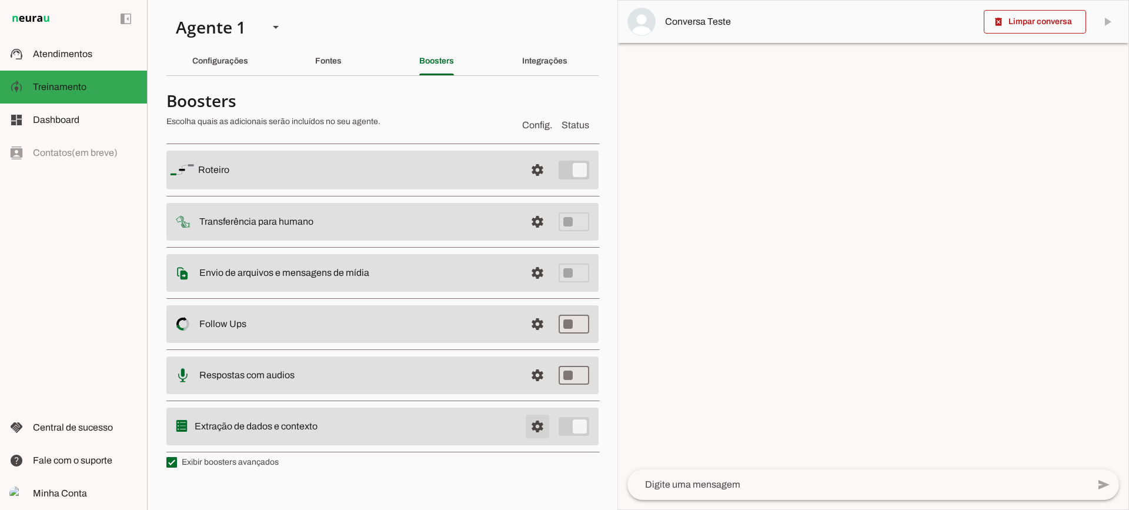
click at [534, 435] on span at bounding box center [537, 426] width 28 height 28
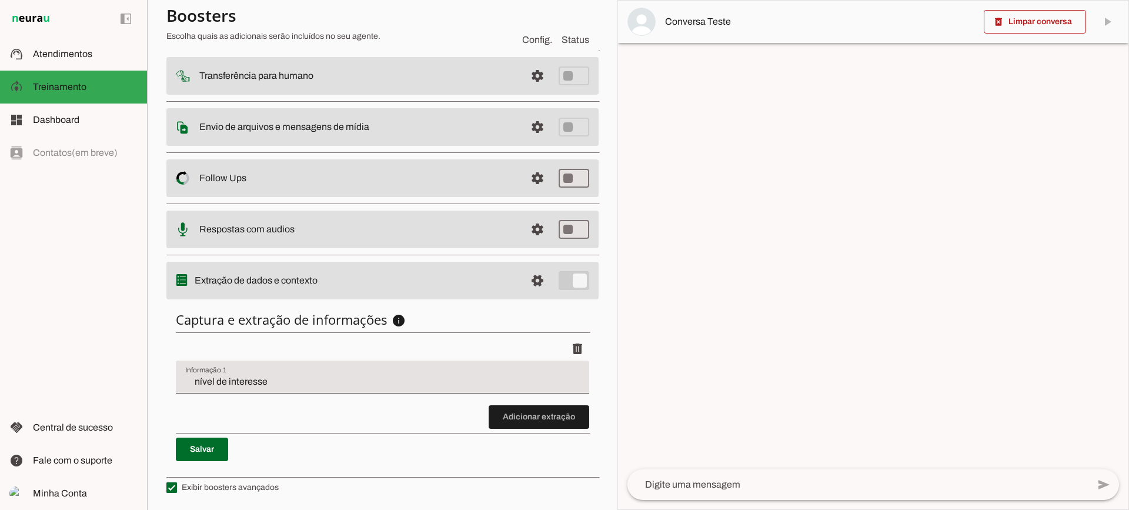
scroll to position [144, 0]
click at [507, 413] on span at bounding box center [539, 416] width 101 height 28
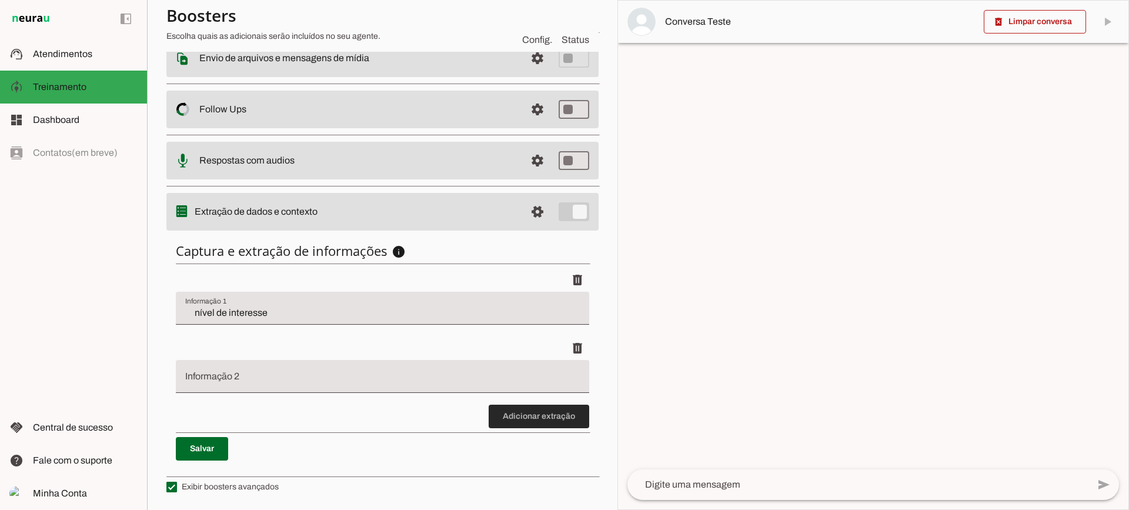
click at [546, 404] on span at bounding box center [539, 416] width 101 height 28
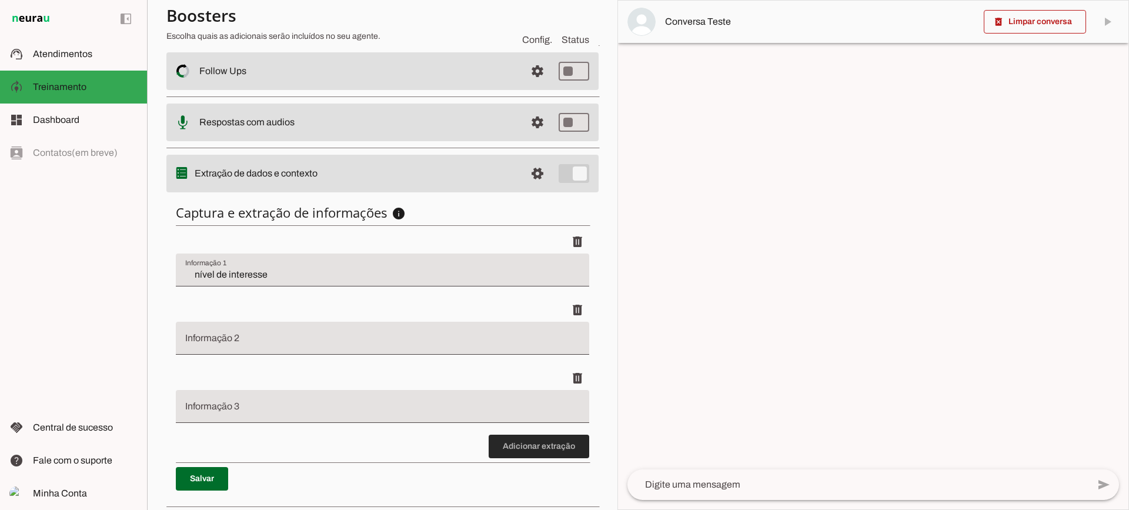
scroll to position [280, 0]
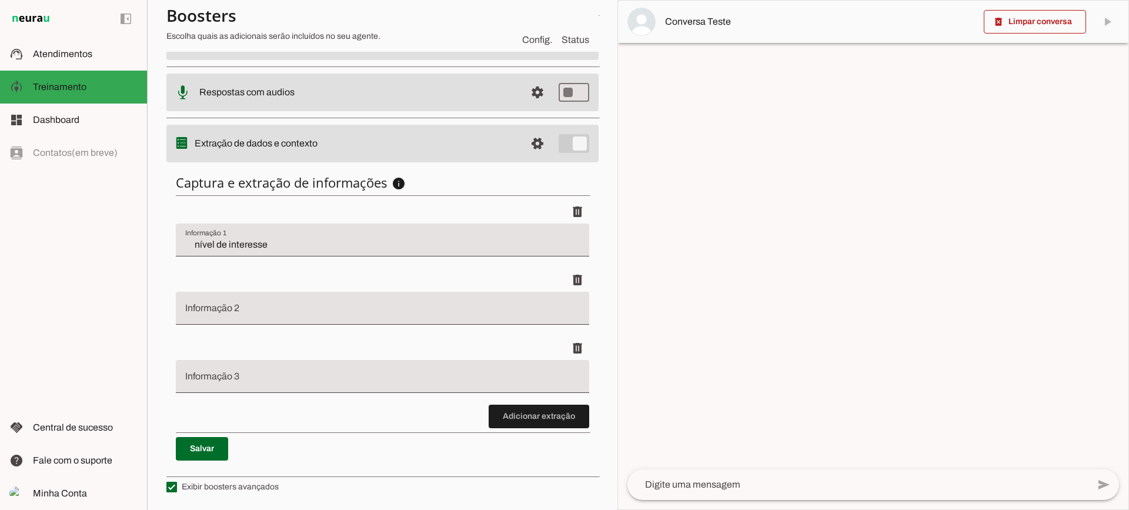
click at [500, 400] on li "delete" at bounding box center [382, 370] width 413 height 68
click at [505, 414] on span at bounding box center [539, 416] width 101 height 28
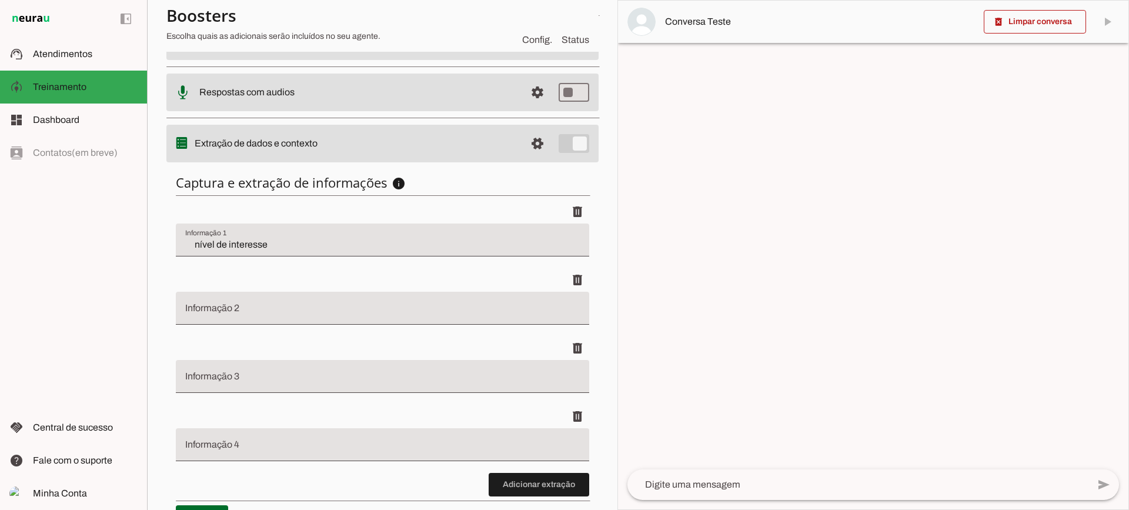
scroll to position [349, 0]
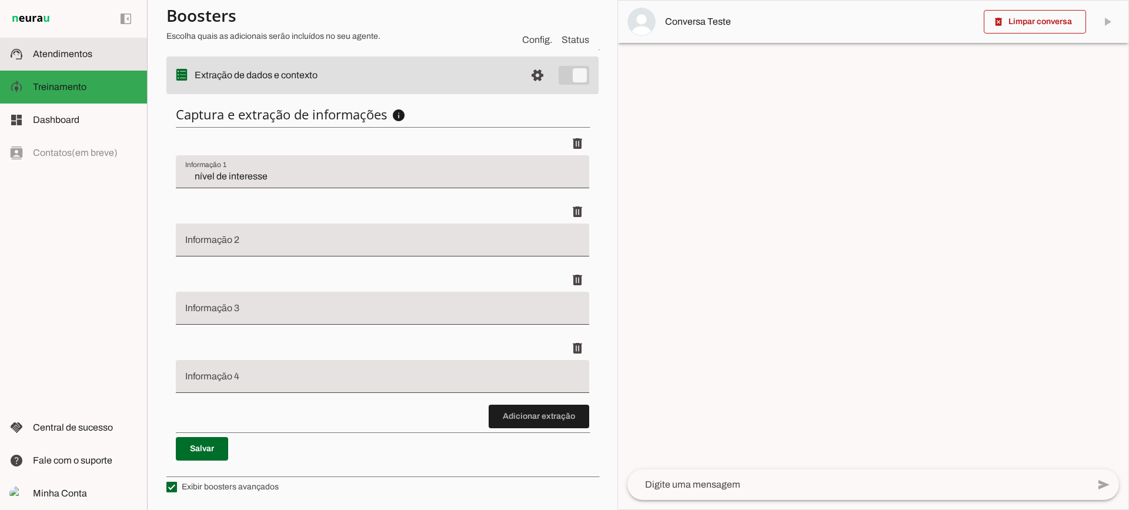
click at [51, 46] on md-item "support_agent Atendimentos Atendimentos" at bounding box center [73, 54] width 147 height 33
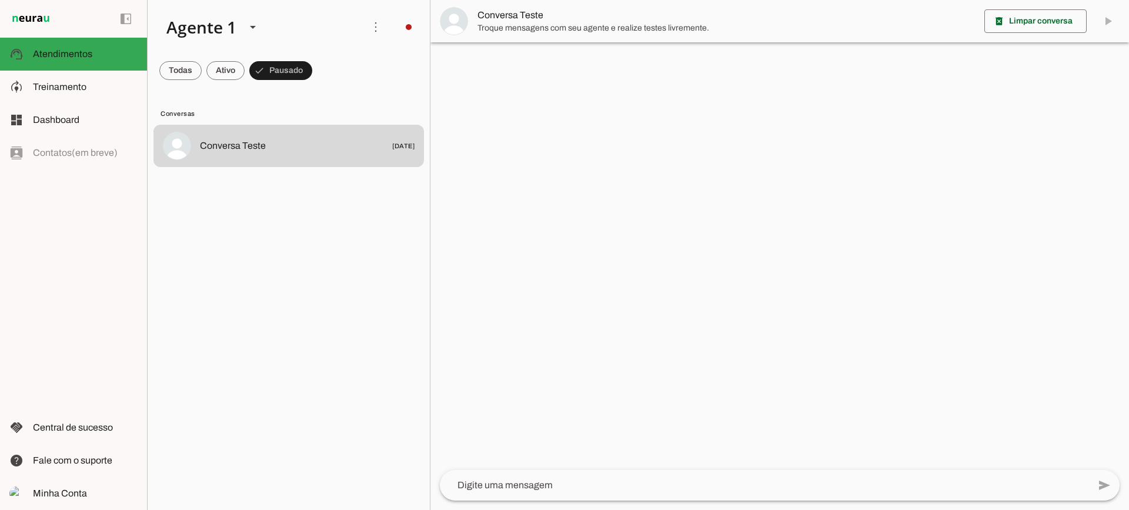
click at [502, 24] on span "Troque mensagens com seu agente e realize testes livremente." at bounding box center [725, 28] width 497 height 12
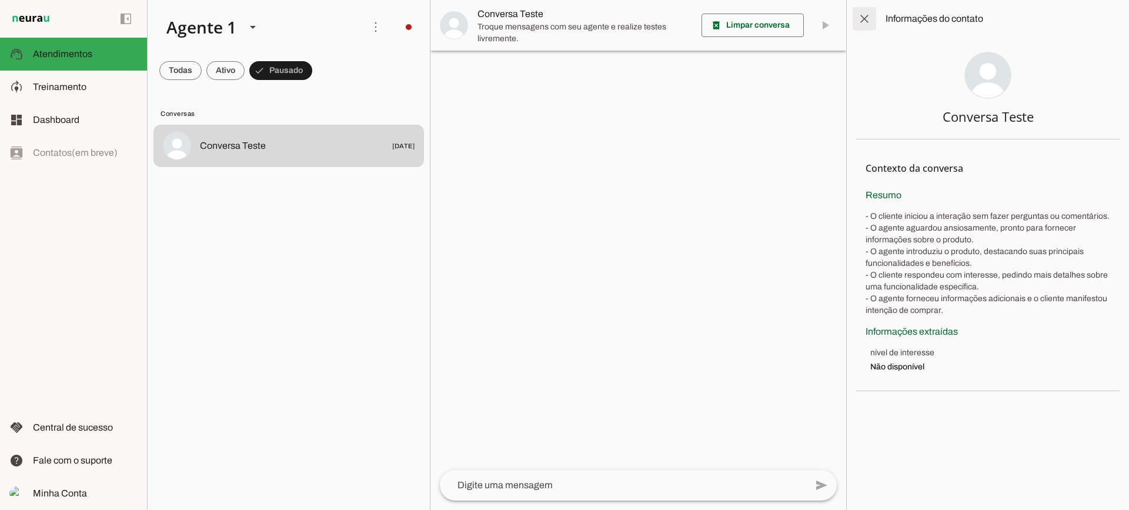
click at [857, 28] on span at bounding box center [864, 19] width 28 height 28
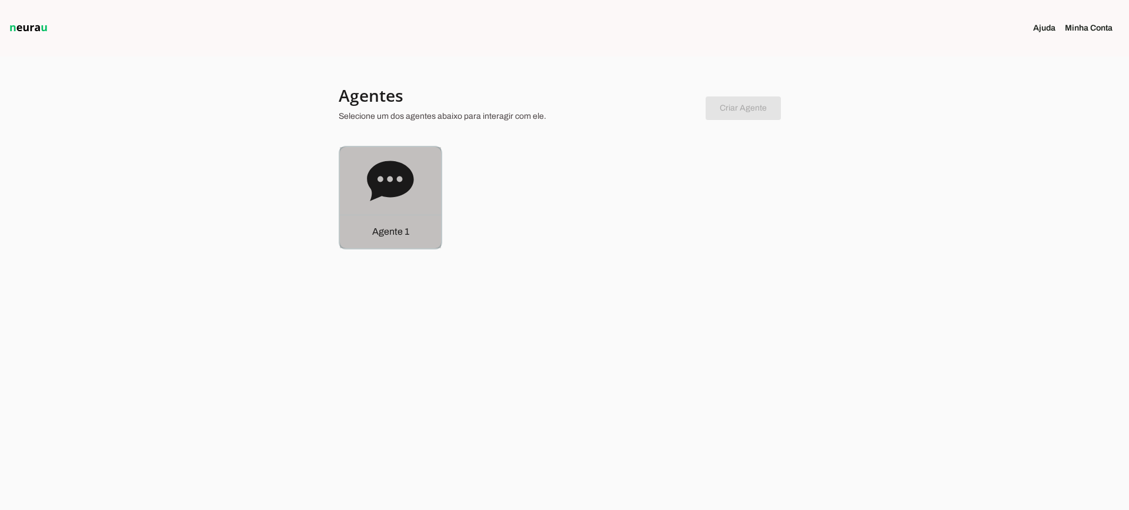
click at [438, 190] on div "Agente 1" at bounding box center [390, 197] width 101 height 101
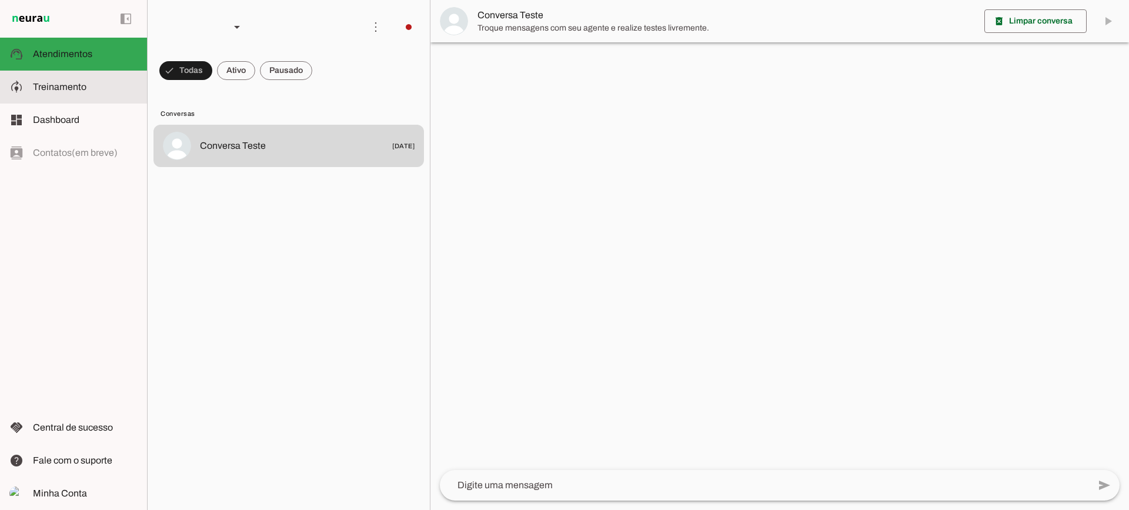
click at [58, 84] on span "Treinamento" at bounding box center [60, 87] width 54 height 10
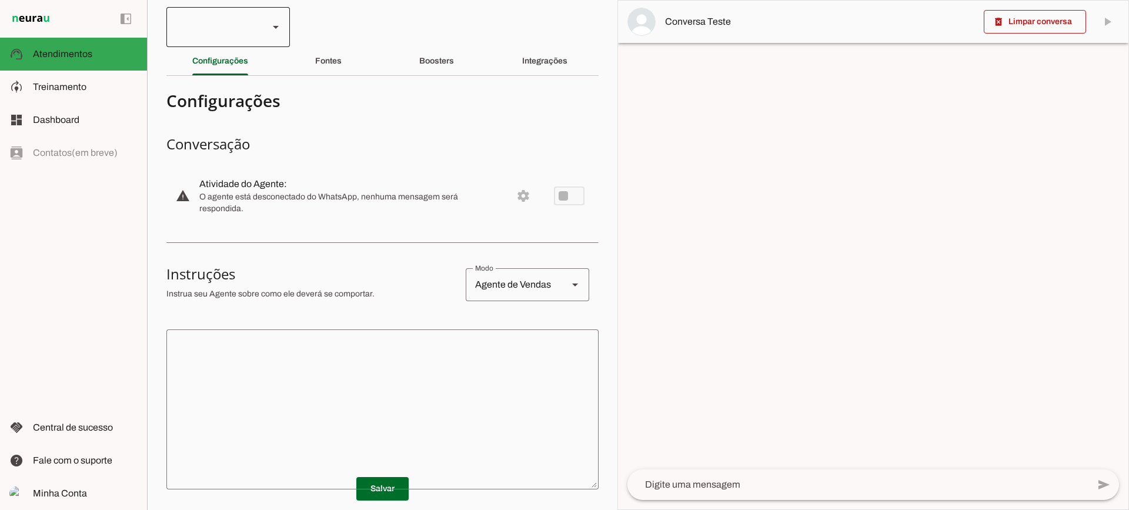
click at [268, 28] on div at bounding box center [227, 27] width 123 height 40
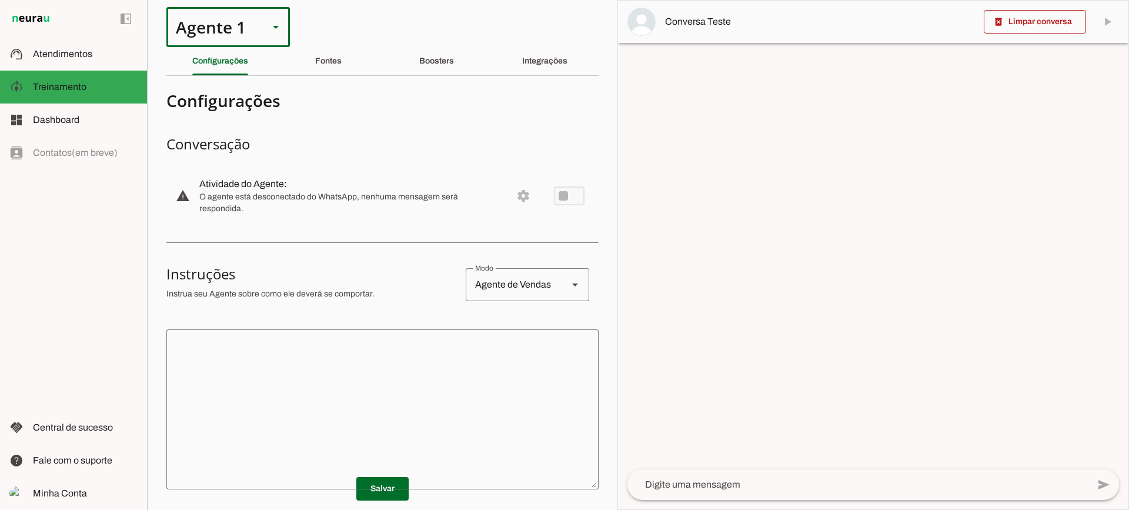
click at [242, 27] on div "Agente 1" at bounding box center [212, 27] width 93 height 40
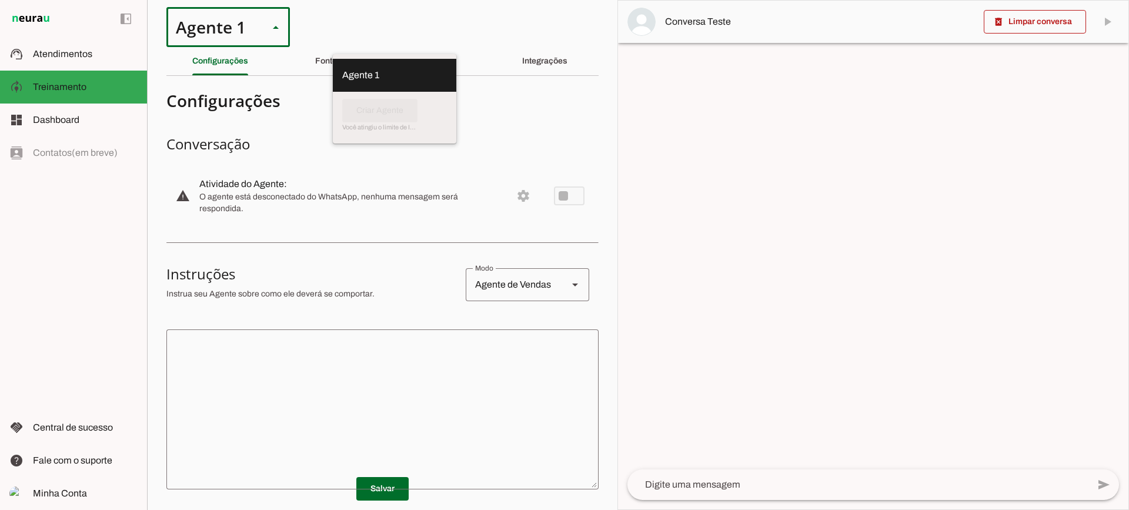
click at [353, 131] on section "Configurações Conversação warning Atividade do Agente: settings O agente está d…" at bounding box center [382, 382] width 432 height 594
